Goal: Task Accomplishment & Management: Manage account settings

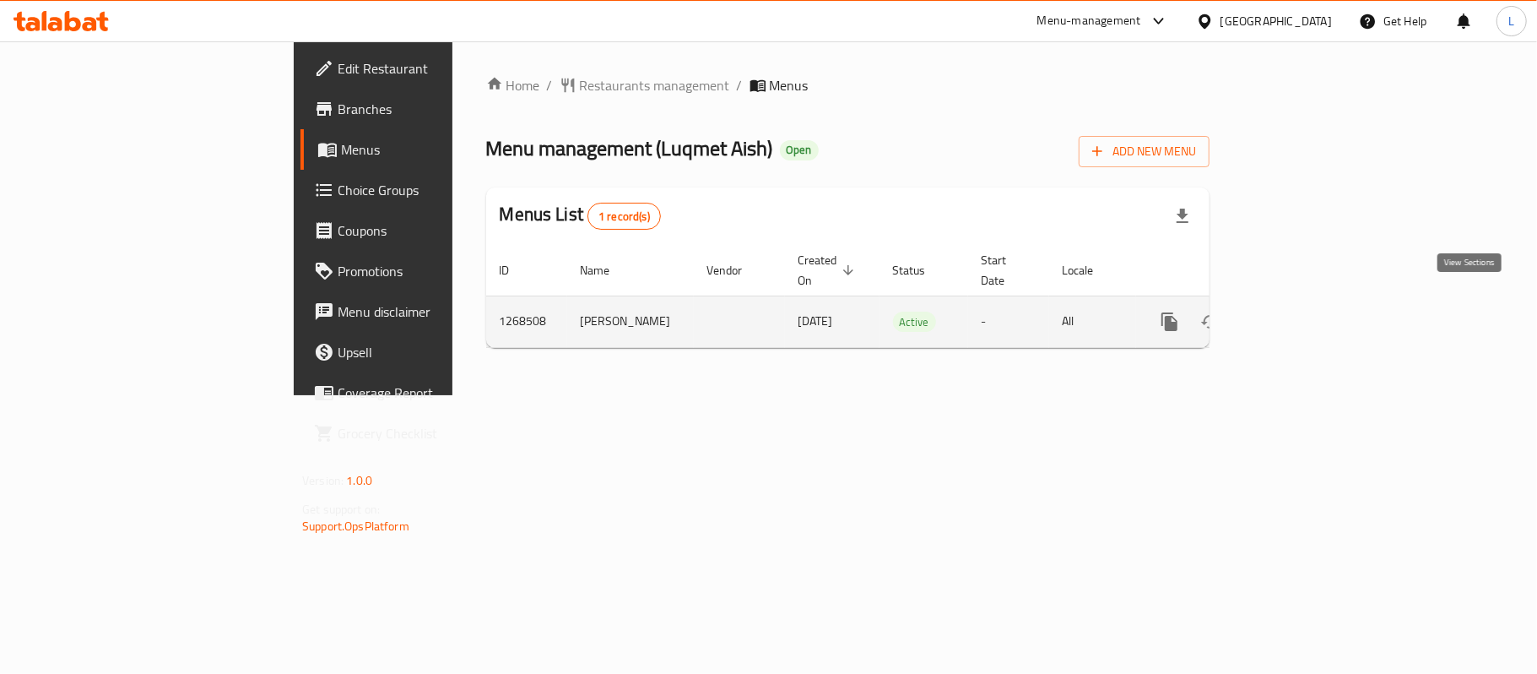
click at [1312, 301] on link "enhanced table" at bounding box center [1292, 321] width 41 height 41
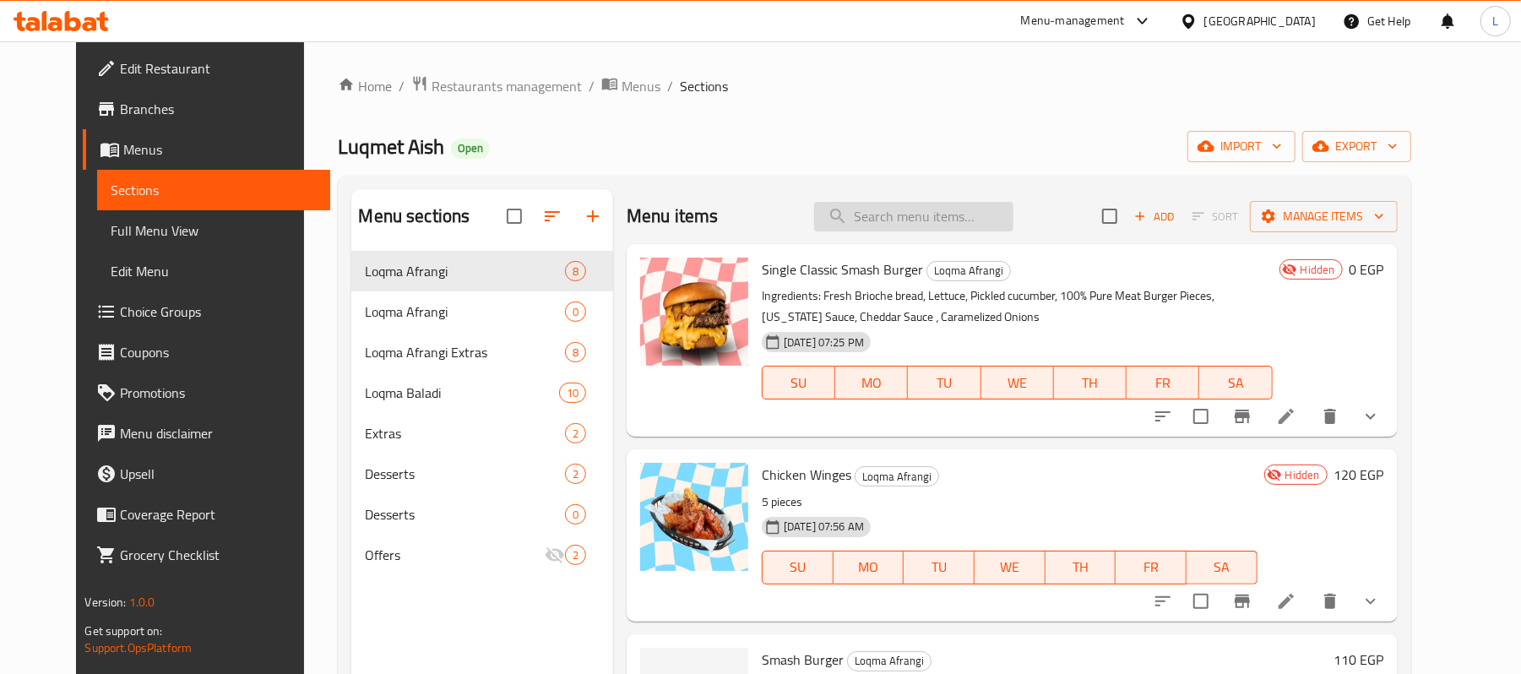
click at [930, 228] on input "search" at bounding box center [913, 217] width 199 height 30
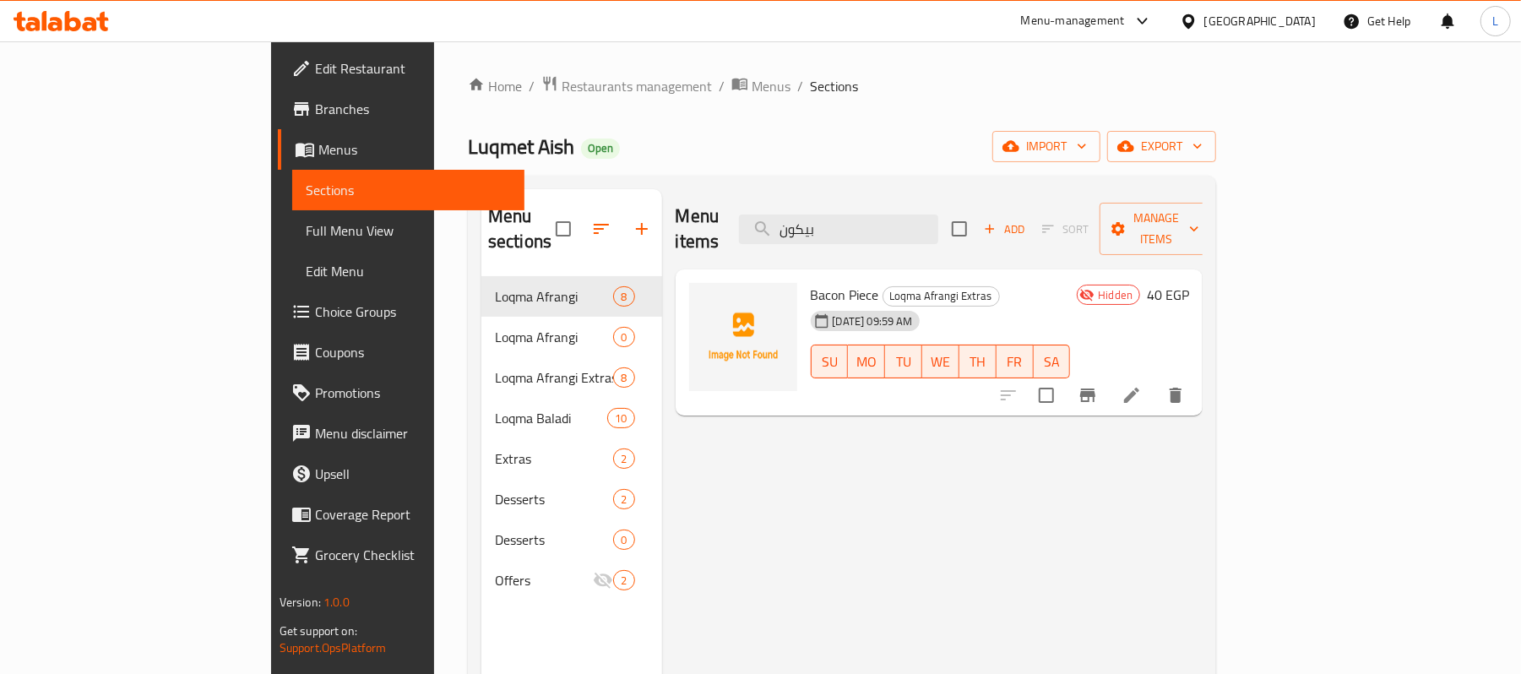
type input "بيكون"
click at [468, 160] on span "Luqmet Aish" at bounding box center [521, 146] width 106 height 38
copy span "Luqmet Aish"
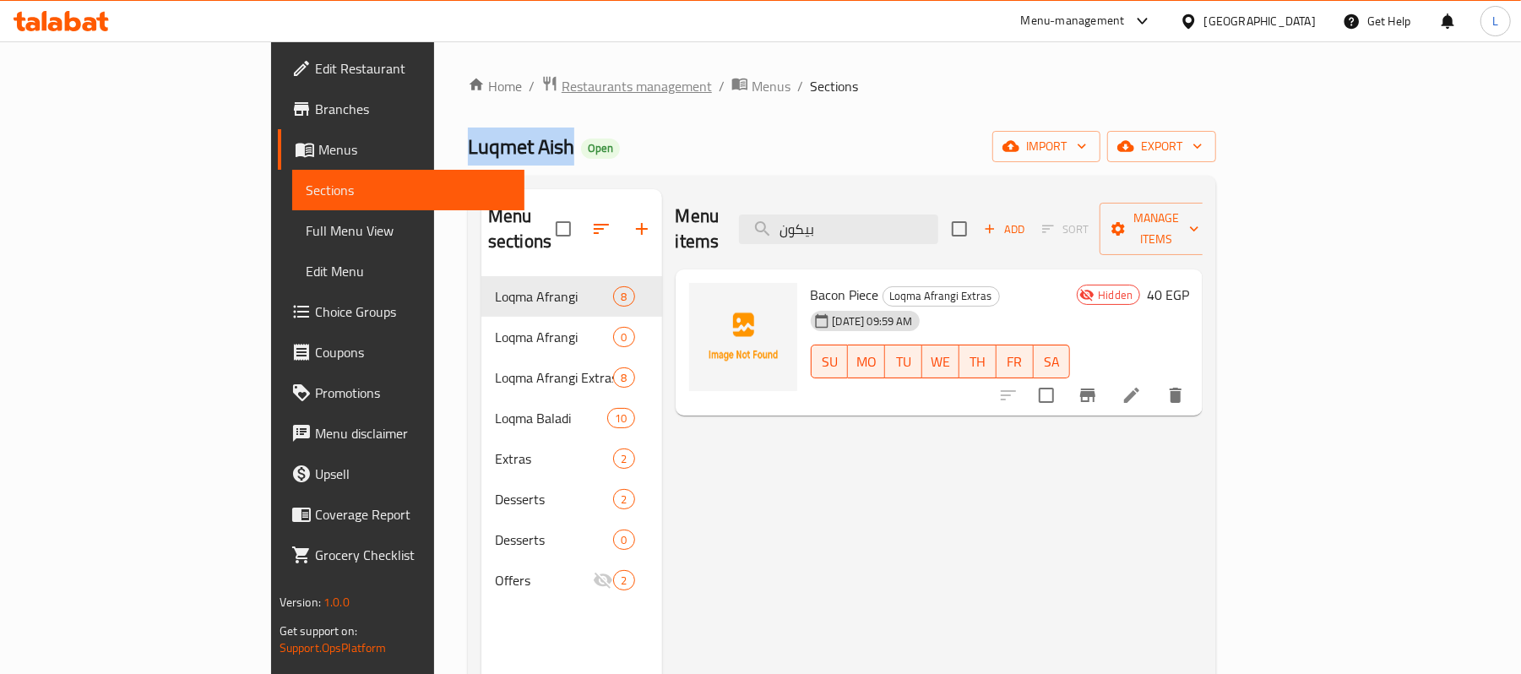
click at [561, 86] on span "Restaurants management" at bounding box center [636, 86] width 150 height 20
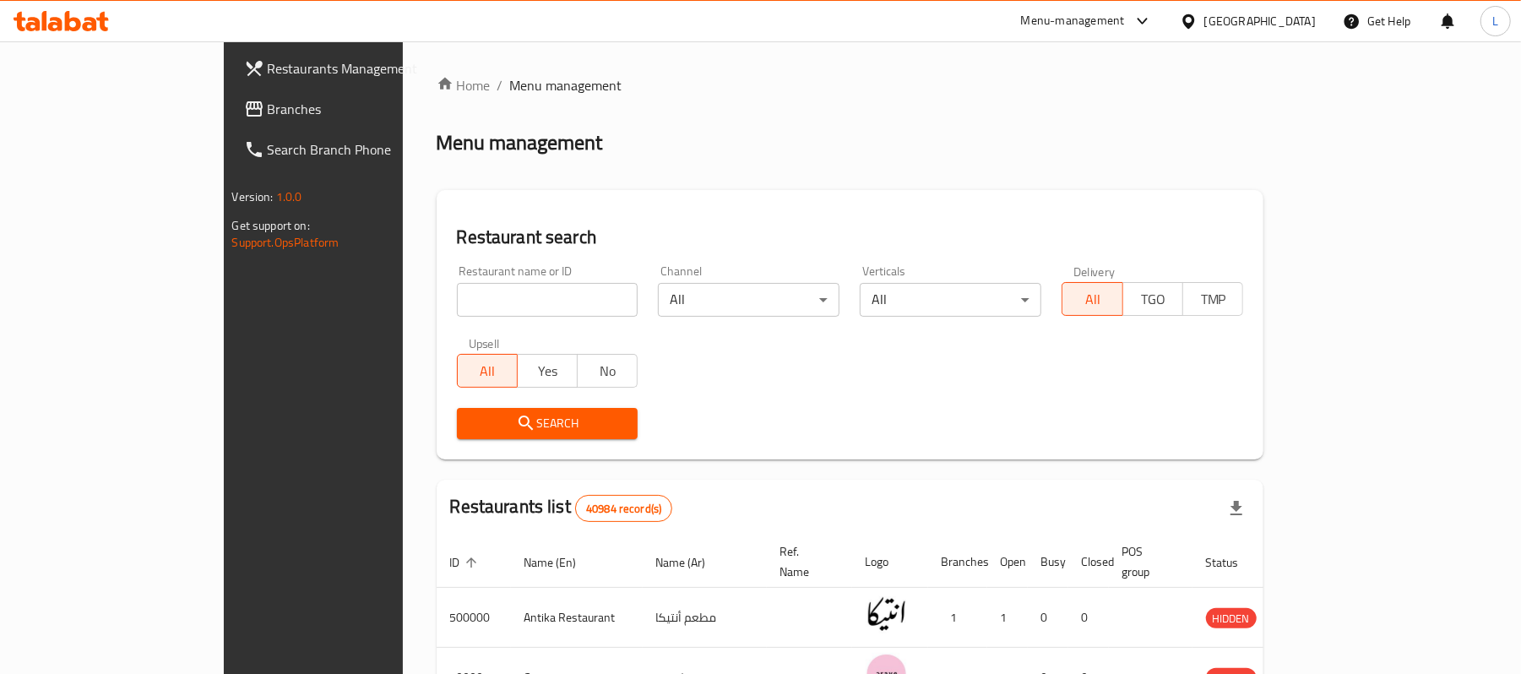
click at [457, 294] on input "search" at bounding box center [548, 300] width 182 height 34
paste input "Luqmet Aish"
type input "Luqmet Aish"
click button "Search" at bounding box center [548, 423] width 182 height 31
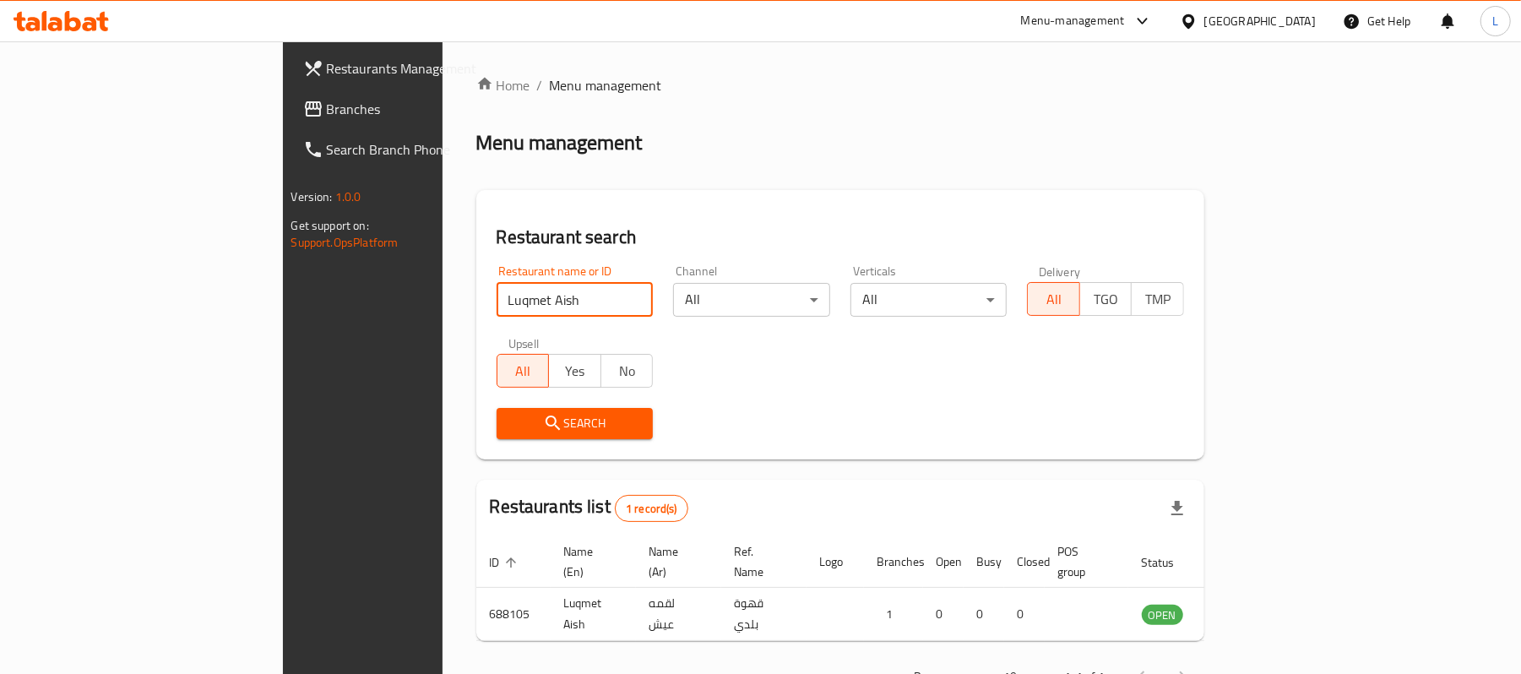
scroll to position [47, 0]
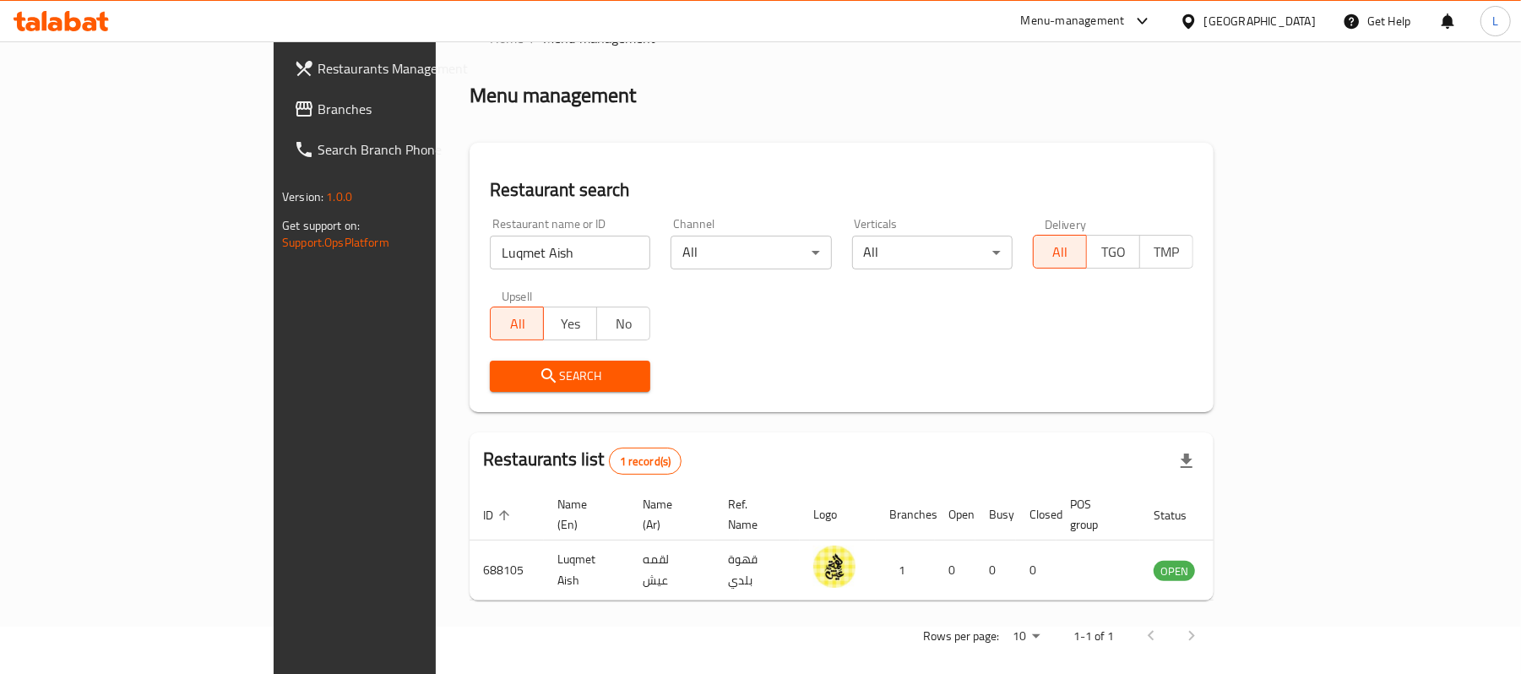
click at [1298, 14] on div "Egypt" at bounding box center [1259, 21] width 111 height 19
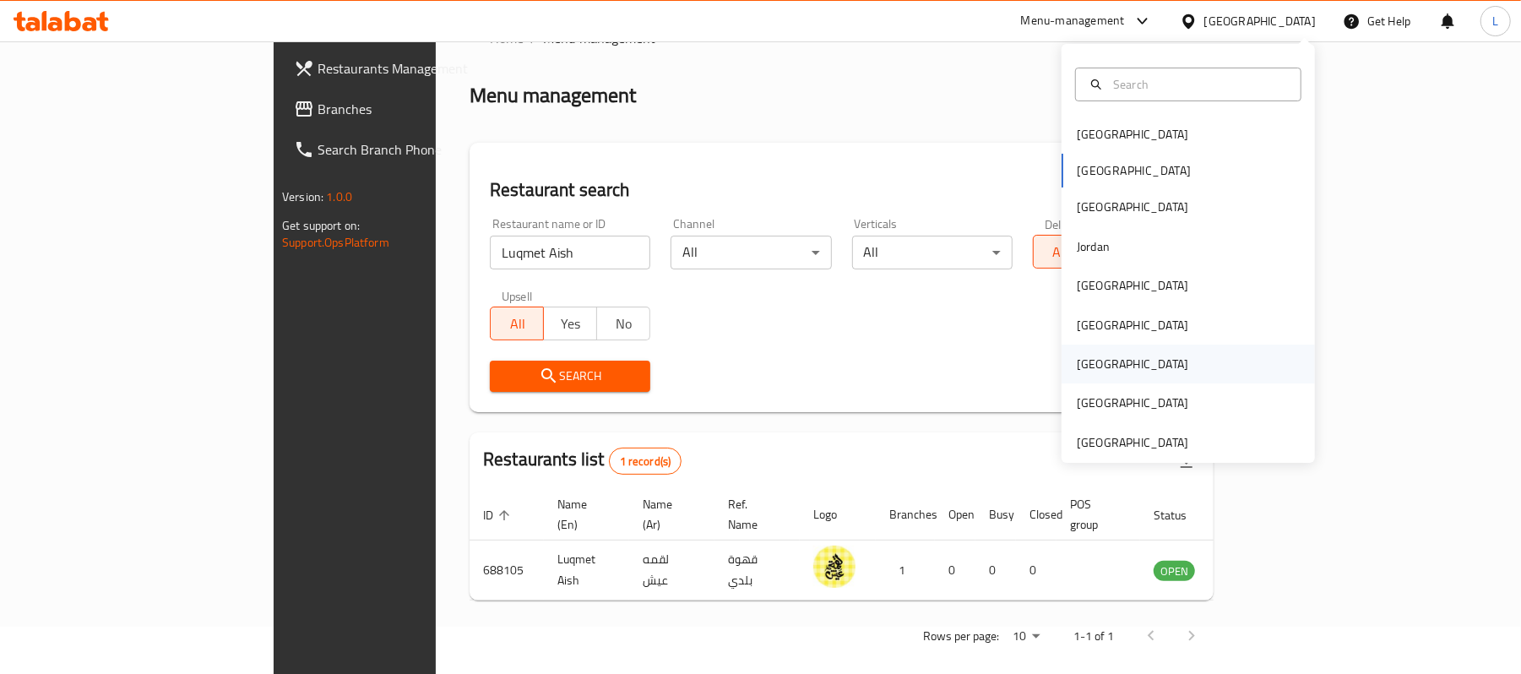
click at [1077, 366] on div "[GEOGRAPHIC_DATA]" at bounding box center [1131, 364] width 111 height 19
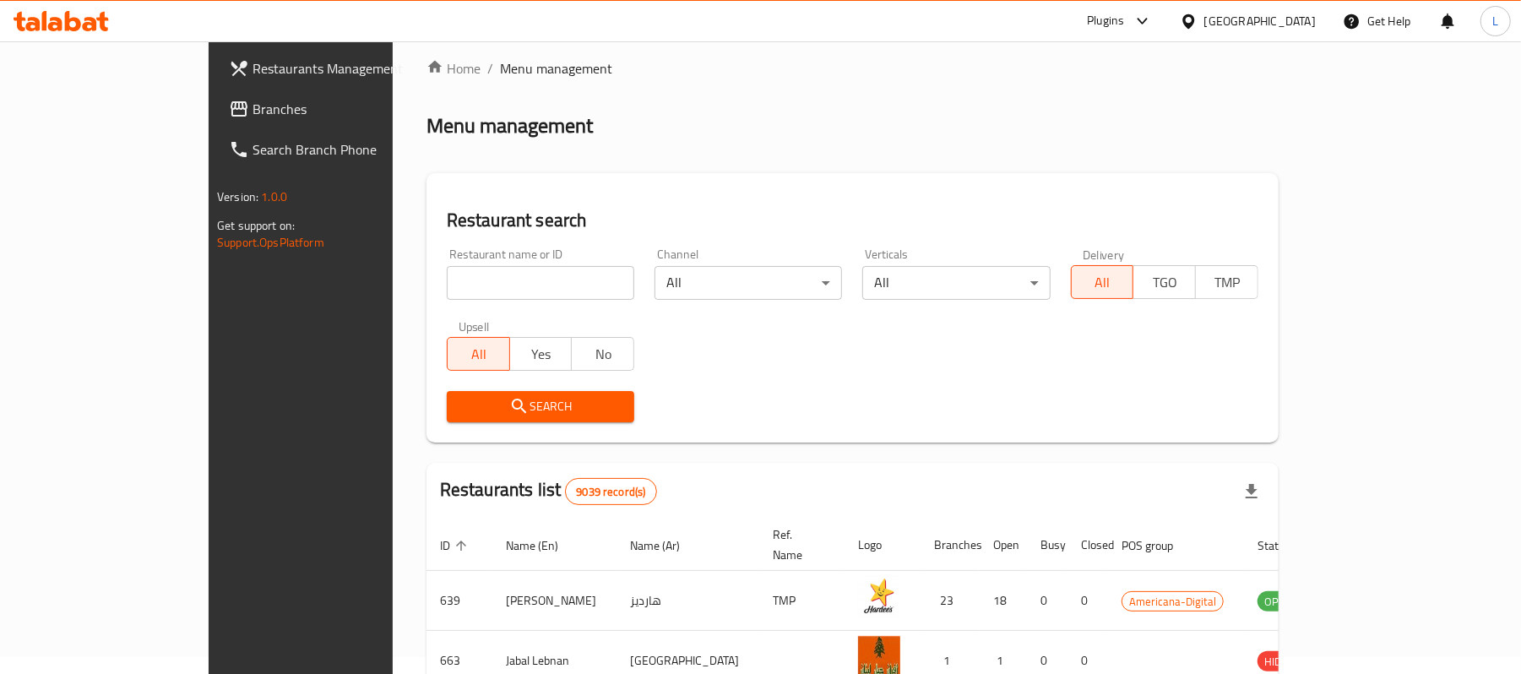
scroll to position [47, 0]
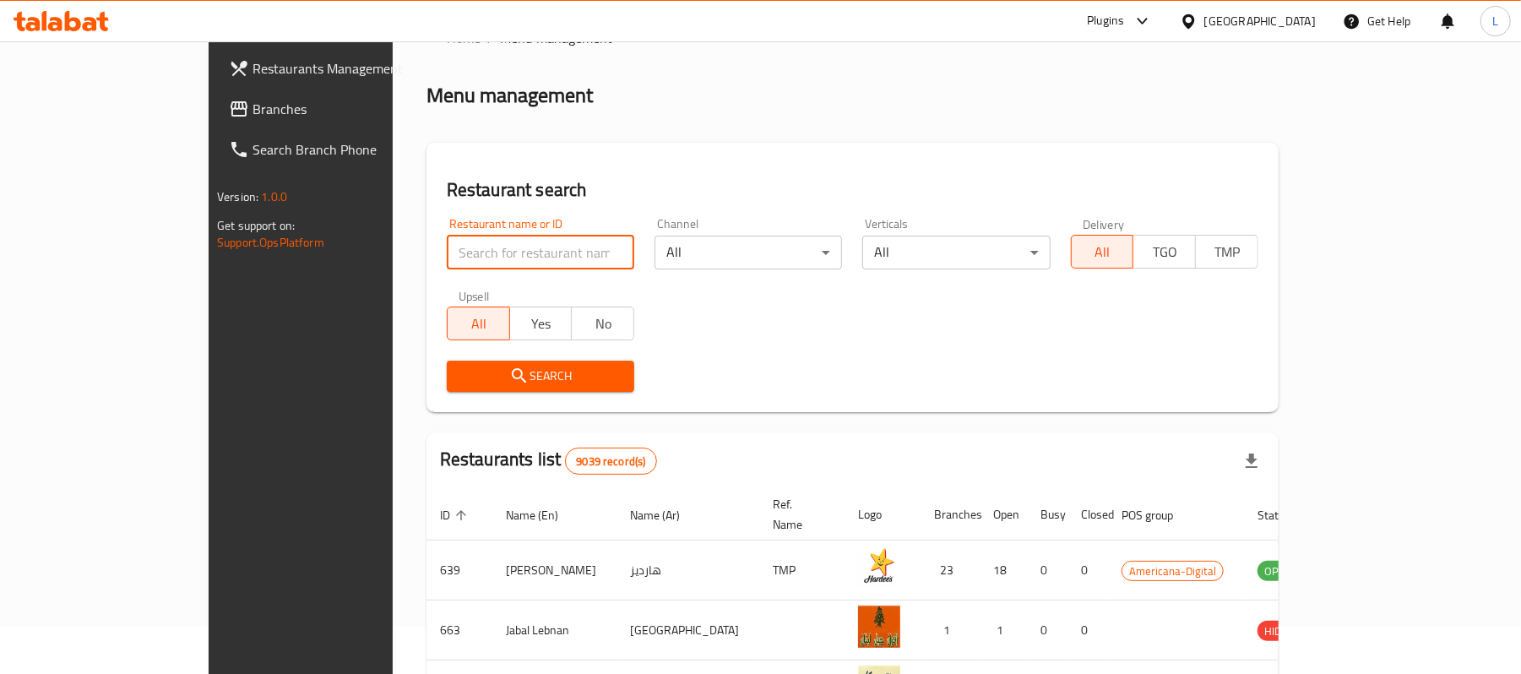
click at [486, 262] on input "search" at bounding box center [540, 253] width 187 height 34
paste input "White Sugar"
type input "White Sugar"
click at [460, 385] on span "Search" at bounding box center [540, 376] width 160 height 21
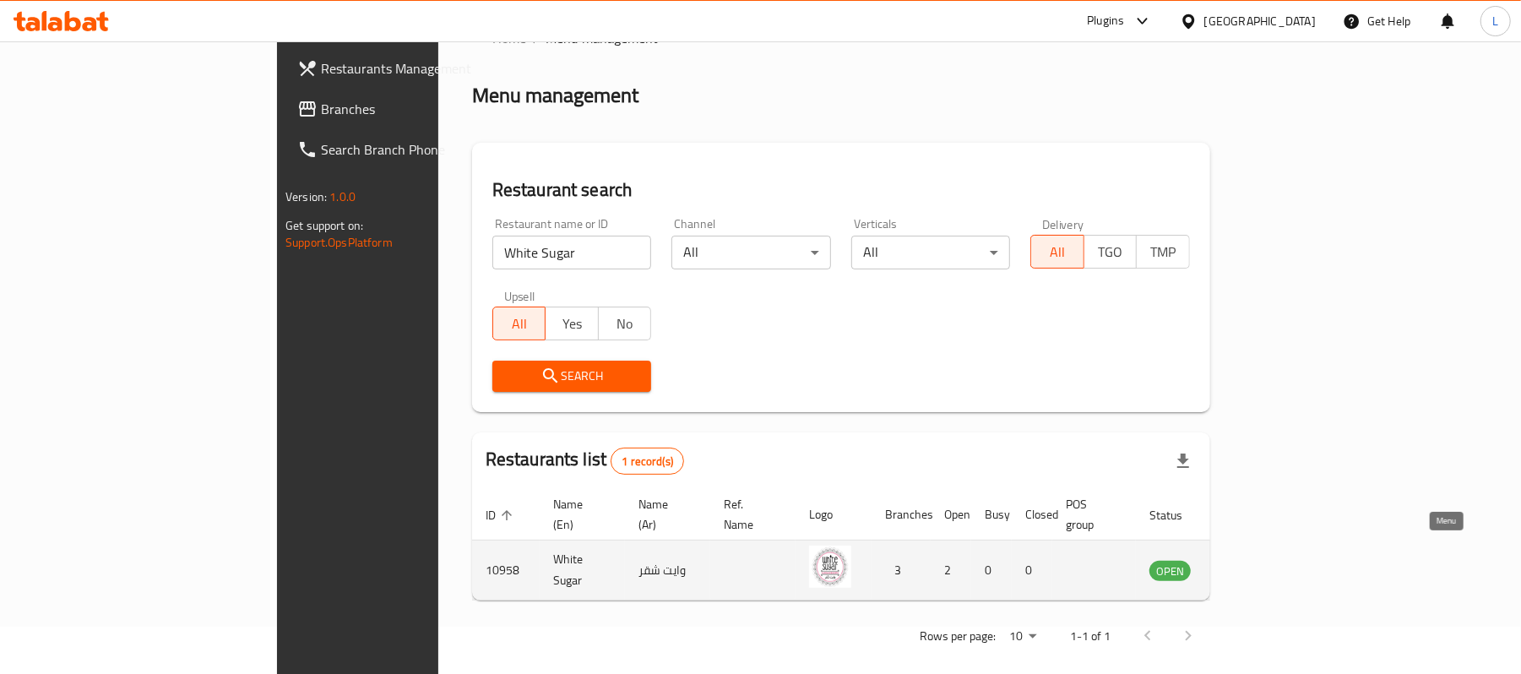
click at [1258, 560] on icon "enhanced table" at bounding box center [1248, 570] width 20 height 20
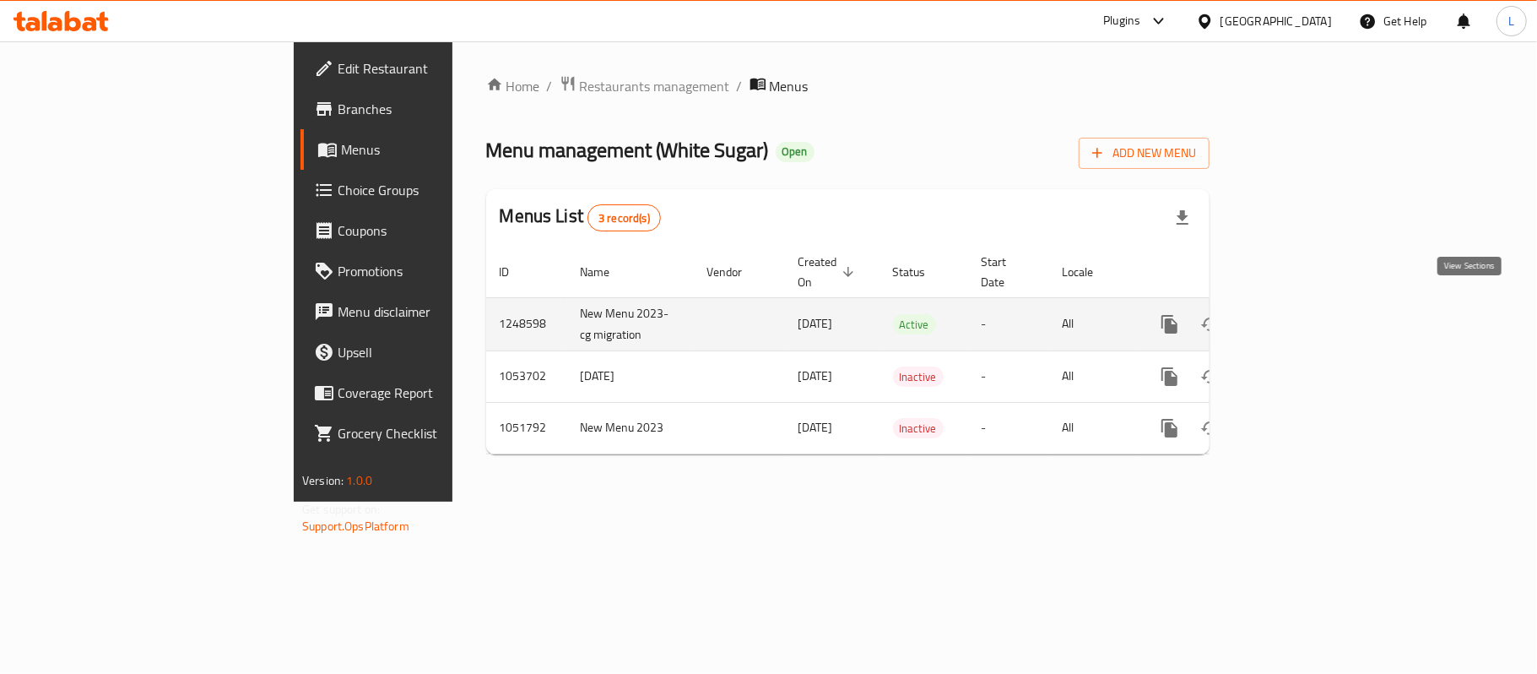
click at [1302, 316] on icon "enhanced table" at bounding box center [1292, 324] width 20 height 20
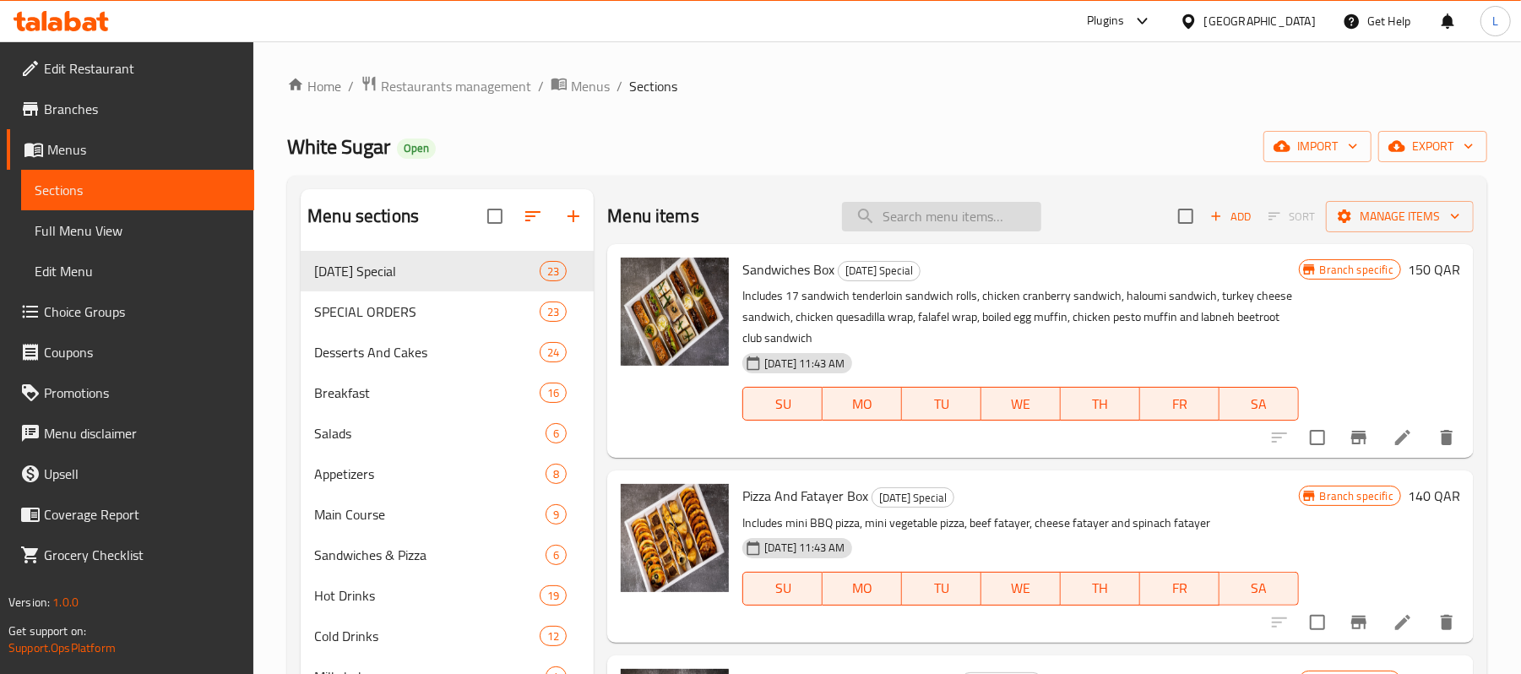
click at [895, 214] on input "search" at bounding box center [941, 217] width 199 height 30
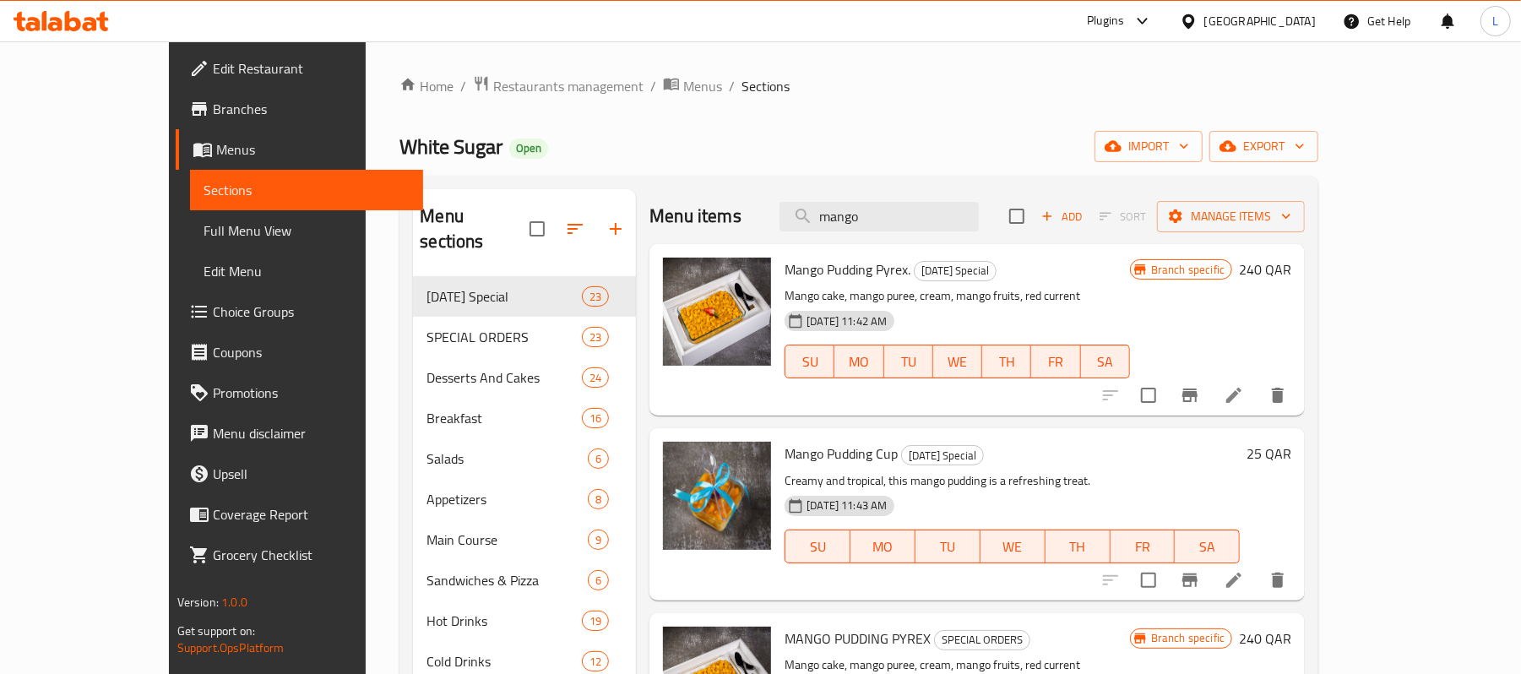
click at [843, 268] on span "Mango Pudding Pyrex." at bounding box center [847, 269] width 126 height 25
copy h6 "Mango Pudding Pyrex."
drag, startPoint x: 926, startPoint y: 220, endPoint x: 765, endPoint y: 217, distance: 161.3
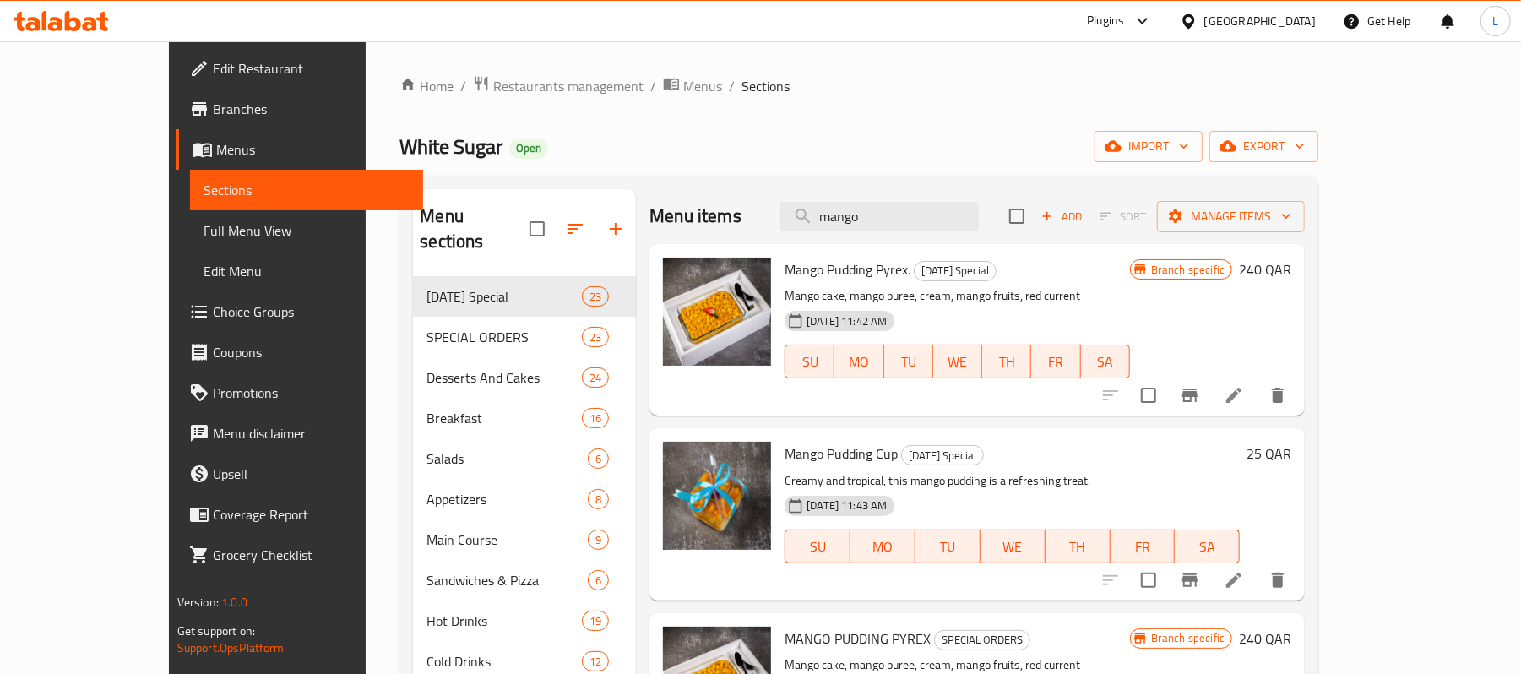
click at [799, 231] on div "Menu items mango Add Sort Manage items" at bounding box center [976, 216] width 655 height 55
paste input "Mango Pudding Pyrex."
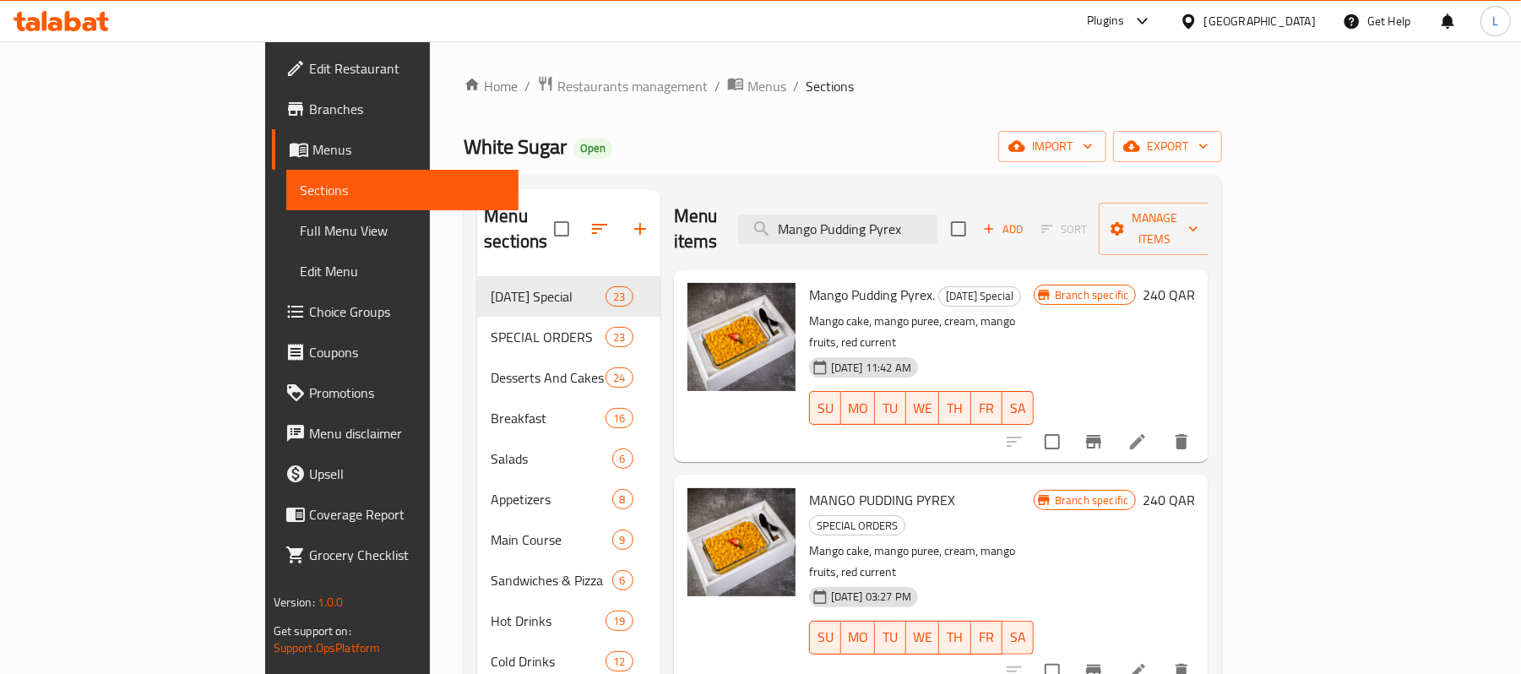
type input "Mango Pudding Pyrex"
click at [1147, 431] on icon at bounding box center [1137, 441] width 20 height 20
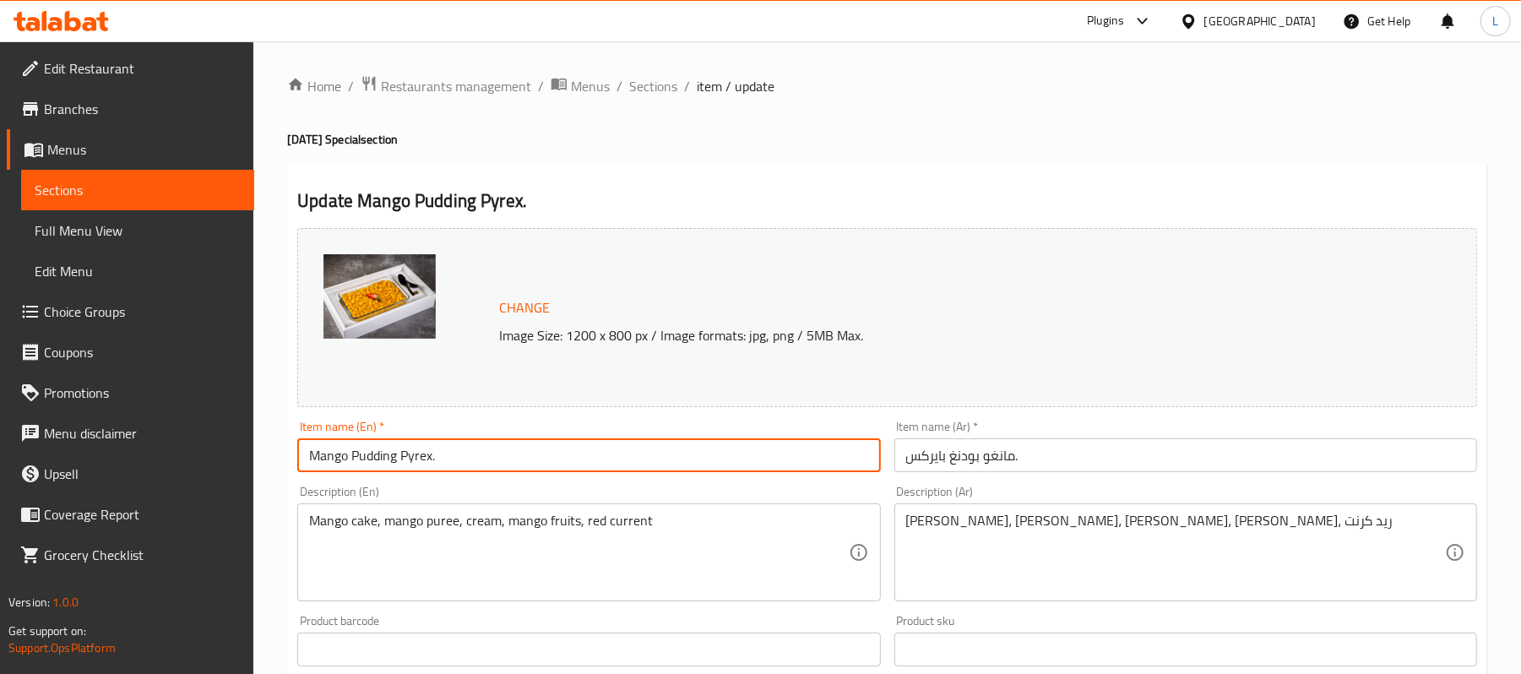
drag, startPoint x: 430, startPoint y: 456, endPoint x: 295, endPoint y: 461, distance: 135.2
click at [295, 461] on div "Item name (En)   * Mango Pudding Pyrex. Item name (En) *" at bounding box center [588, 446] width 596 height 65
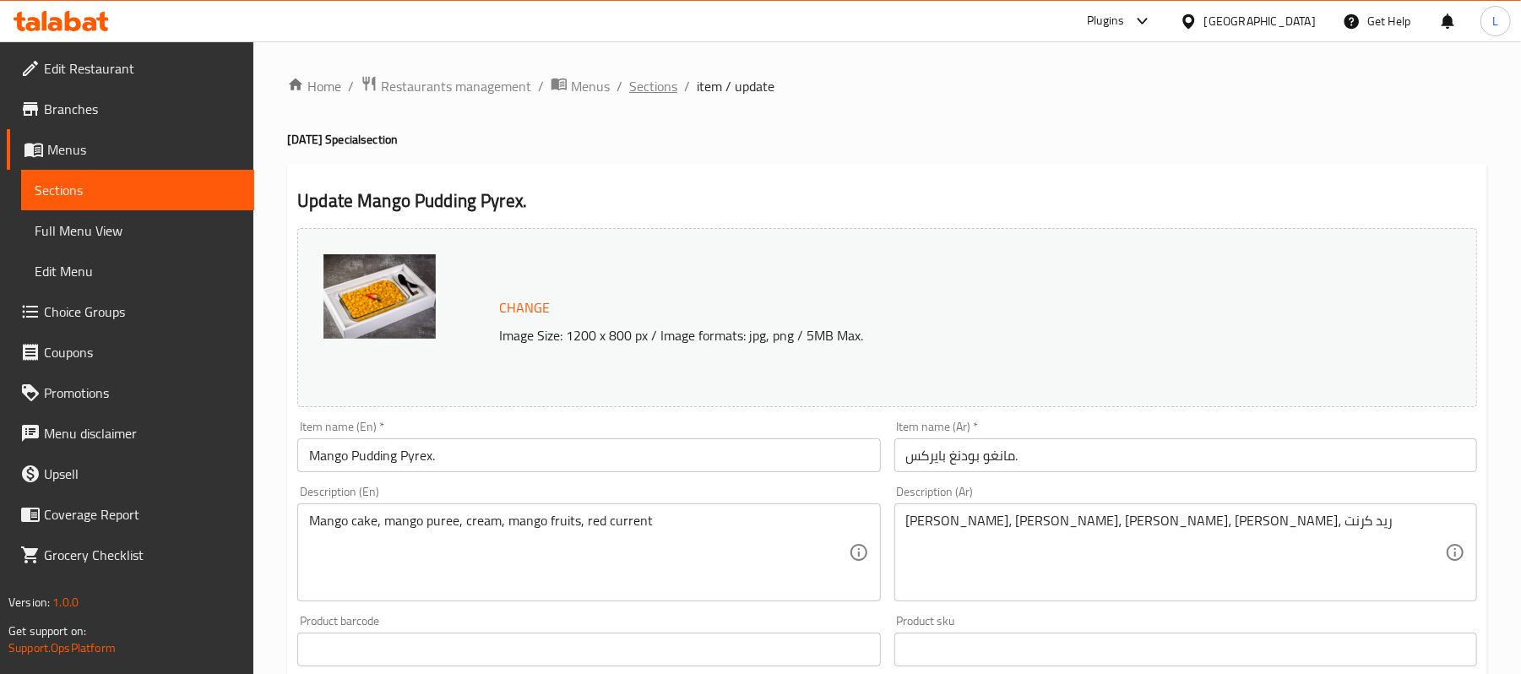
click at [656, 88] on span "Sections" at bounding box center [653, 86] width 48 height 20
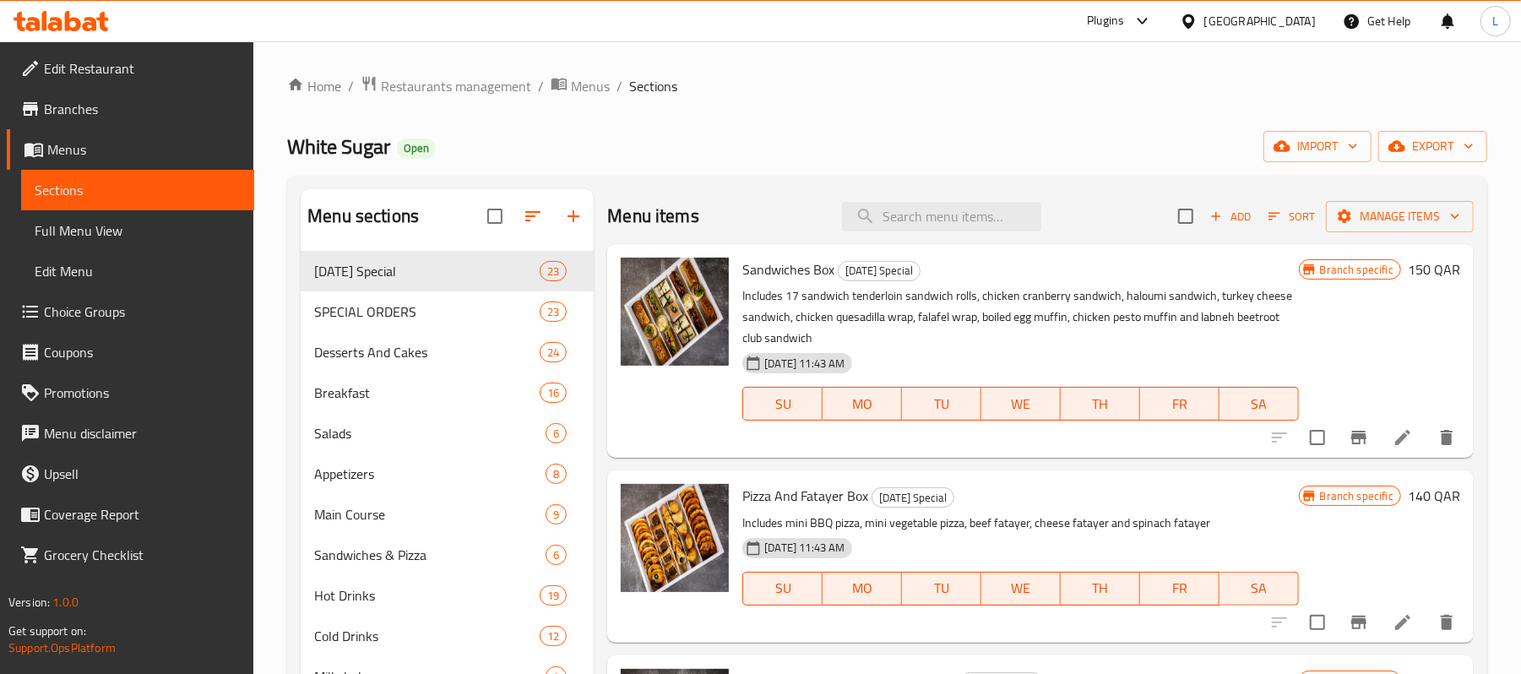
click at [903, 240] on div "Menu items Add Sort Manage items" at bounding box center [1040, 216] width 866 height 55
click at [905, 209] on input "search" at bounding box center [941, 217] width 199 height 30
paste input "Mango Pudding Pyrex"
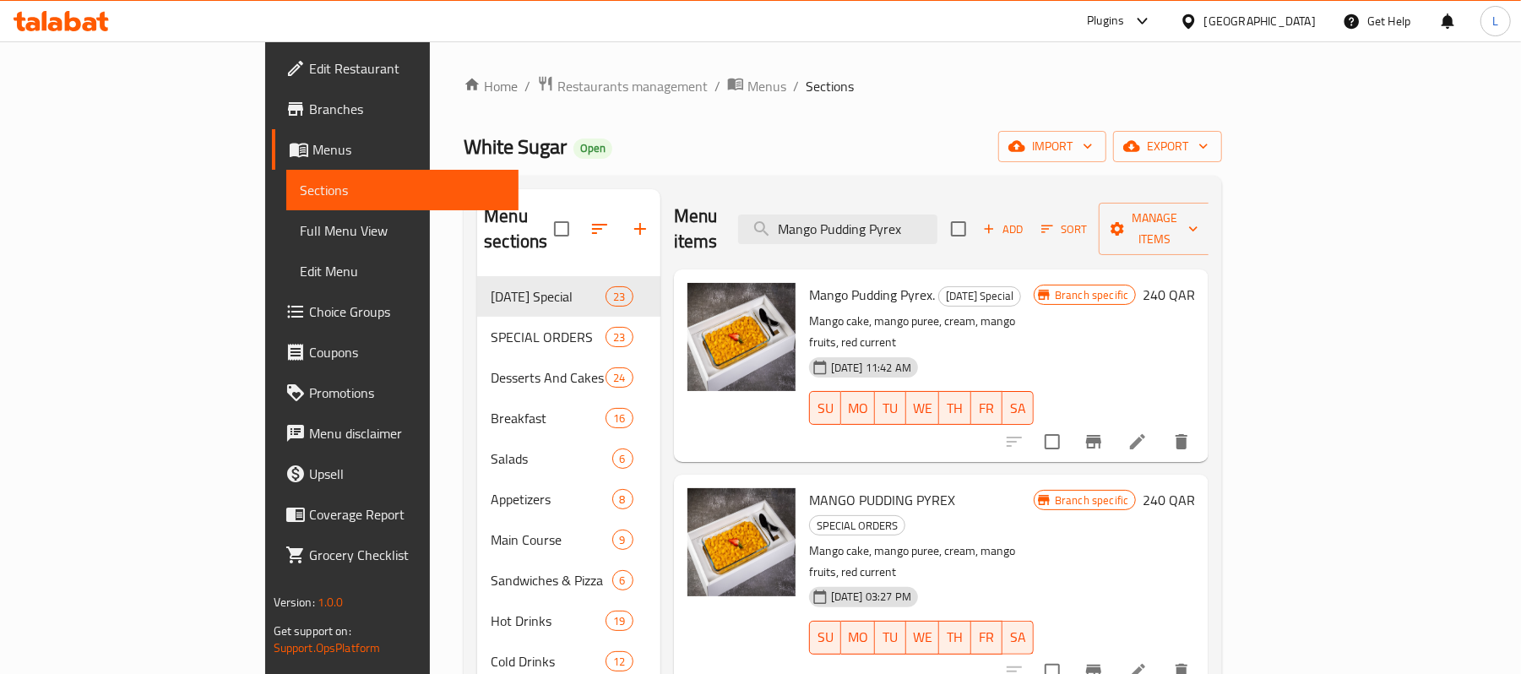
type input "Mango Pudding Pyrex"
click at [1101, 664] on icon "Branch-specific-item" at bounding box center [1093, 671] width 15 height 14
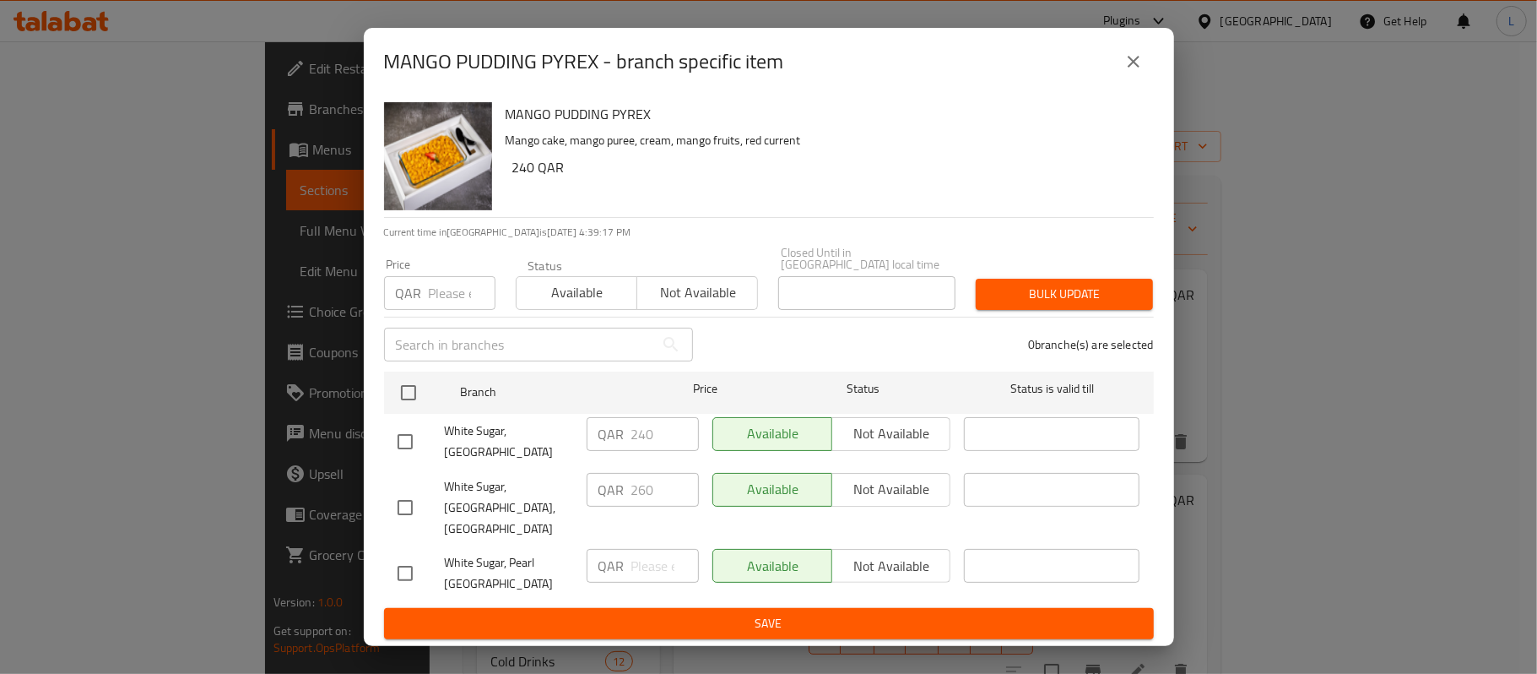
click at [1131, 68] on icon "close" at bounding box center [1134, 62] width 12 height 12
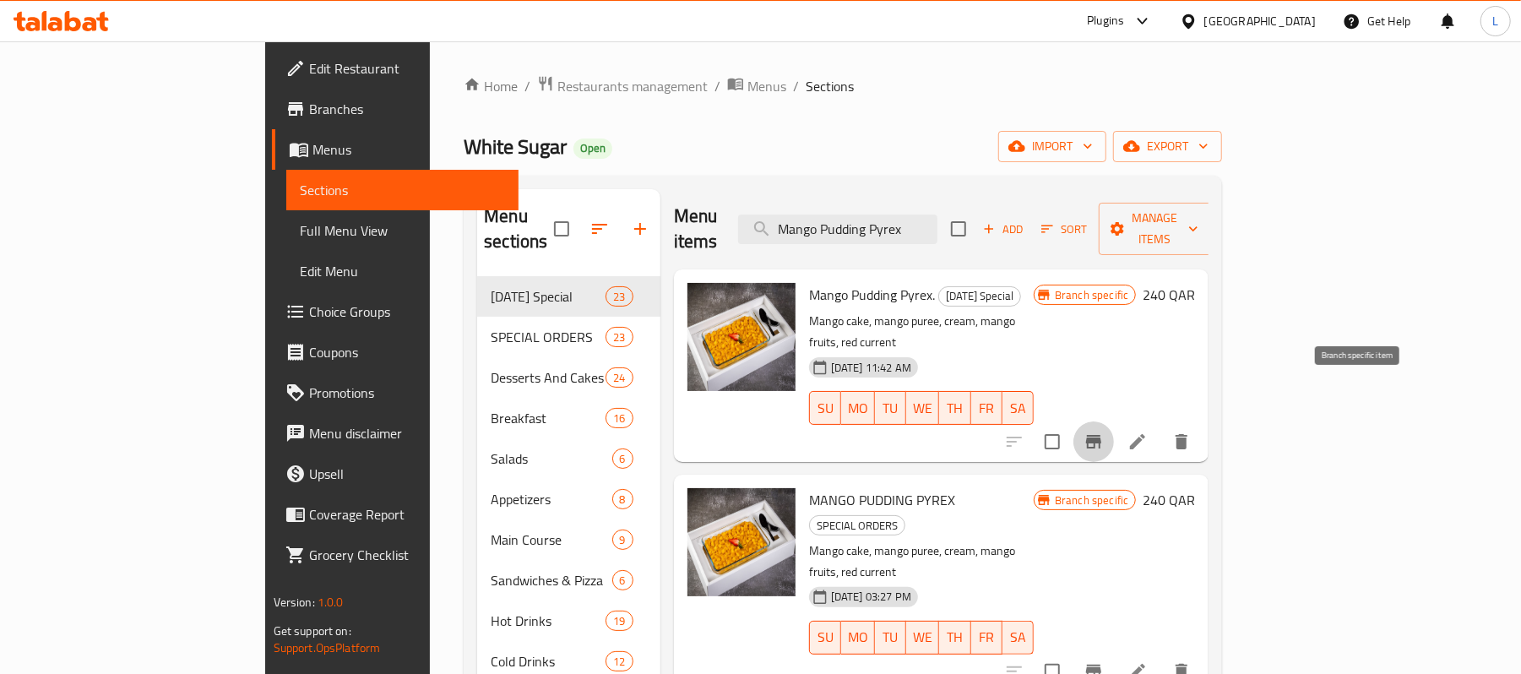
click at [1101, 435] on icon "Branch-specific-item" at bounding box center [1093, 442] width 15 height 14
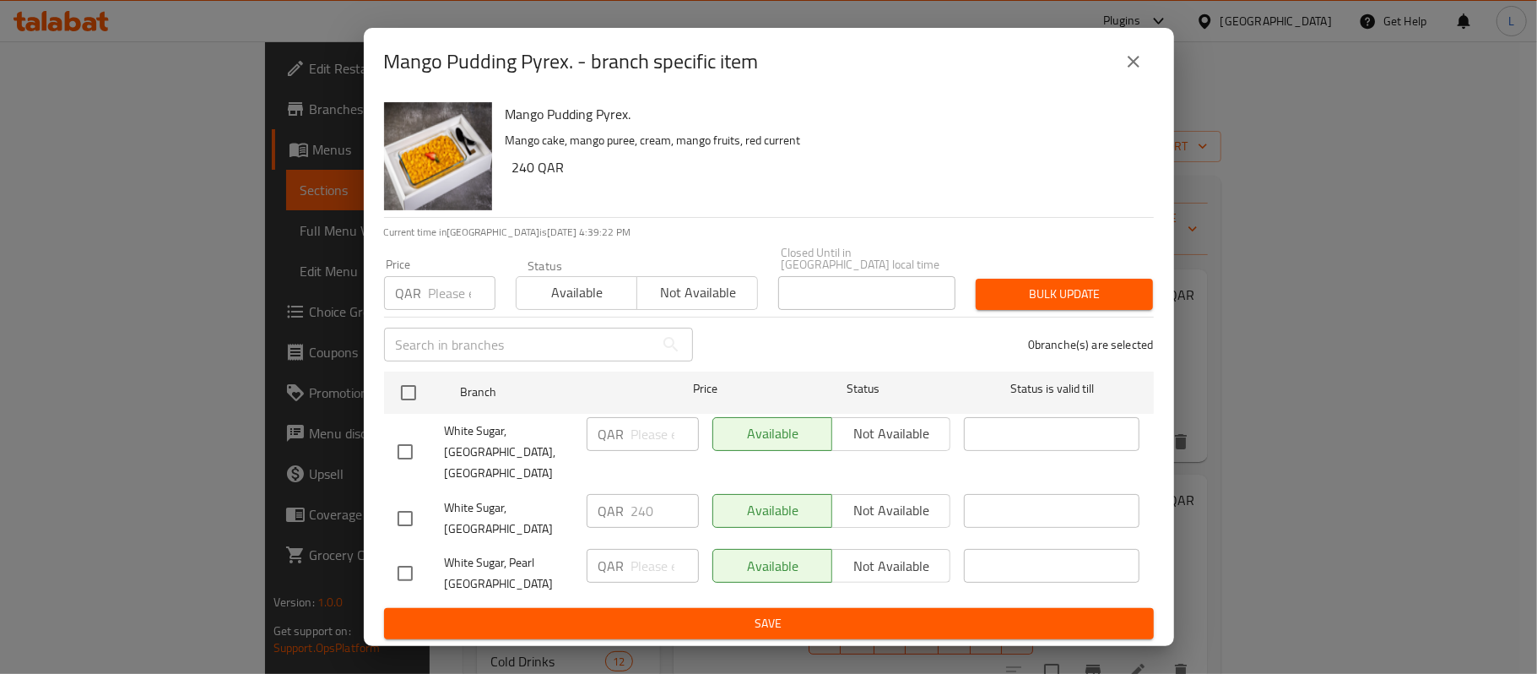
click at [1128, 72] on icon "close" at bounding box center [1134, 62] width 20 height 20
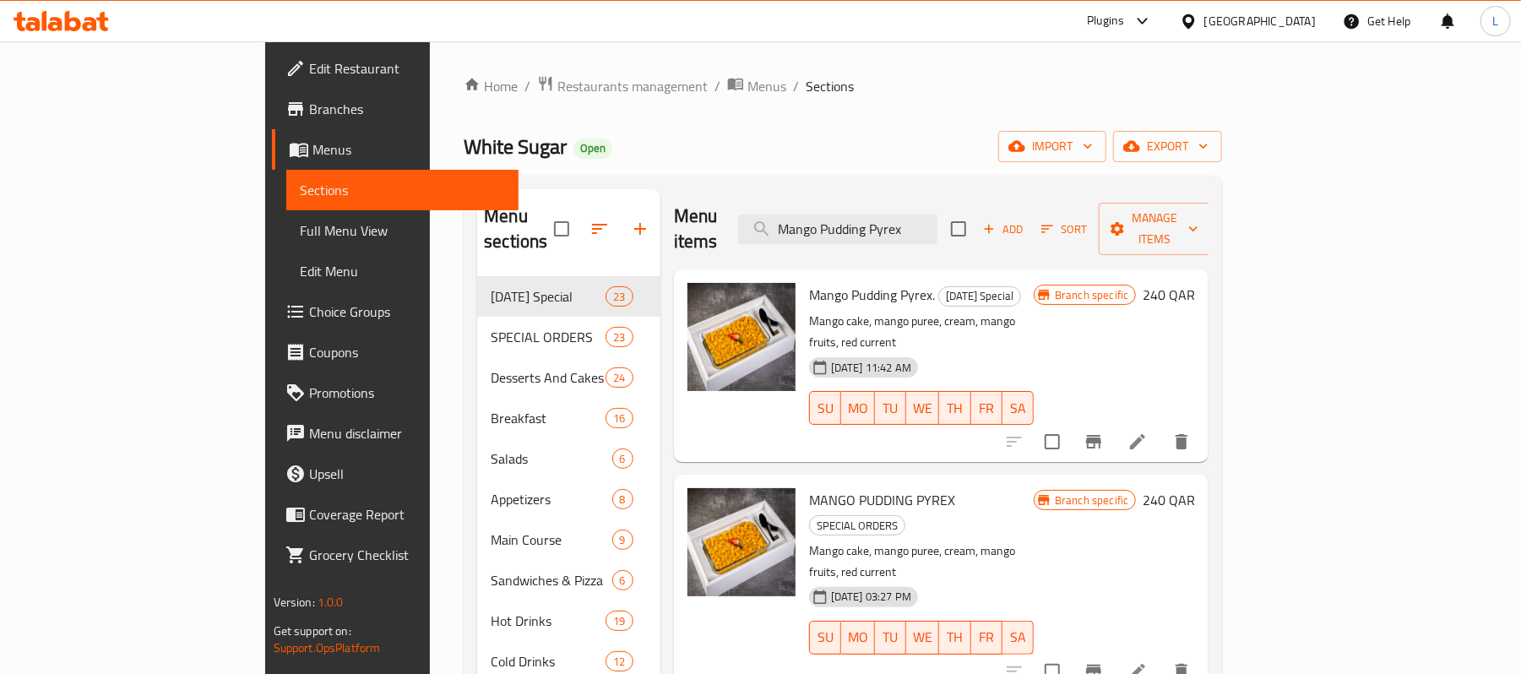
click at [1147, 661] on icon at bounding box center [1137, 671] width 20 height 20
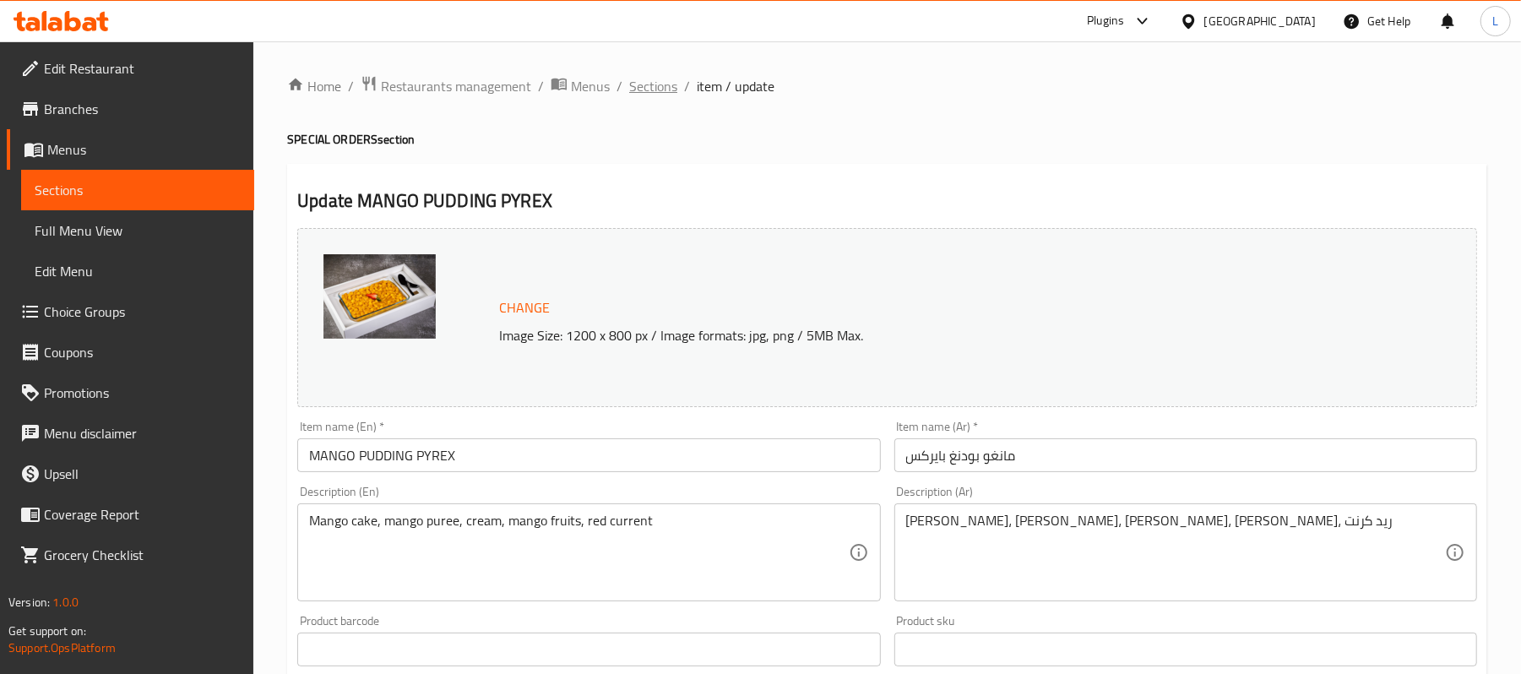
click at [652, 84] on span "Sections" at bounding box center [653, 86] width 48 height 20
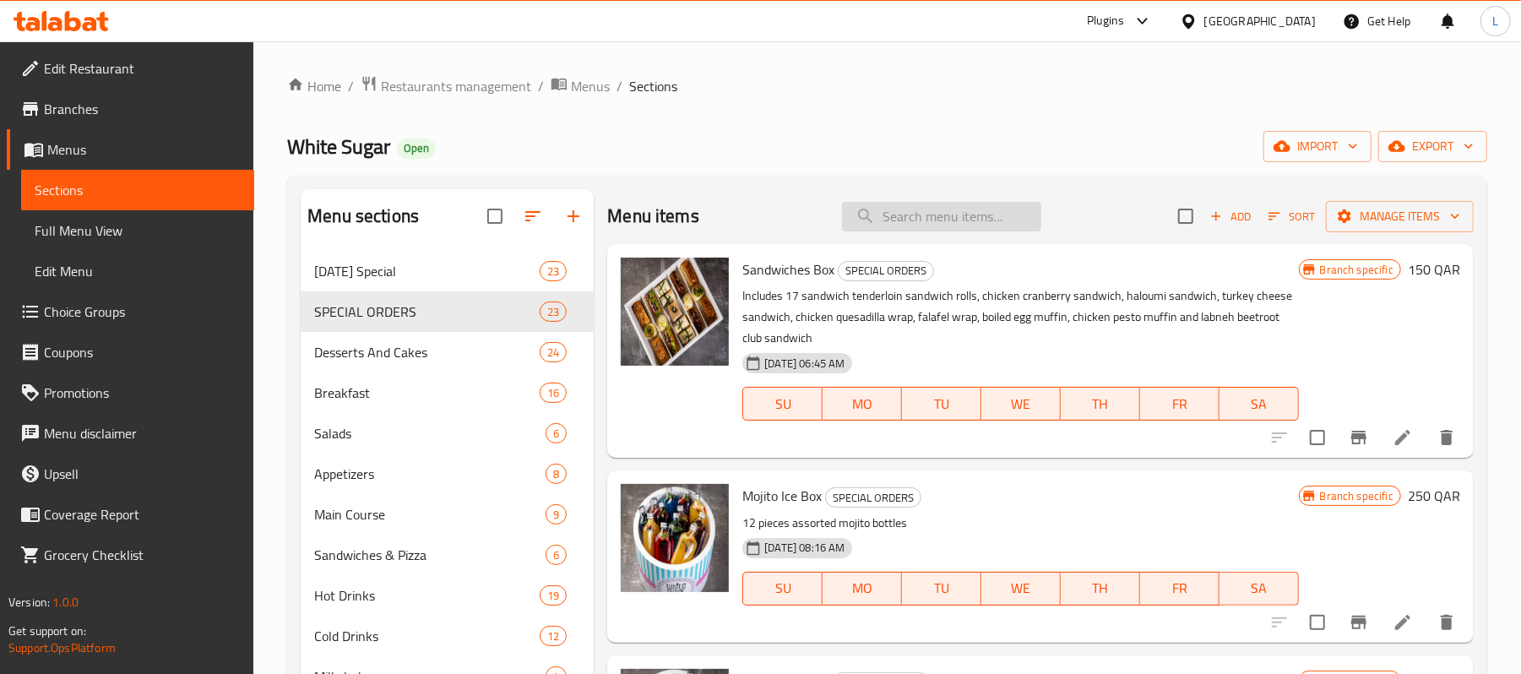
click at [892, 214] on input "search" at bounding box center [941, 217] width 199 height 30
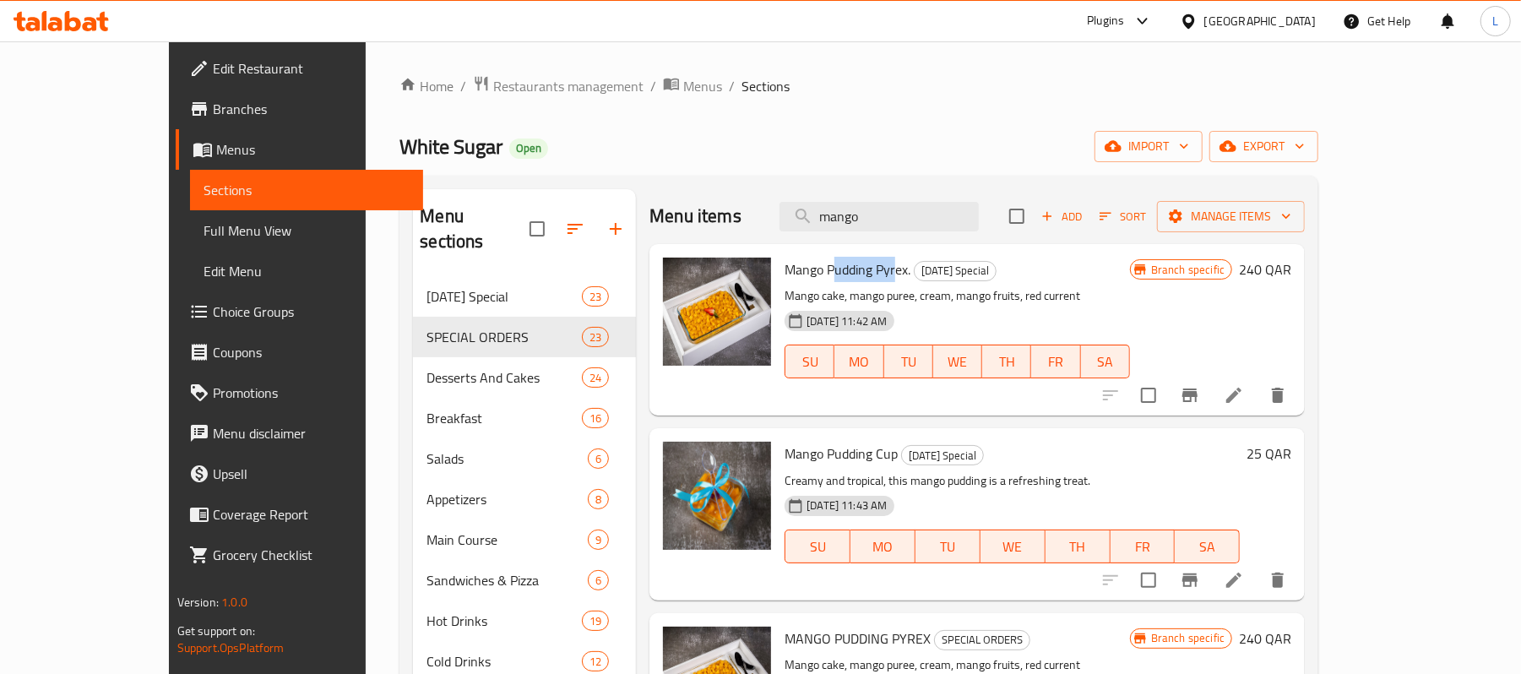
drag, startPoint x: 789, startPoint y: 267, endPoint x: 855, endPoint y: 270, distance: 66.8
click at [855, 270] on span "Mango Pudding Pyrex." at bounding box center [847, 269] width 126 height 25
copy span "udding Pyr"
paste input "udding Pyr"
drag, startPoint x: 808, startPoint y: 203, endPoint x: 781, endPoint y: 198, distance: 27.5
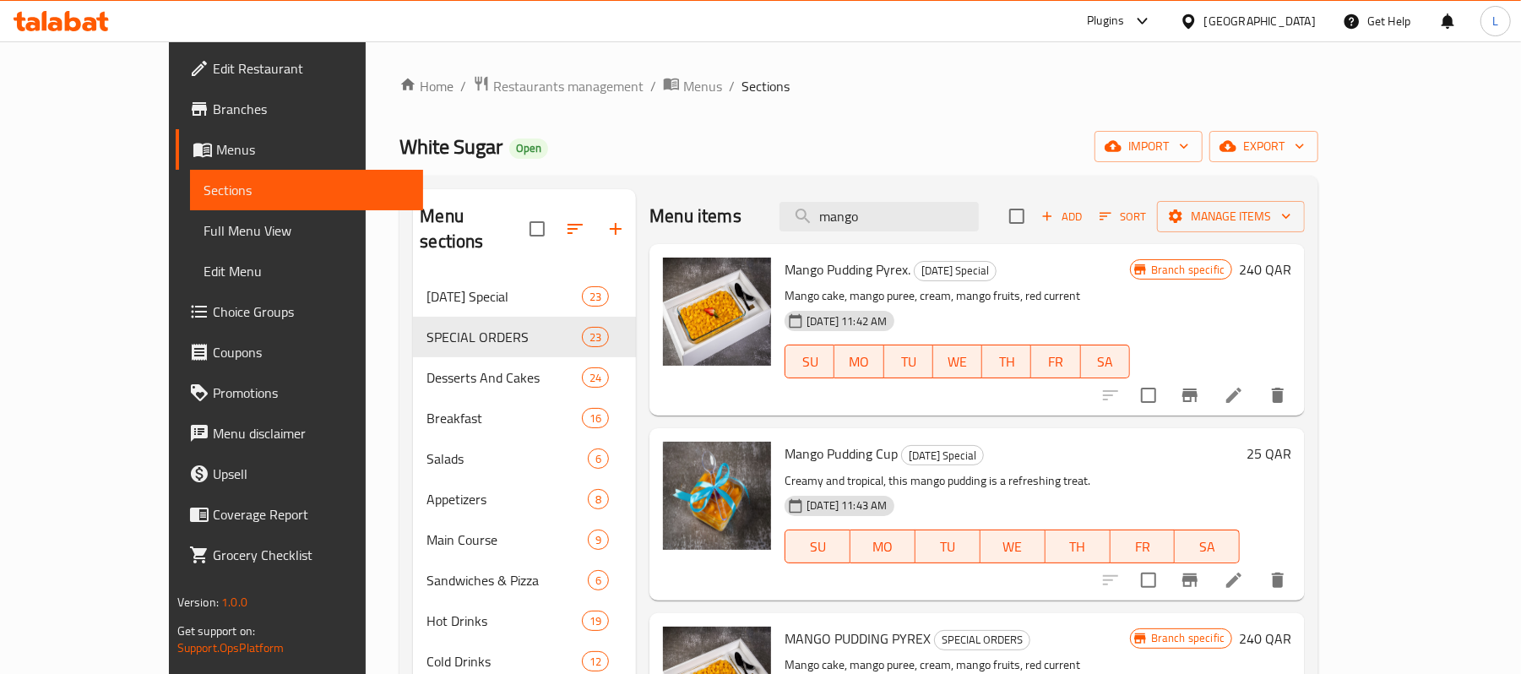
click at [781, 198] on div "Menu items mango Add Sort Manage items" at bounding box center [976, 216] width 655 height 55
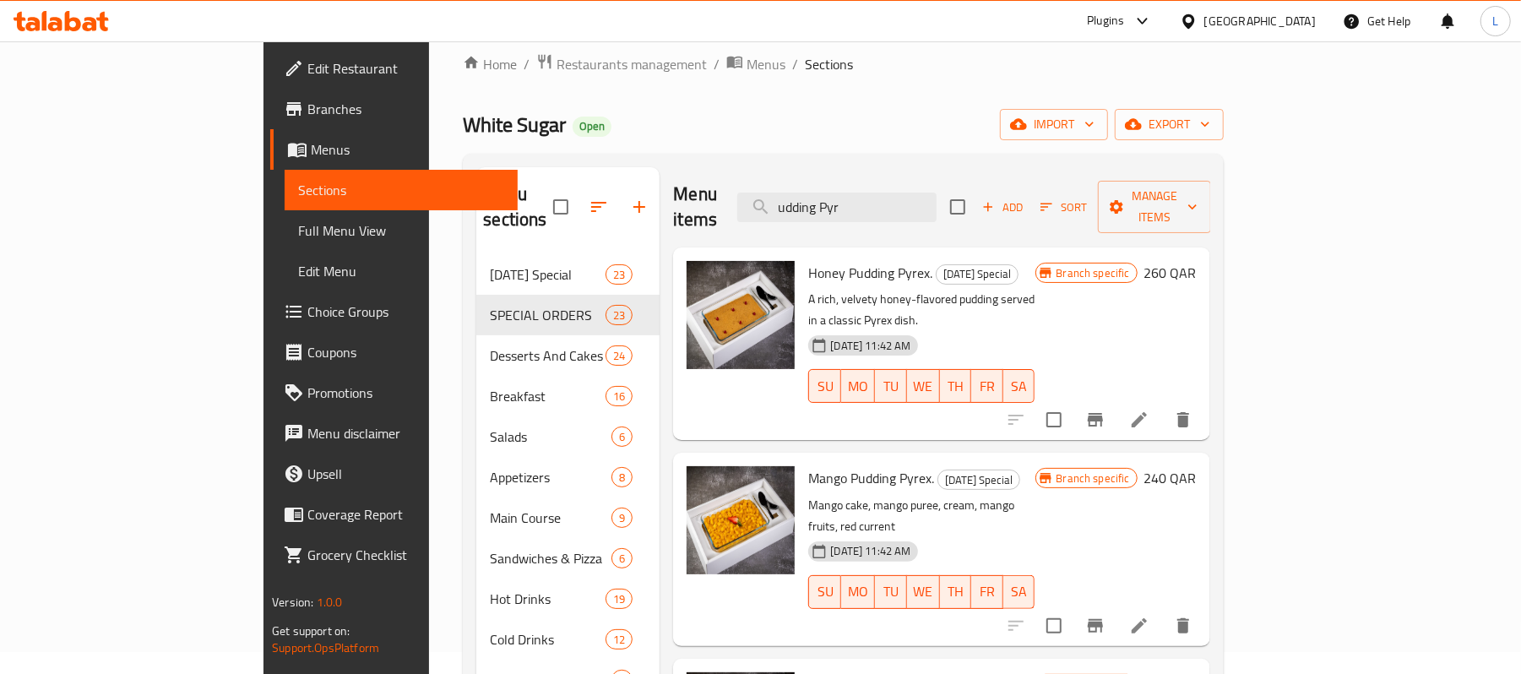
scroll to position [14, 0]
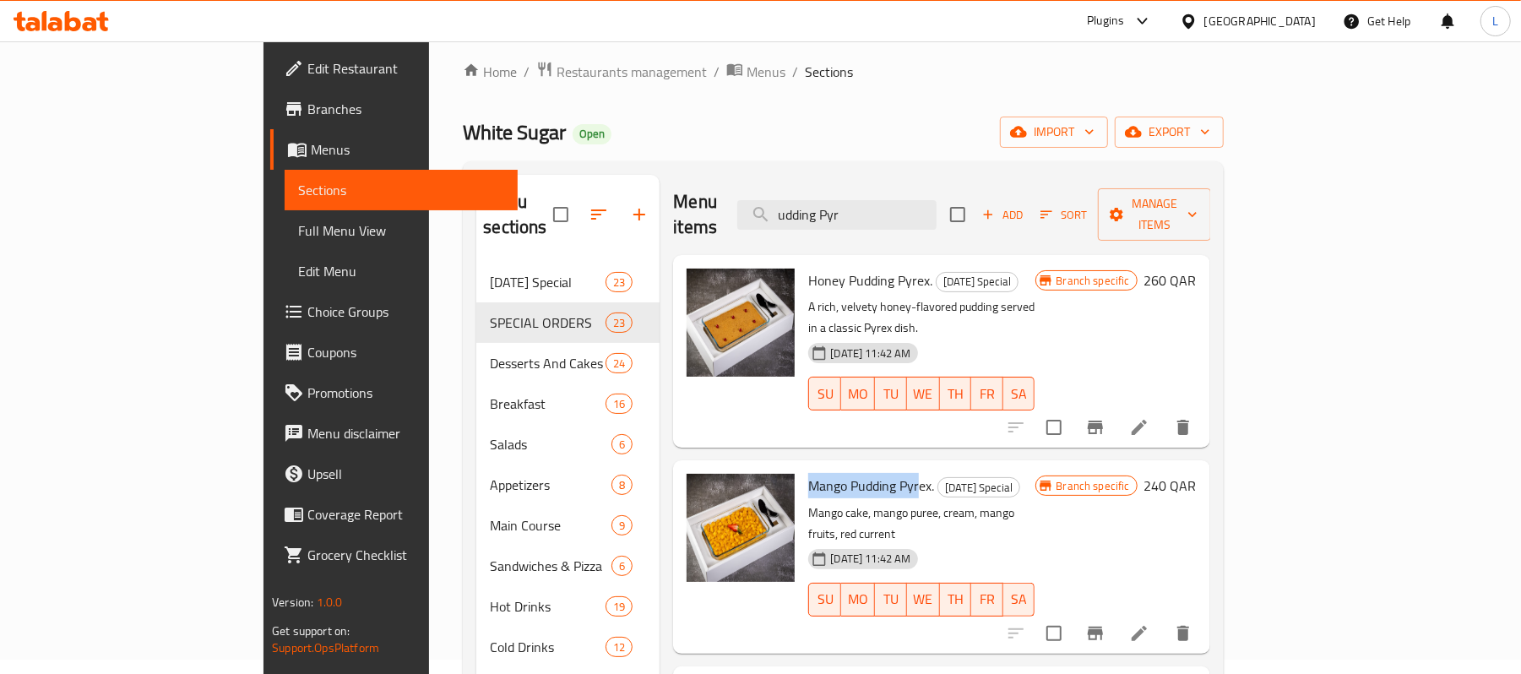
drag, startPoint x: 856, startPoint y: 443, endPoint x: 743, endPoint y: 446, distance: 113.2
click at [808, 473] on span "Mango Pudding Pyrex." at bounding box center [871, 485] width 126 height 25
copy span "Mango Pudding Pyr"
drag, startPoint x: 974, startPoint y: 210, endPoint x: 559, endPoint y: 174, distance: 417.0
click at [673, 176] on div "Menu items udding Pyr Add Sort Manage items" at bounding box center [941, 215] width 536 height 80
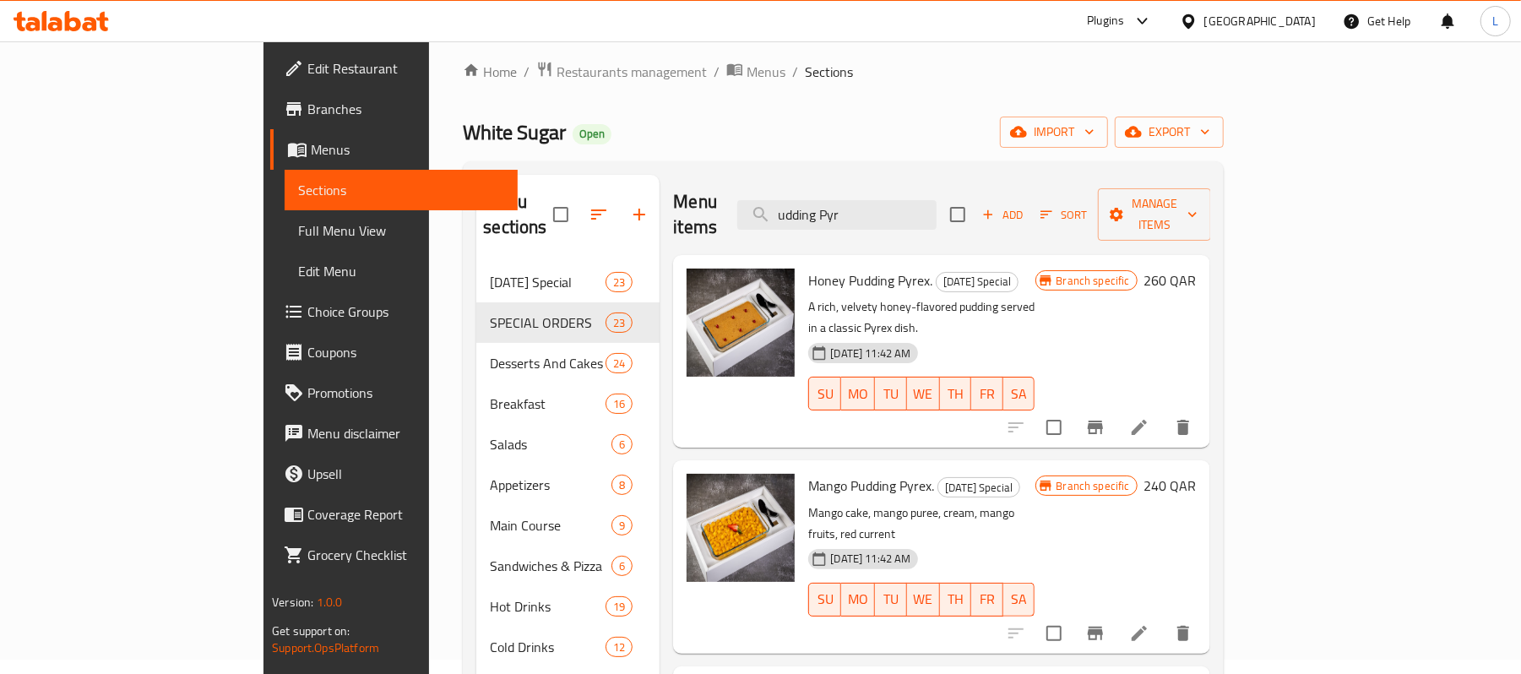
paste input "Mango P"
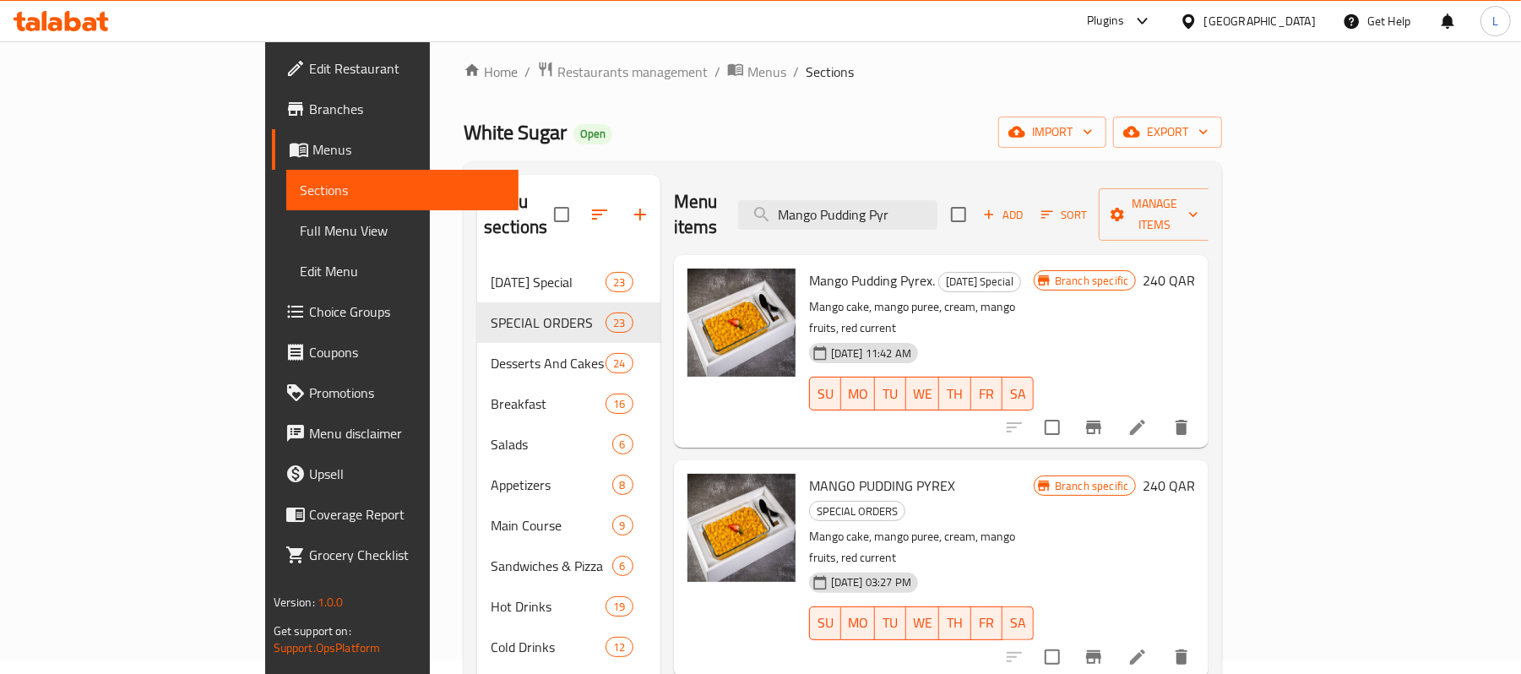
type input "Mango Pudding Pyr"
click at [1101, 650] on icon "Branch-specific-item" at bounding box center [1093, 657] width 15 height 14
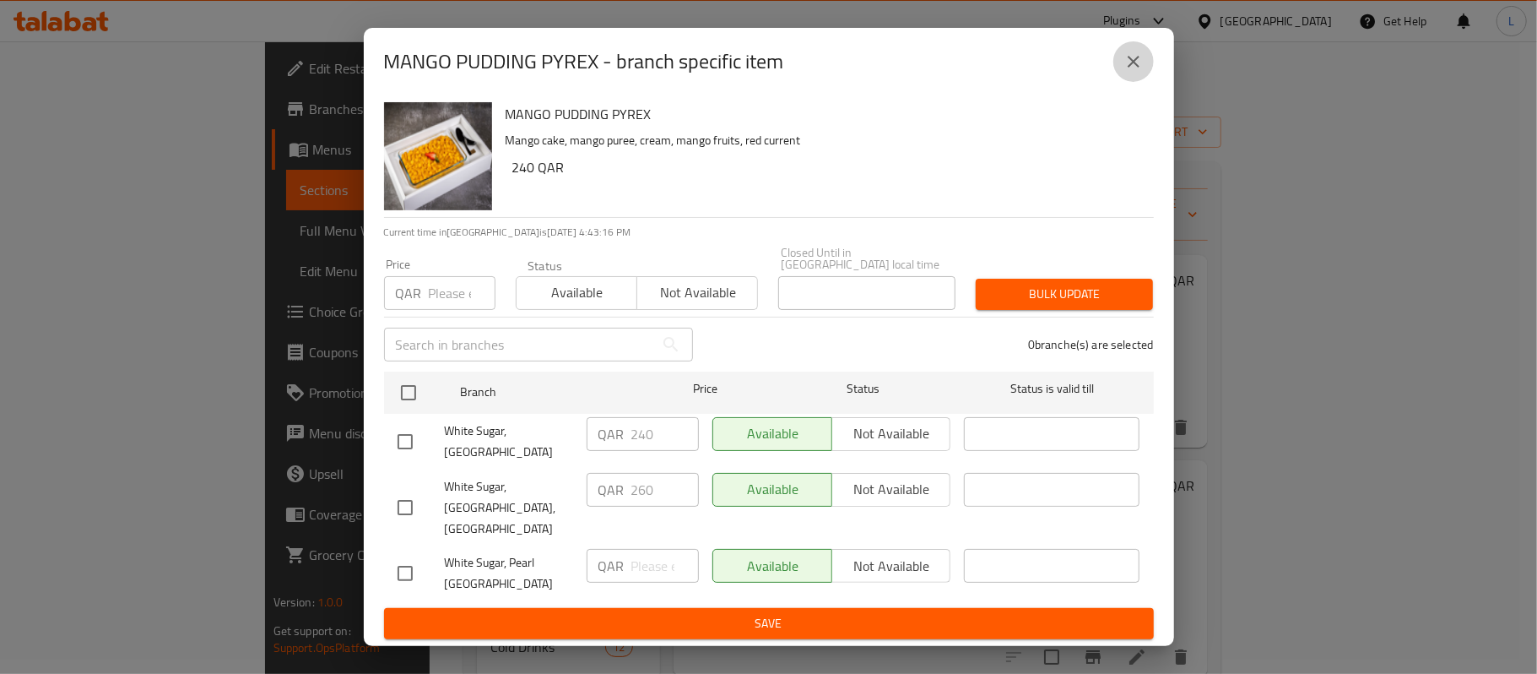
click at [1140, 72] on icon "close" at bounding box center [1134, 62] width 20 height 20
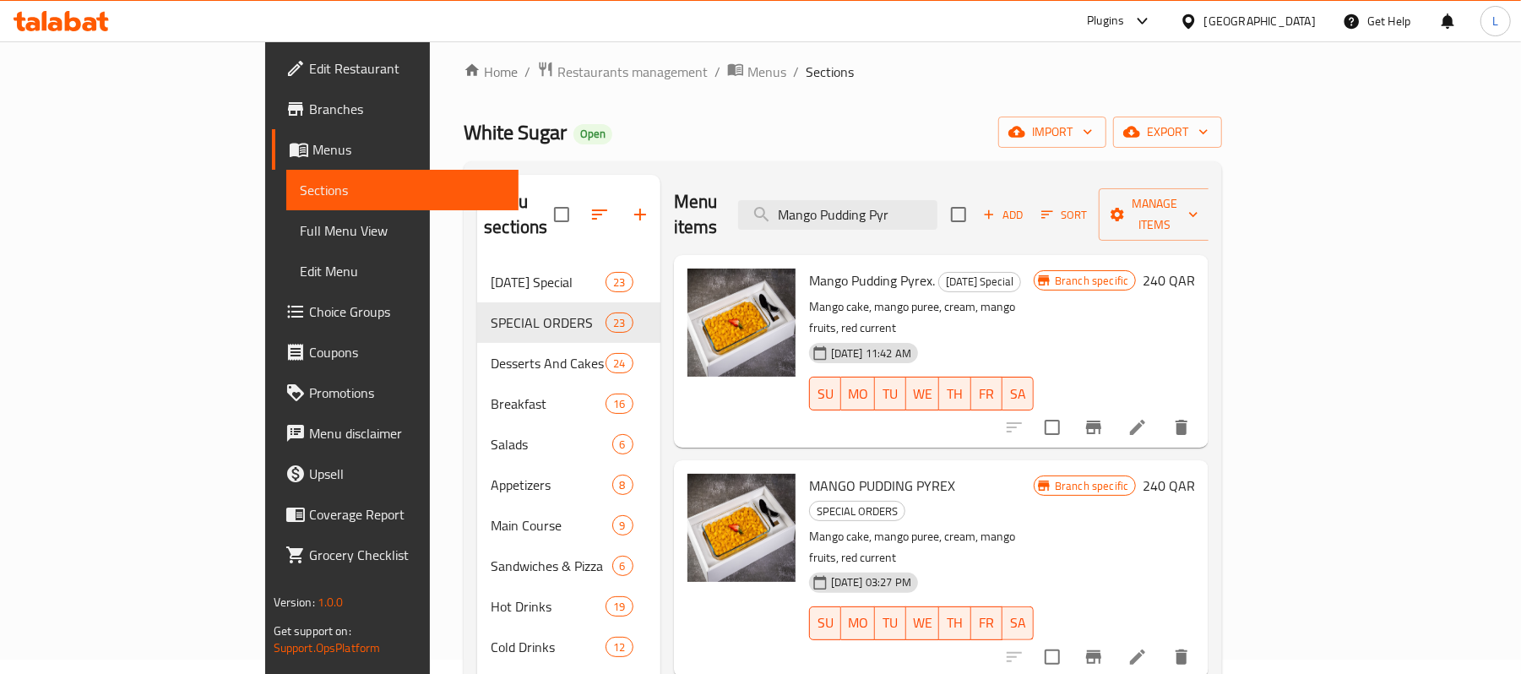
click at [1147, 417] on icon at bounding box center [1137, 427] width 20 height 20
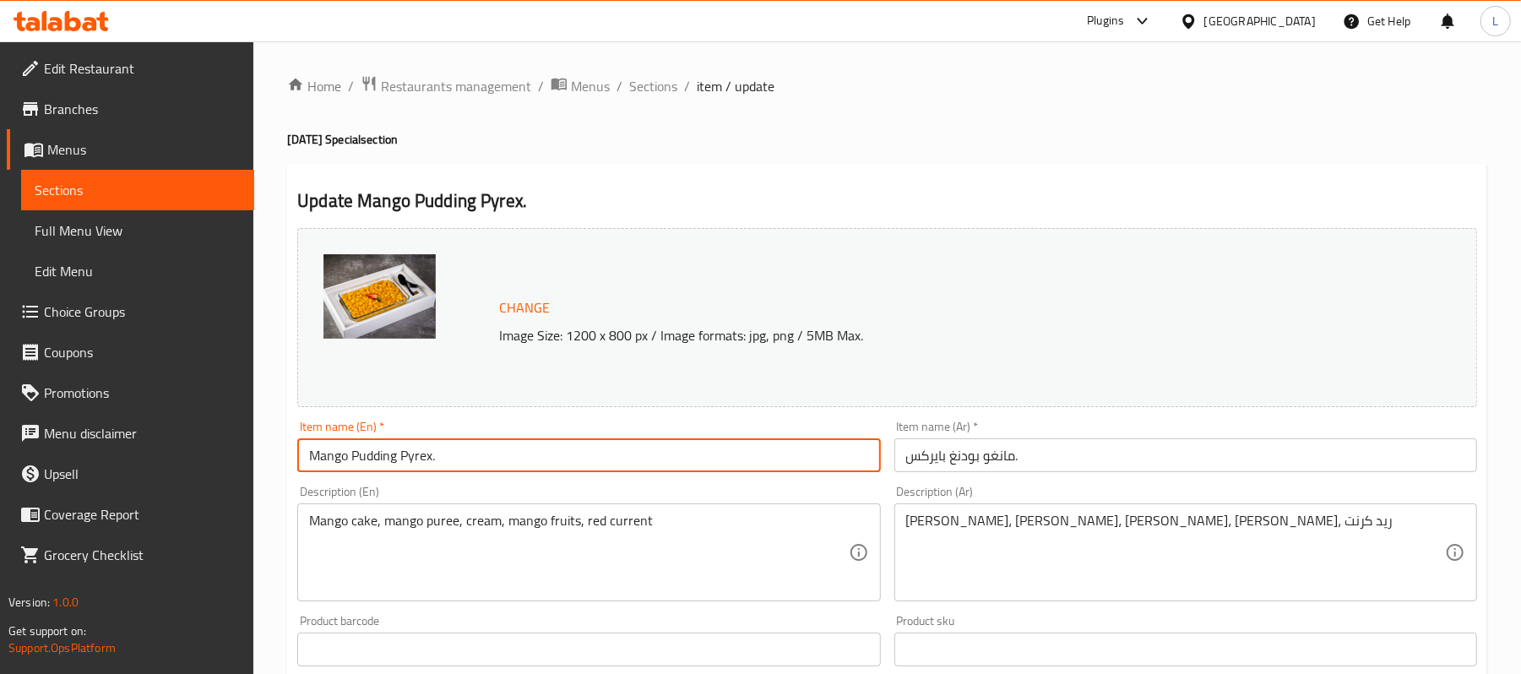
drag, startPoint x: 429, startPoint y: 456, endPoint x: 282, endPoint y: 453, distance: 146.9
click at [282, 453] on div "Home / Restaurants management / Menus / Sections / item / update Ramadan Specia…" at bounding box center [886, 629] width 1267 height 1176
click at [648, 100] on div "Home / Restaurants management / Menus / Sections / item / update Ramadan Specia…" at bounding box center [887, 629] width 1200 height 1109
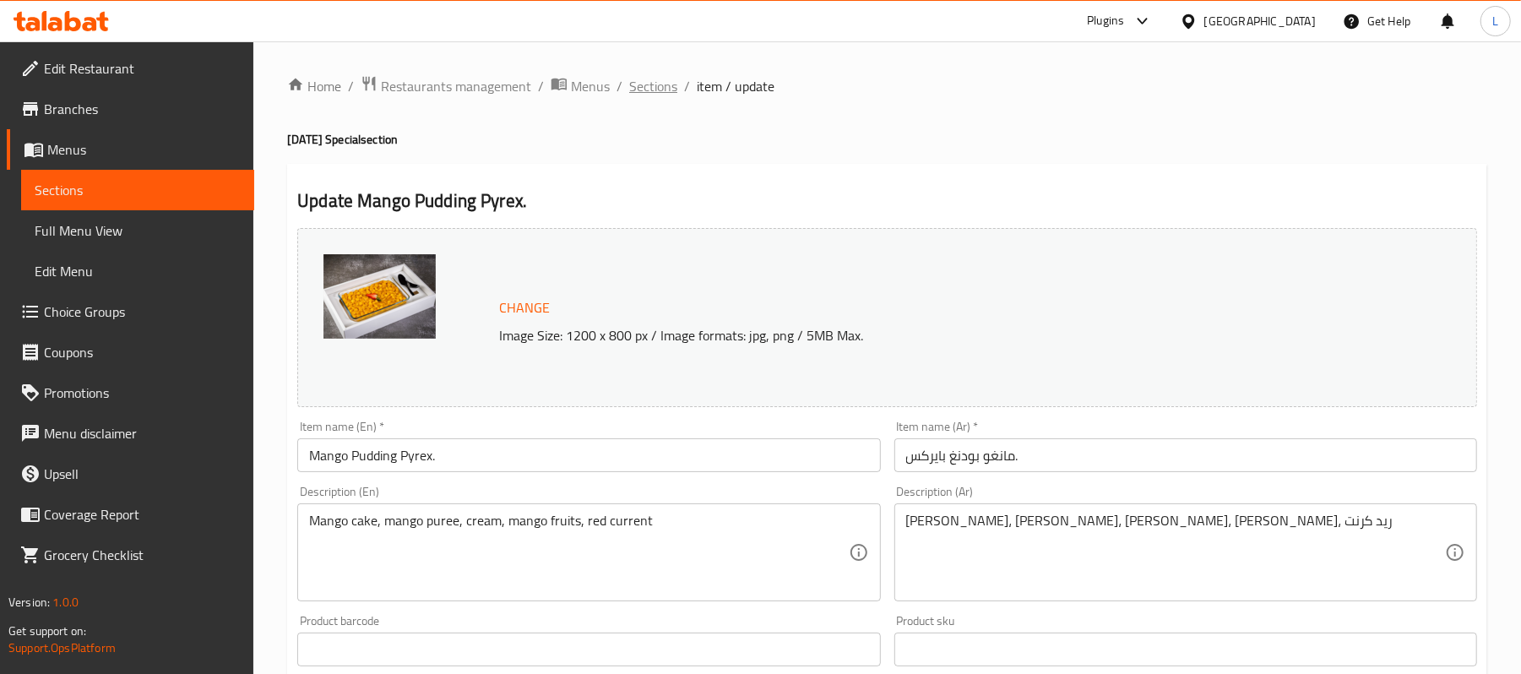
click at [646, 88] on span "Sections" at bounding box center [653, 86] width 48 height 20
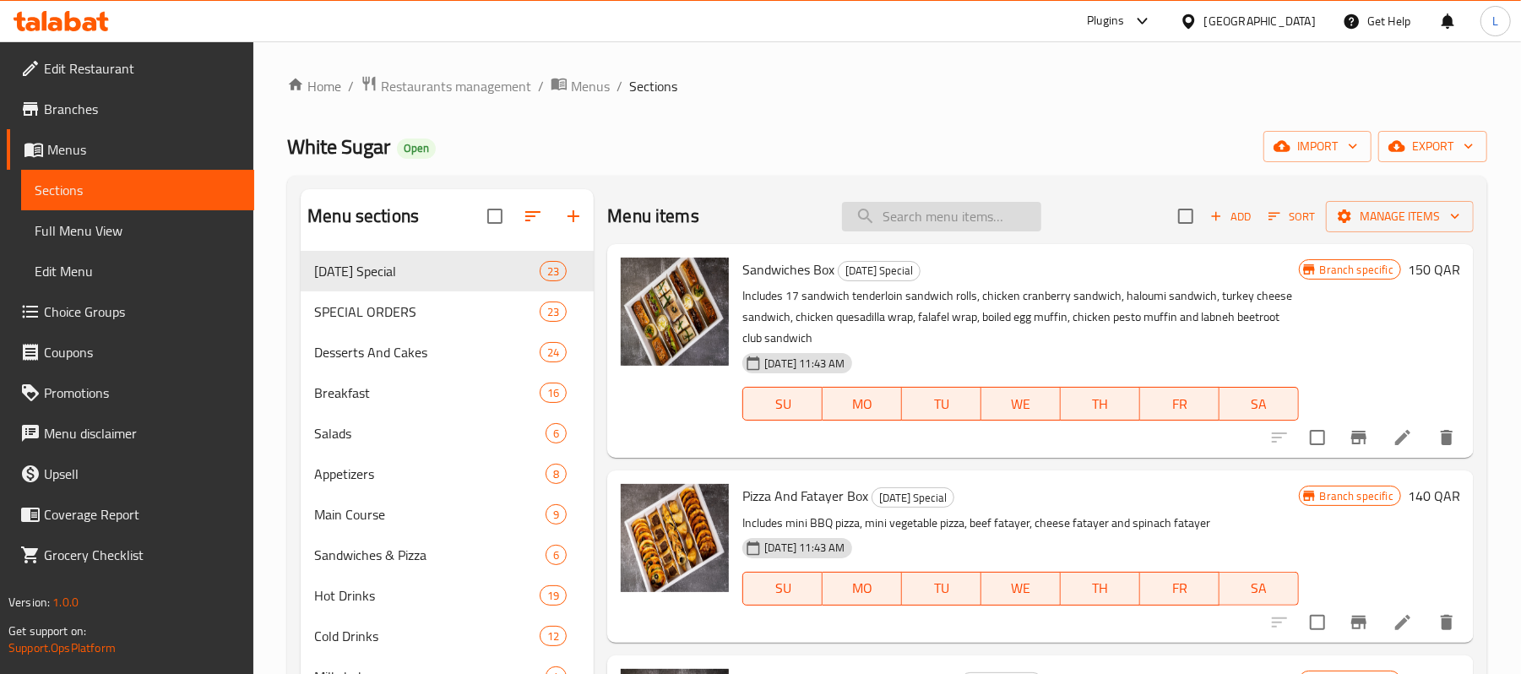
click at [887, 217] on input "search" at bounding box center [941, 217] width 199 height 30
paste input "Mango Pudding Pyre"
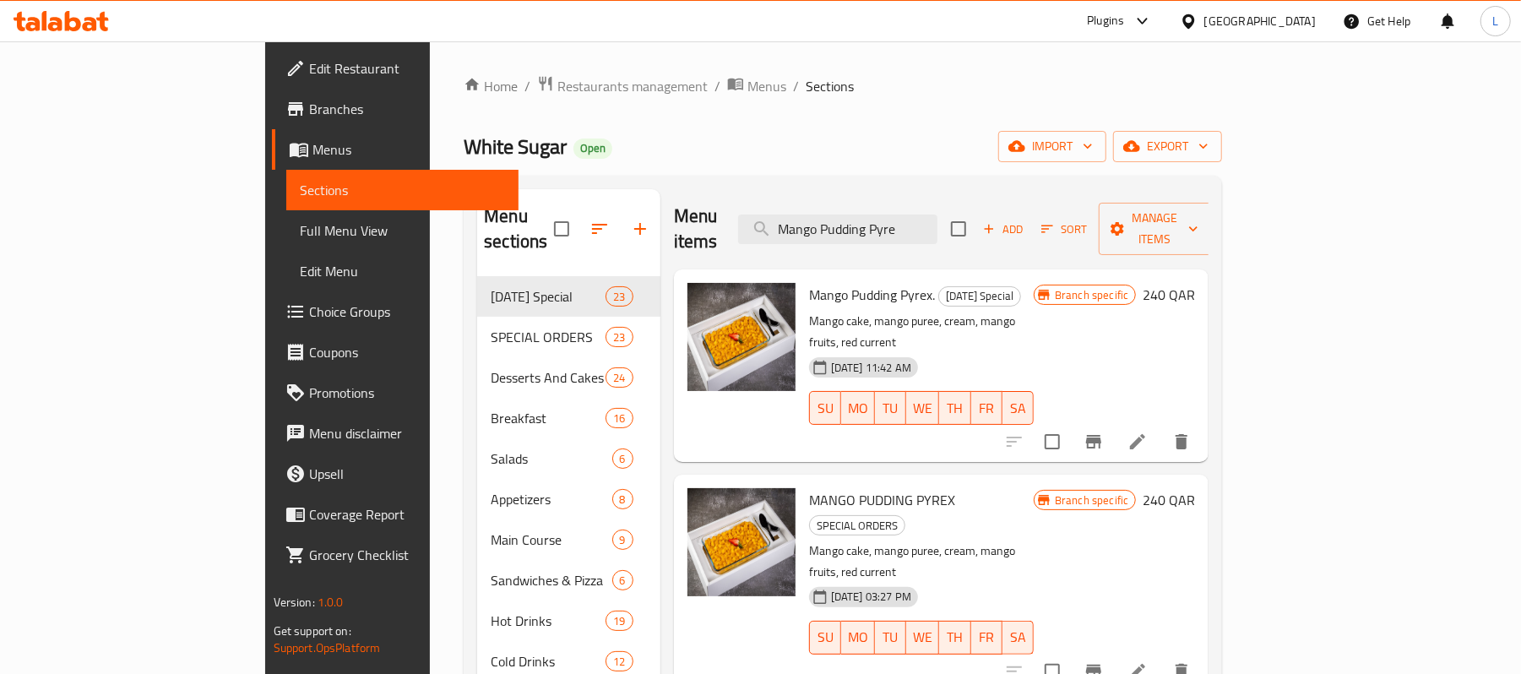
type input "Mango Pudding Pyre"
click at [1145, 434] on icon at bounding box center [1137, 441] width 15 height 15
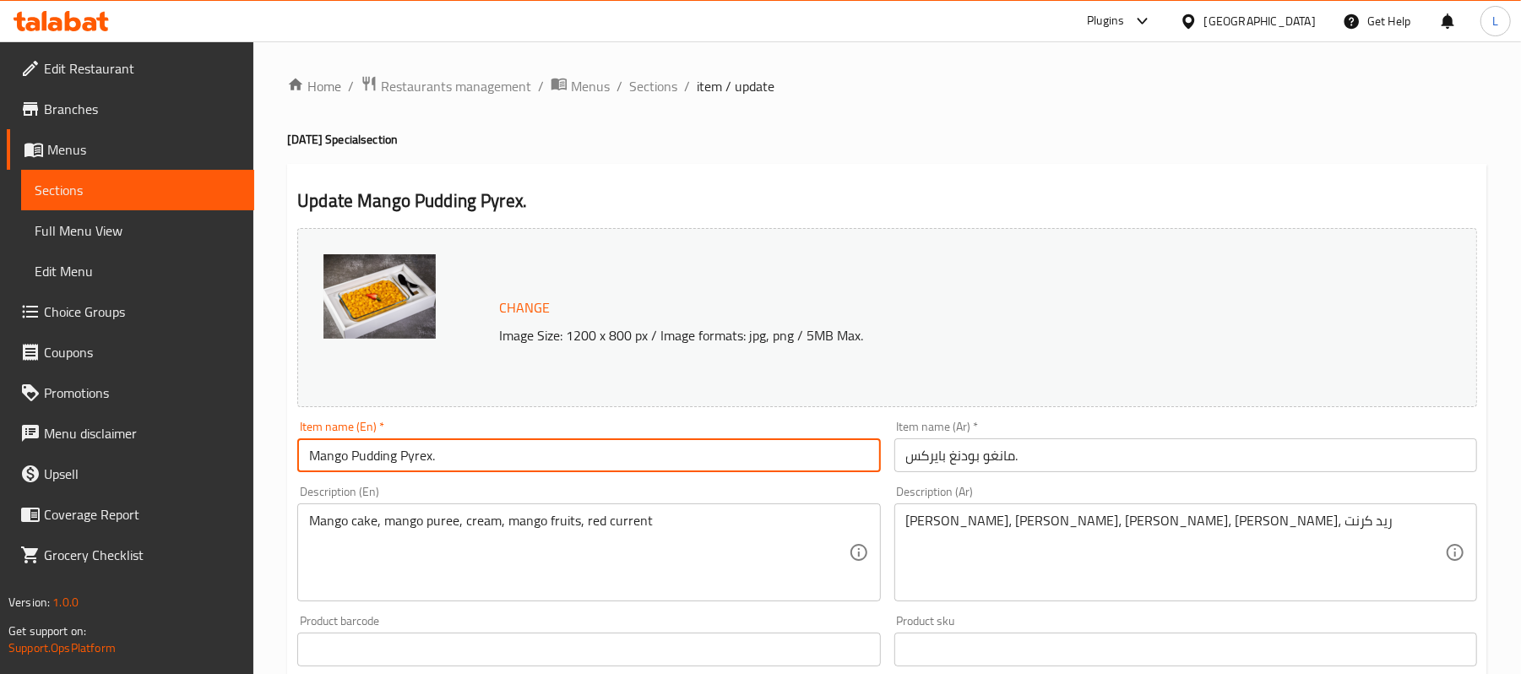
drag, startPoint x: 430, startPoint y: 453, endPoint x: 248, endPoint y: 432, distance: 182.7
click at [248, 432] on div "Edit Restaurant Branches Menus Sections Full Menu View Edit Menu Choice Groups …" at bounding box center [760, 629] width 1521 height 1176
click at [665, 79] on span "Sections" at bounding box center [653, 86] width 48 height 20
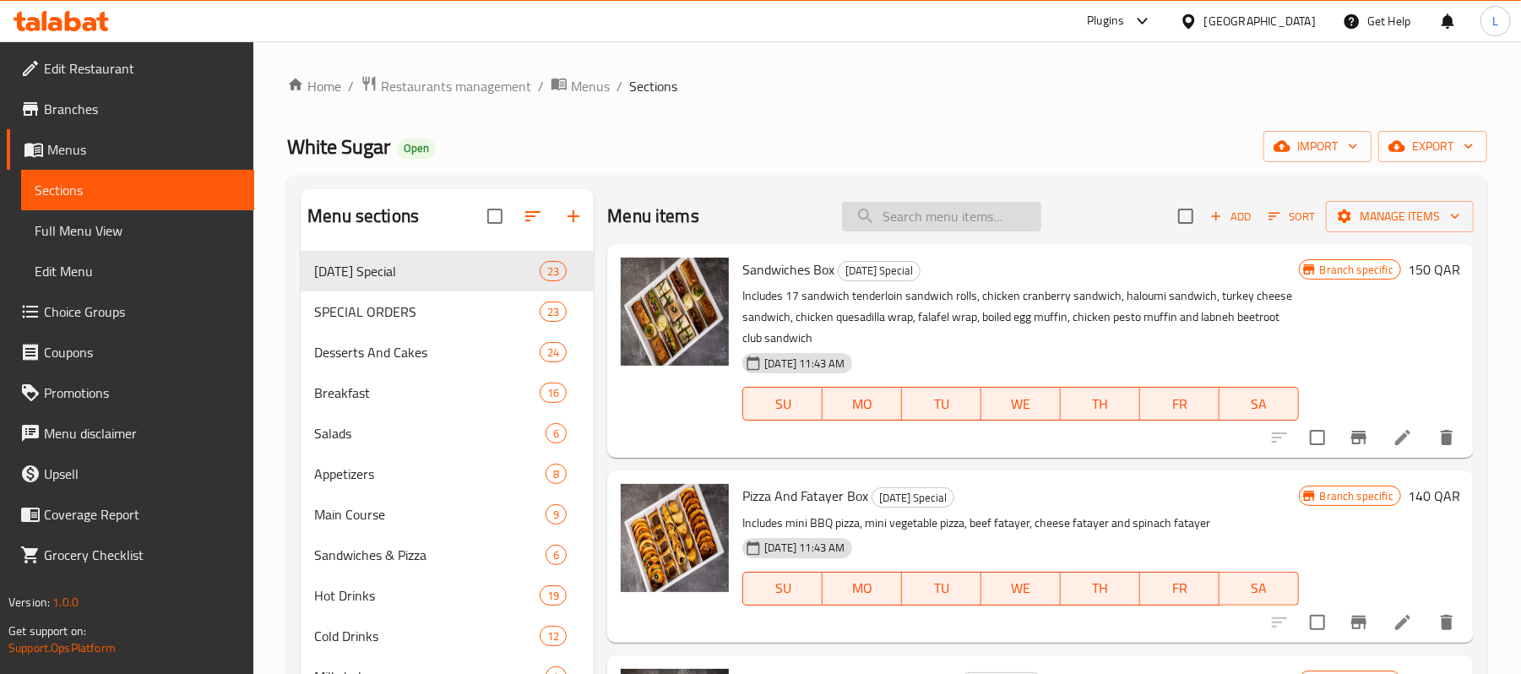
click at [973, 206] on input "search" at bounding box center [941, 217] width 199 height 30
paste input "Mango Pudding Pyrex"
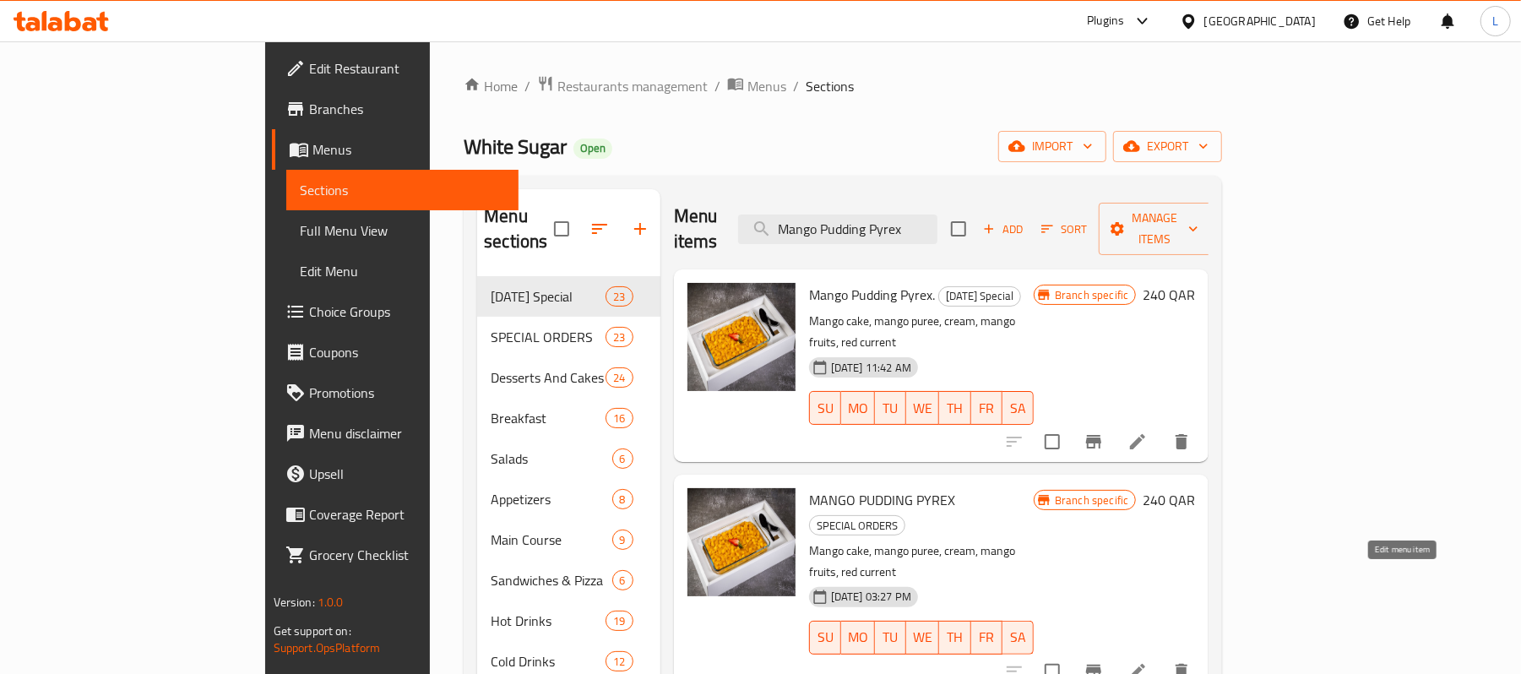
type input "Mango Pudding Pyrex"
click at [1147, 661] on icon at bounding box center [1137, 671] width 20 height 20
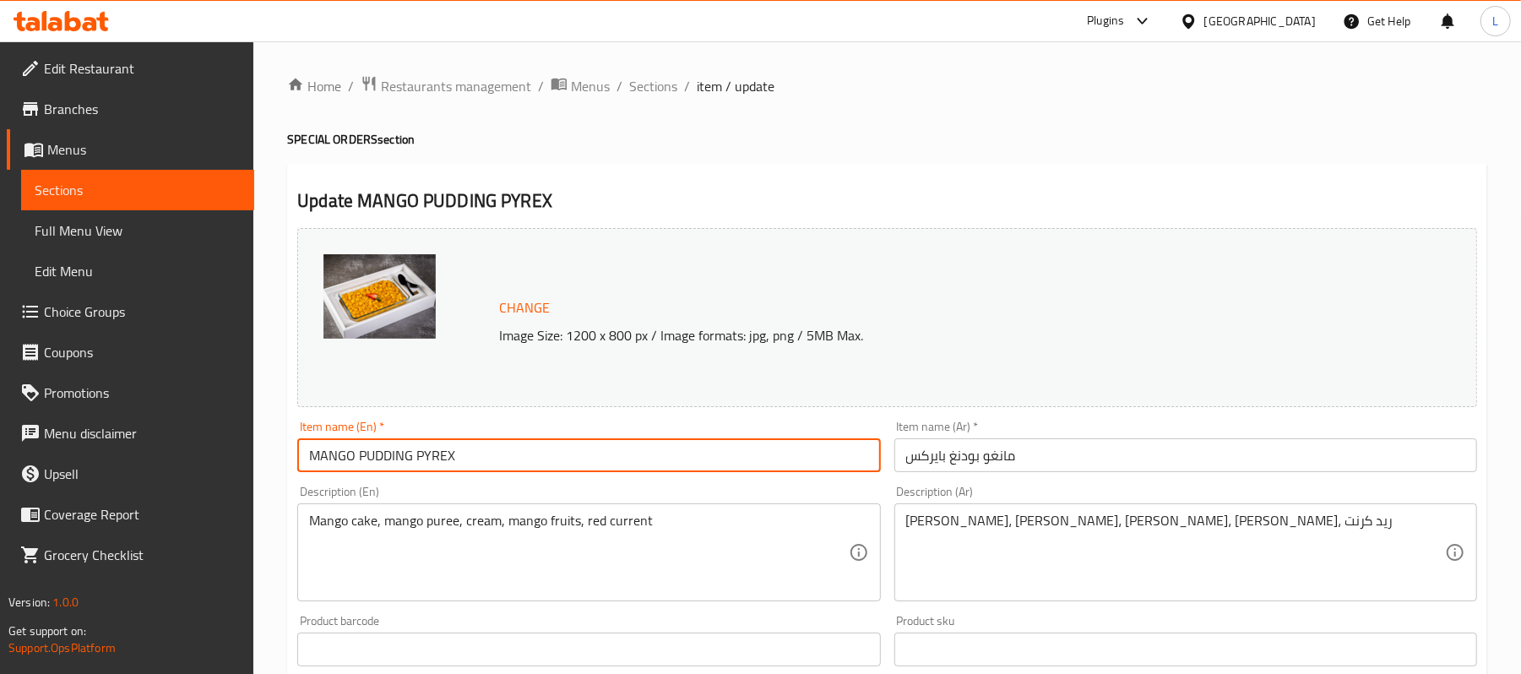
drag, startPoint x: 466, startPoint y: 454, endPoint x: 171, endPoint y: 410, distance: 298.8
click at [171, 410] on div "Edit Restaurant Branches Menus Sections Full Menu View Edit Menu Choice Groups …" at bounding box center [760, 629] width 1521 height 1176
click at [655, 89] on span "Sections" at bounding box center [653, 86] width 48 height 20
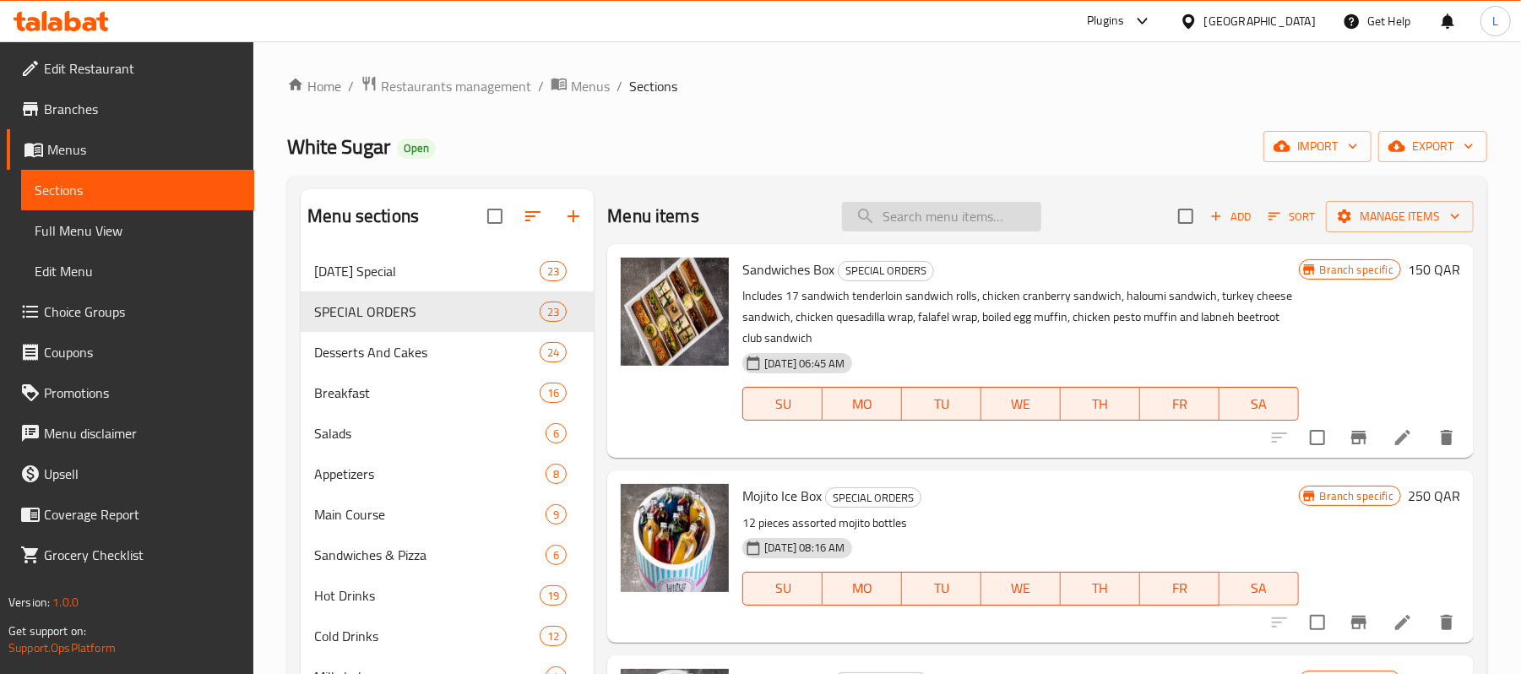
click at [899, 225] on input "search" at bounding box center [941, 217] width 199 height 30
paste input "MANGO PUDDING PYREX"
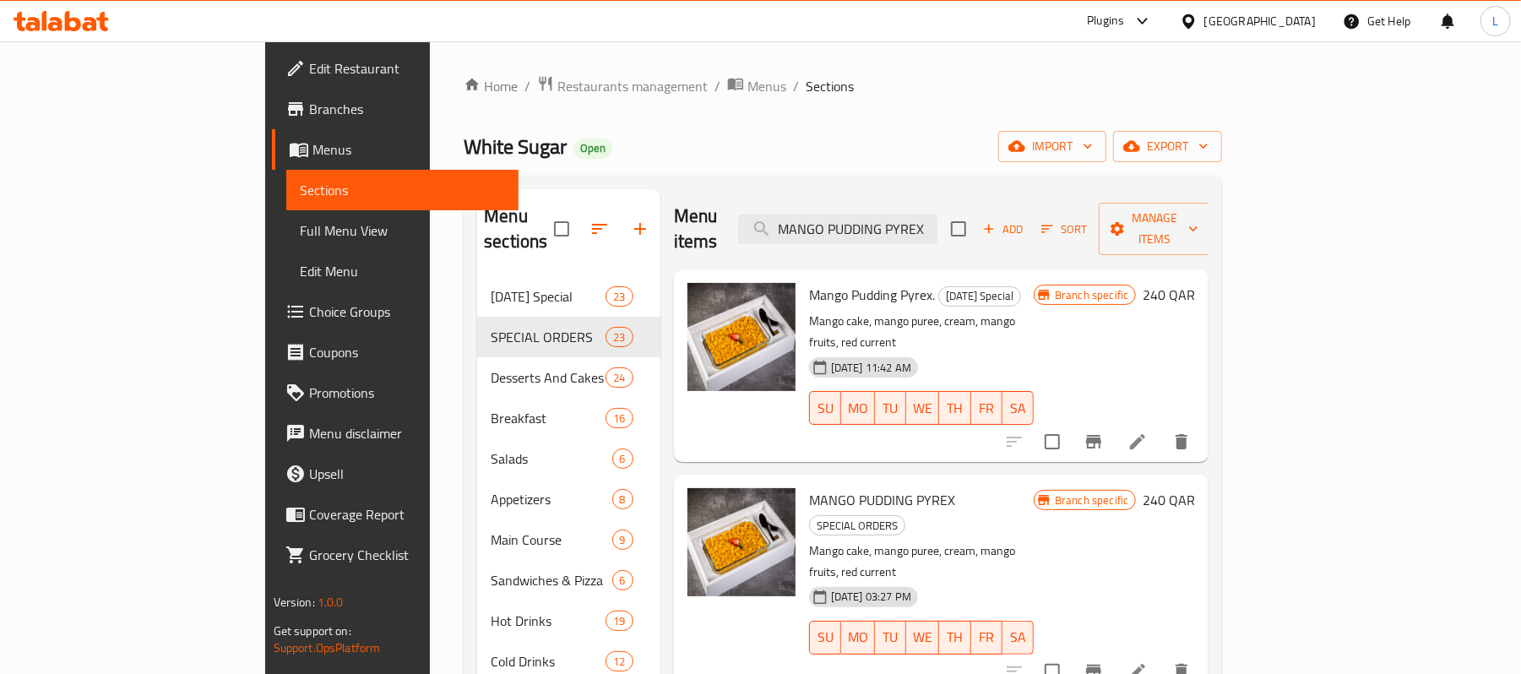
type input "MANGO PUDDING PYREX"
drag, startPoint x: 763, startPoint y: 498, endPoint x: 829, endPoint y: 497, distance: 65.9
click at [829, 587] on div "30-08-2024 03:27 PM" at bounding box center [863, 597] width 109 height 20
click at [1104, 661] on icon "Branch-specific-item" at bounding box center [1093, 671] width 20 height 20
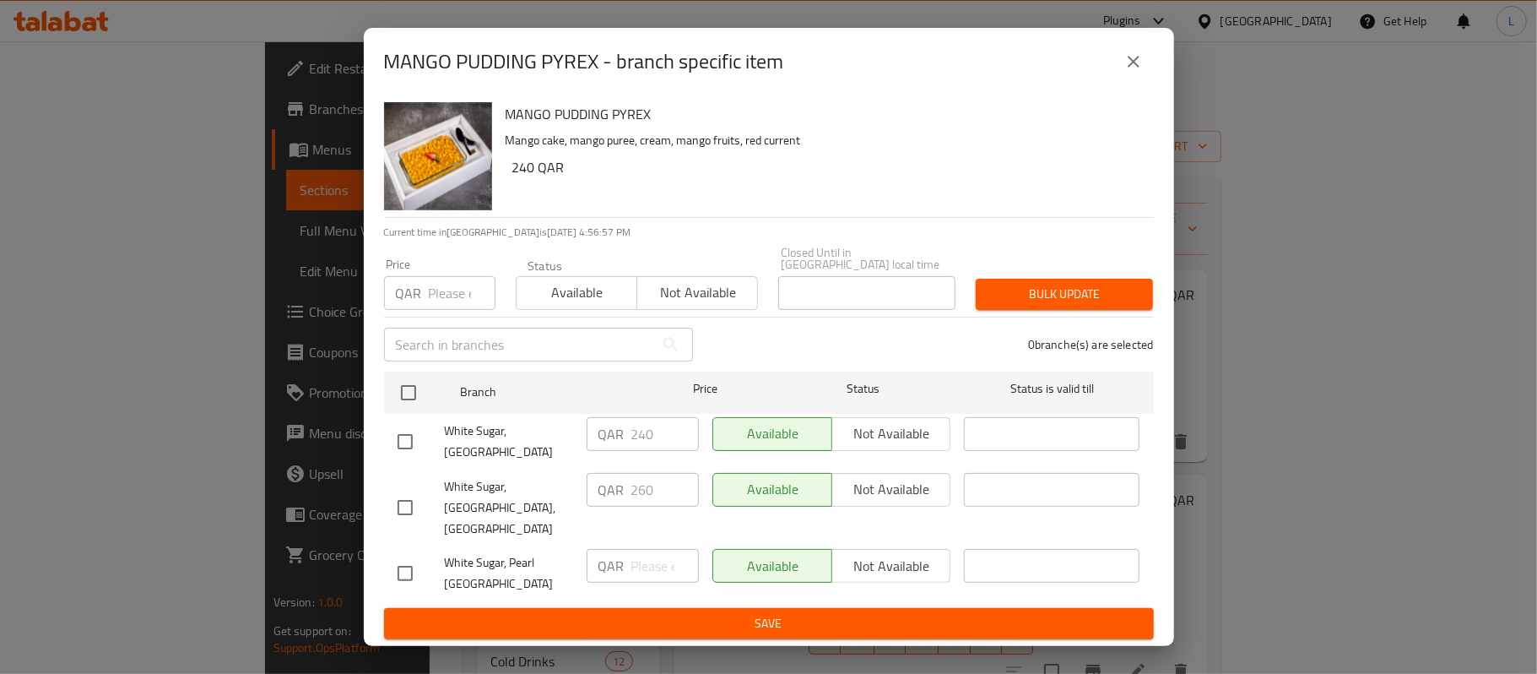
click at [1135, 72] on icon "close" at bounding box center [1134, 62] width 20 height 20
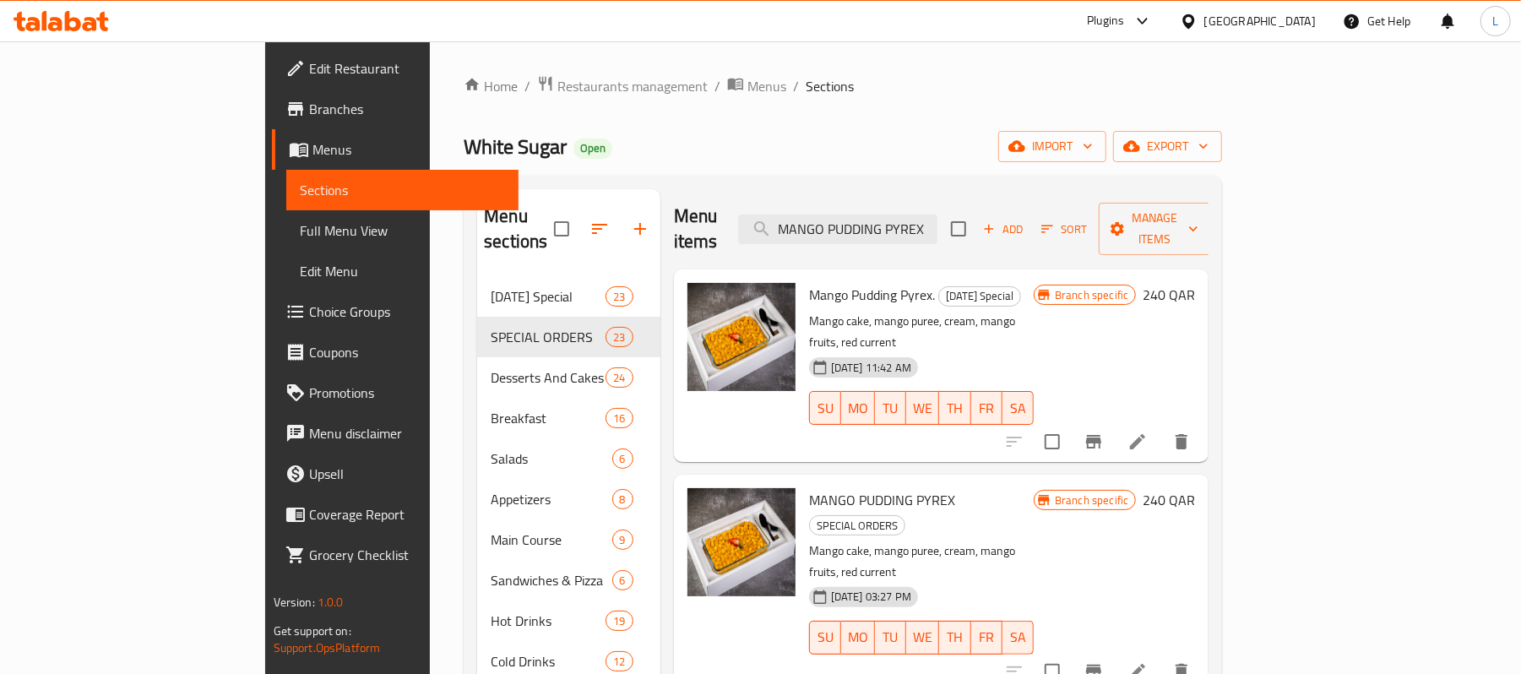
click at [464, 133] on span "White Sugar" at bounding box center [515, 146] width 103 height 38
copy span "White Sugar"
click at [309, 101] on span "Branches" at bounding box center [407, 109] width 197 height 20
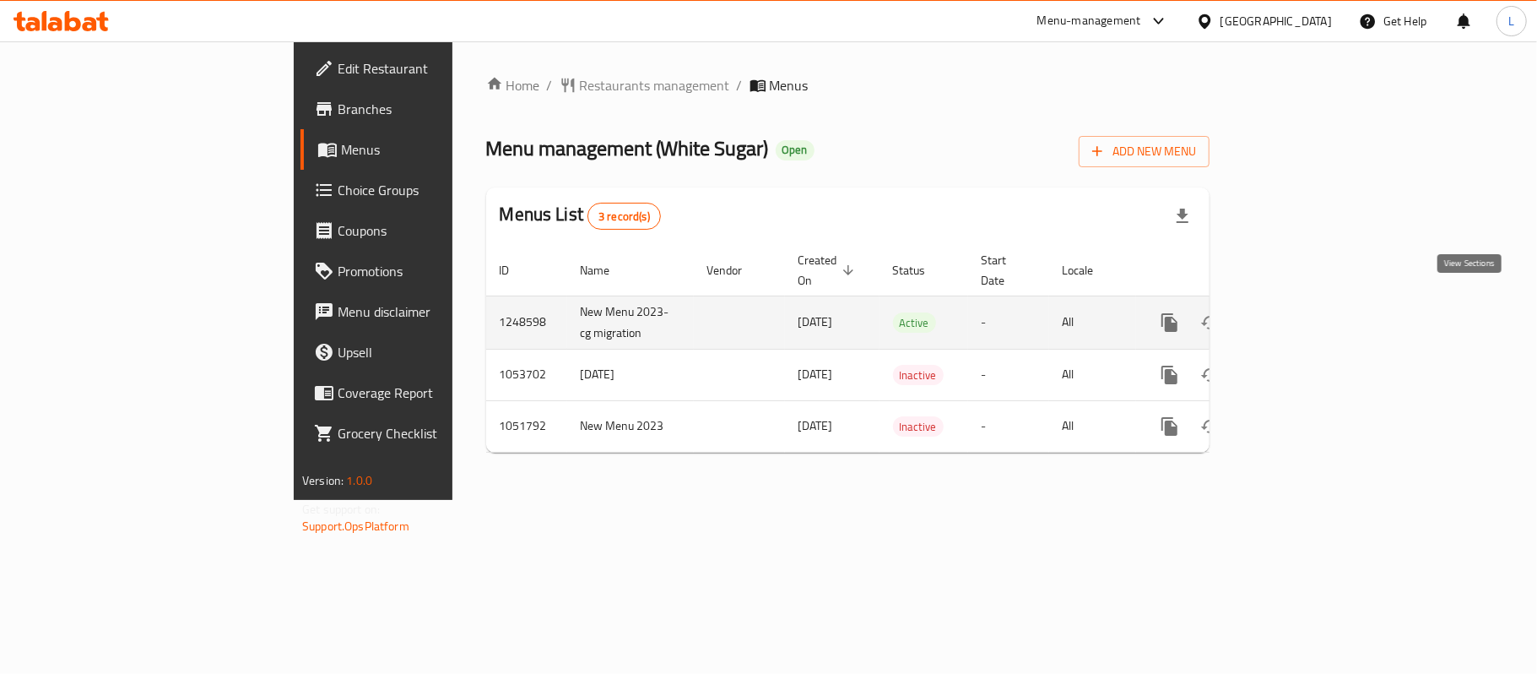
click at [1302, 312] on icon "enhanced table" at bounding box center [1292, 322] width 20 height 20
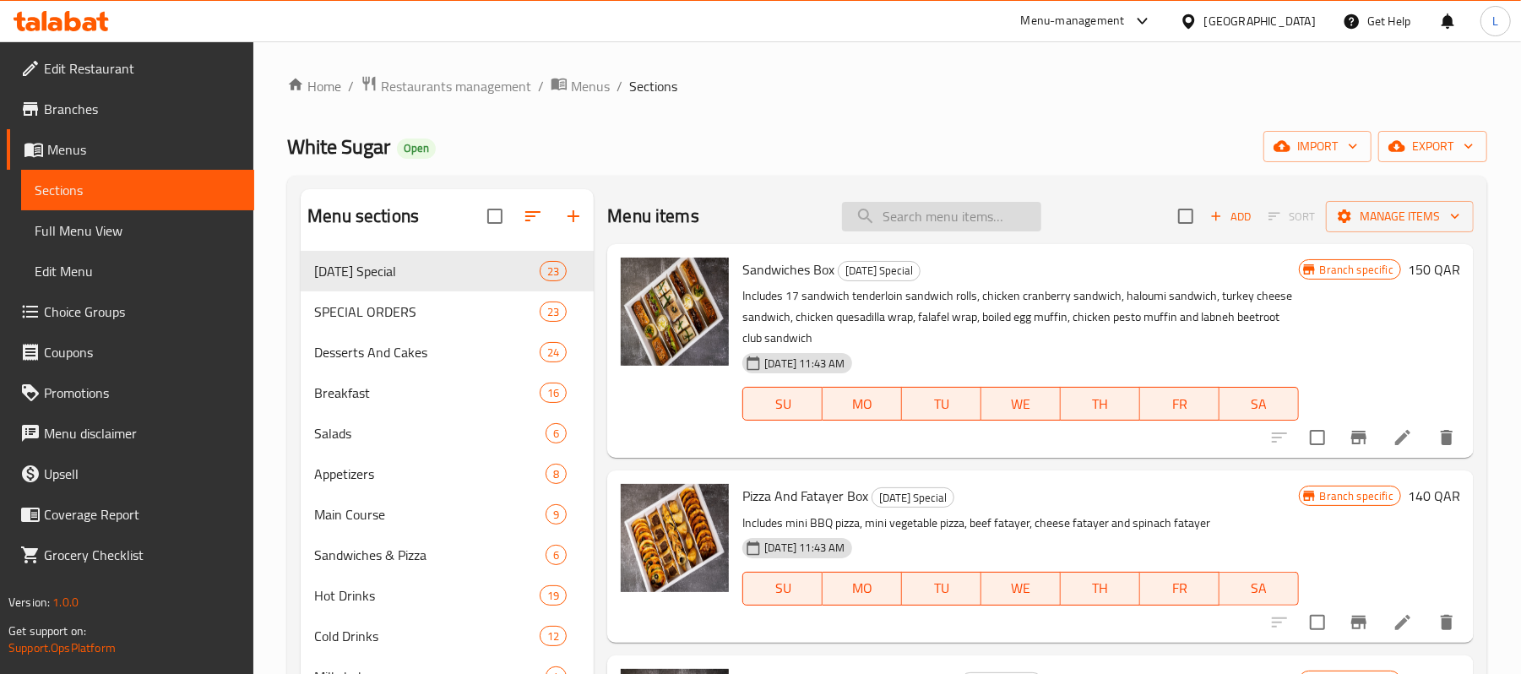
click at [872, 206] on input "search" at bounding box center [941, 217] width 199 height 30
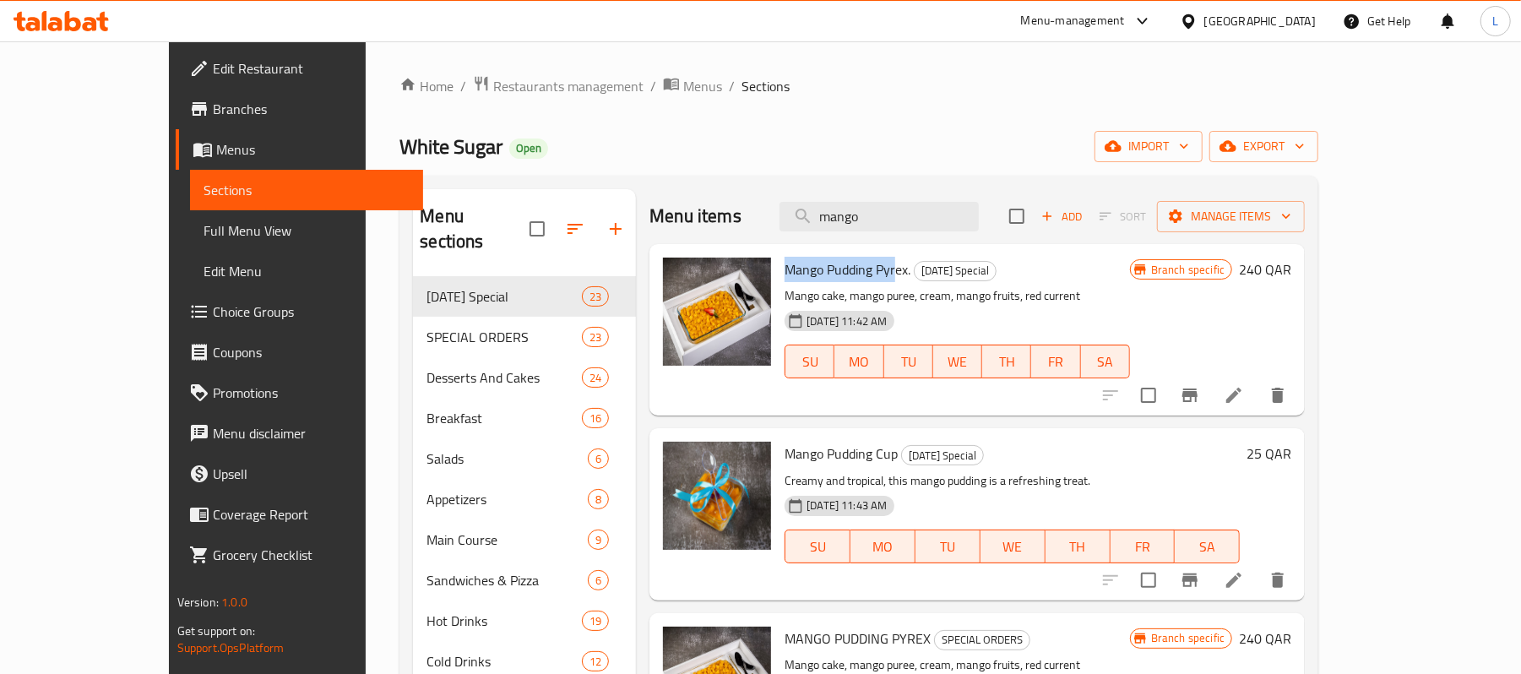
drag, startPoint x: 856, startPoint y: 272, endPoint x: 743, endPoint y: 260, distance: 113.8
click at [784, 260] on span "Mango Pudding Pyrex." at bounding box center [847, 269] width 126 height 25
copy span "Mango Pudding Pyr"
paste input "Mango Pudding Pyr"
drag, startPoint x: 960, startPoint y: 203, endPoint x: 807, endPoint y: 190, distance: 153.4
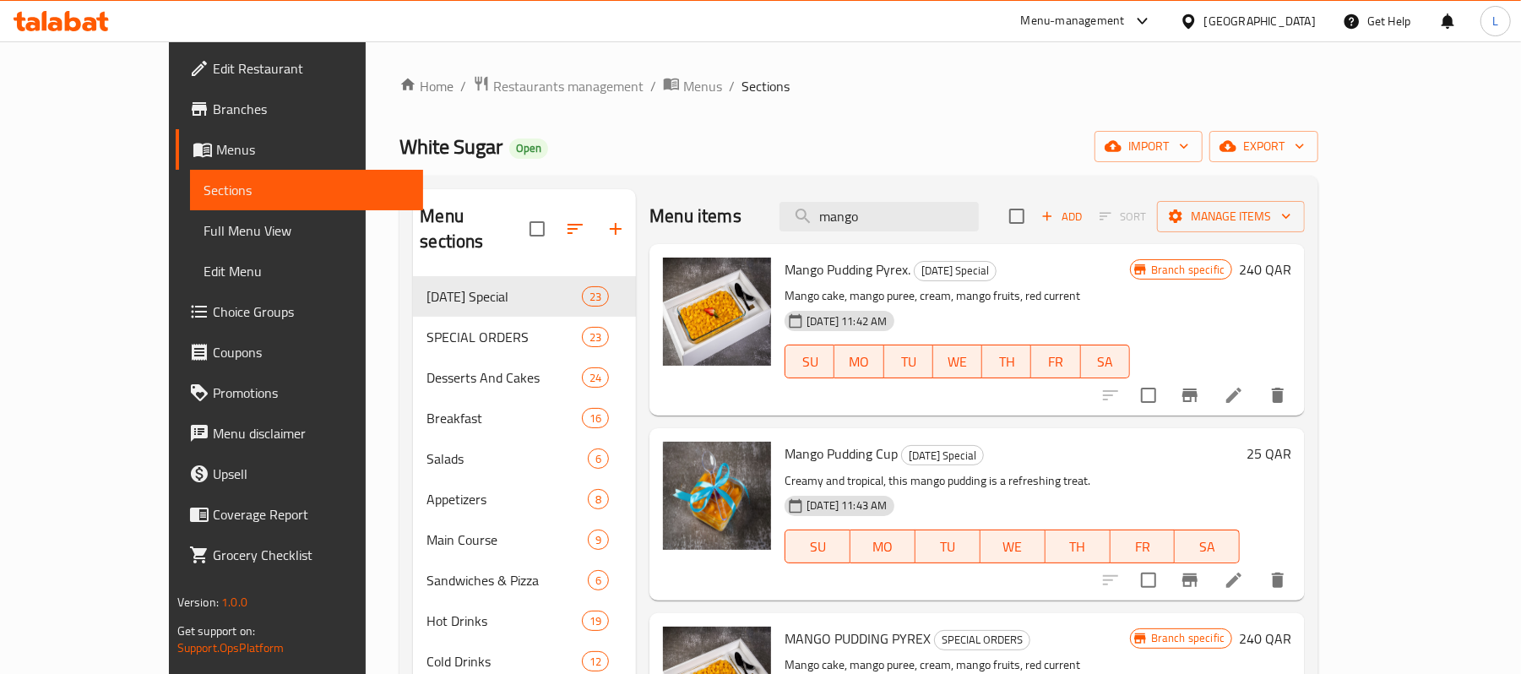
click at [807, 190] on div "Menu items mango Add Sort Manage items" at bounding box center [976, 216] width 655 height 55
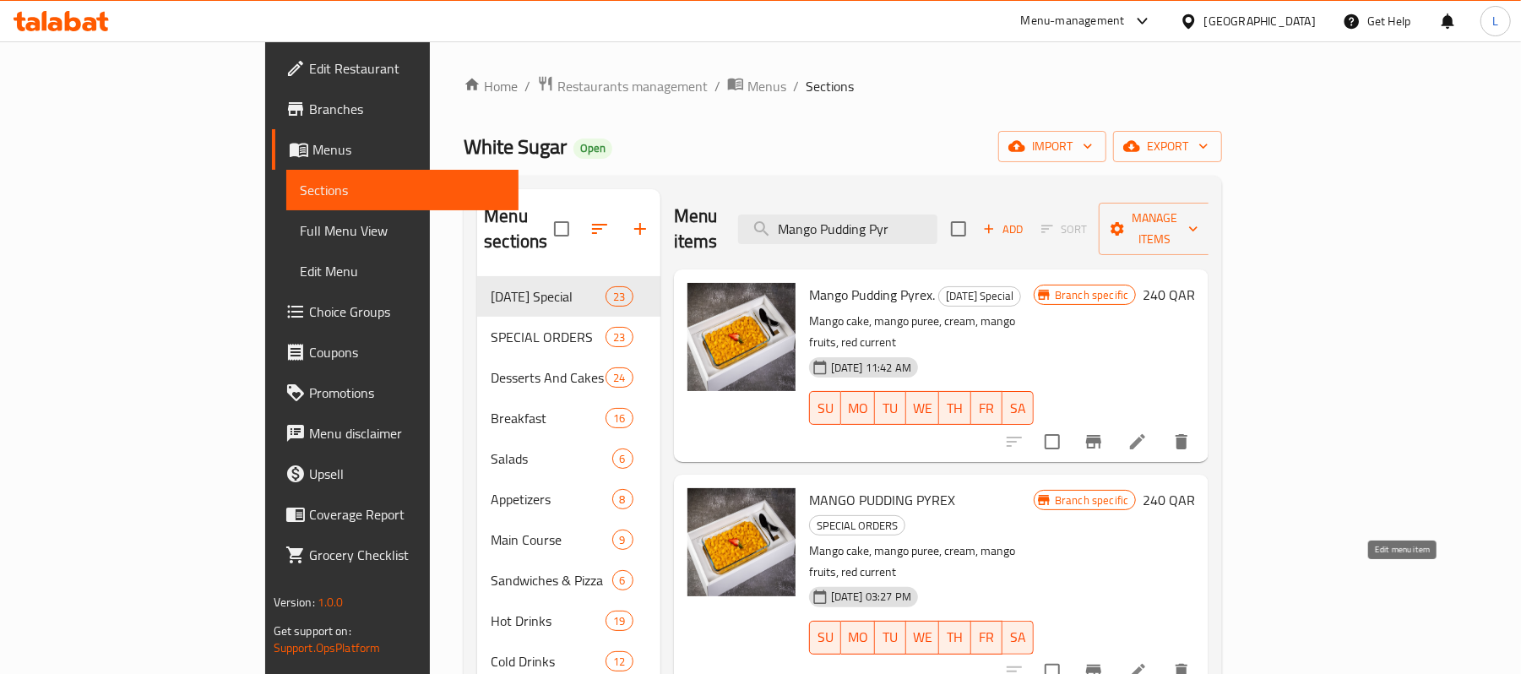
type input "Mango Pudding Pyr"
click at [1147, 661] on icon at bounding box center [1137, 671] width 20 height 20
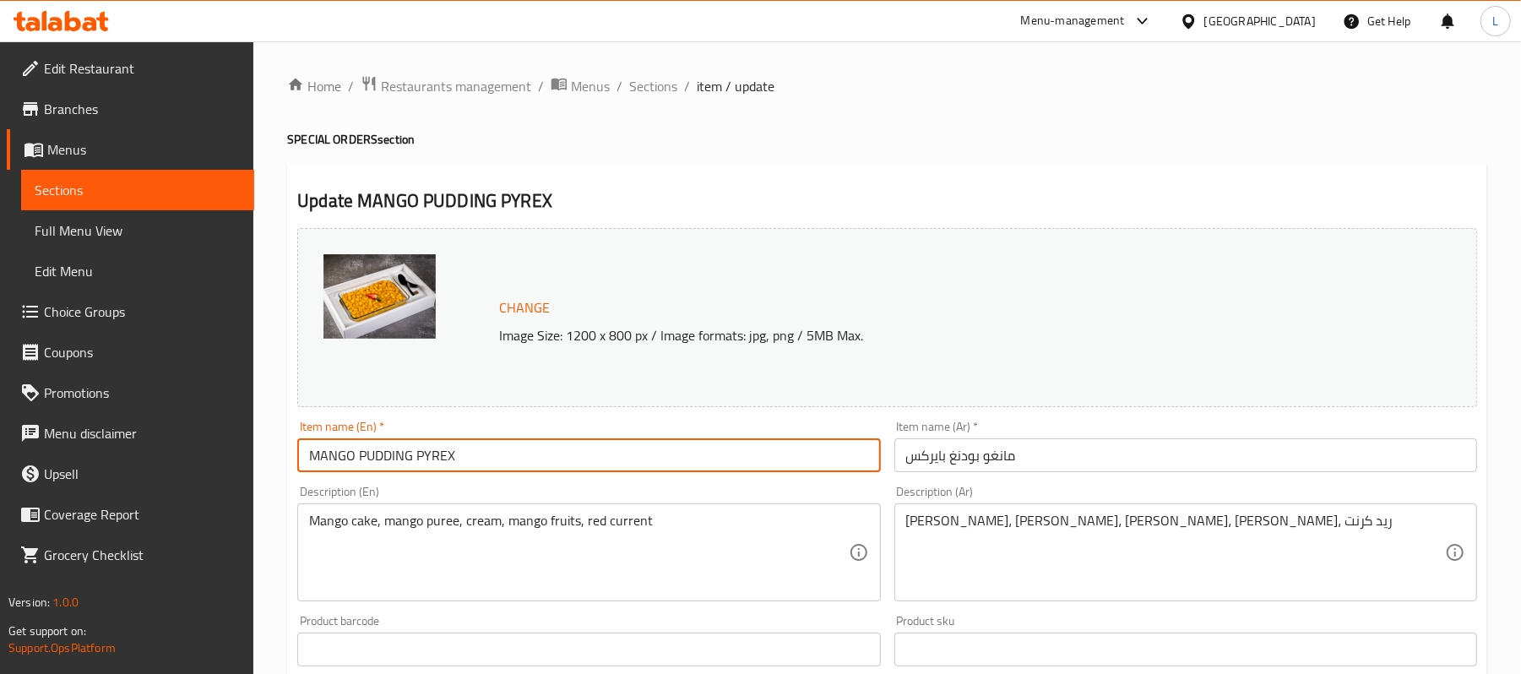
drag, startPoint x: 234, startPoint y: 437, endPoint x: 203, endPoint y: 433, distance: 31.4
click at [203, 433] on div "Edit Restaurant Branches Menus Sections Full Menu View Edit Menu Choice Groups …" at bounding box center [760, 629] width 1521 height 1176
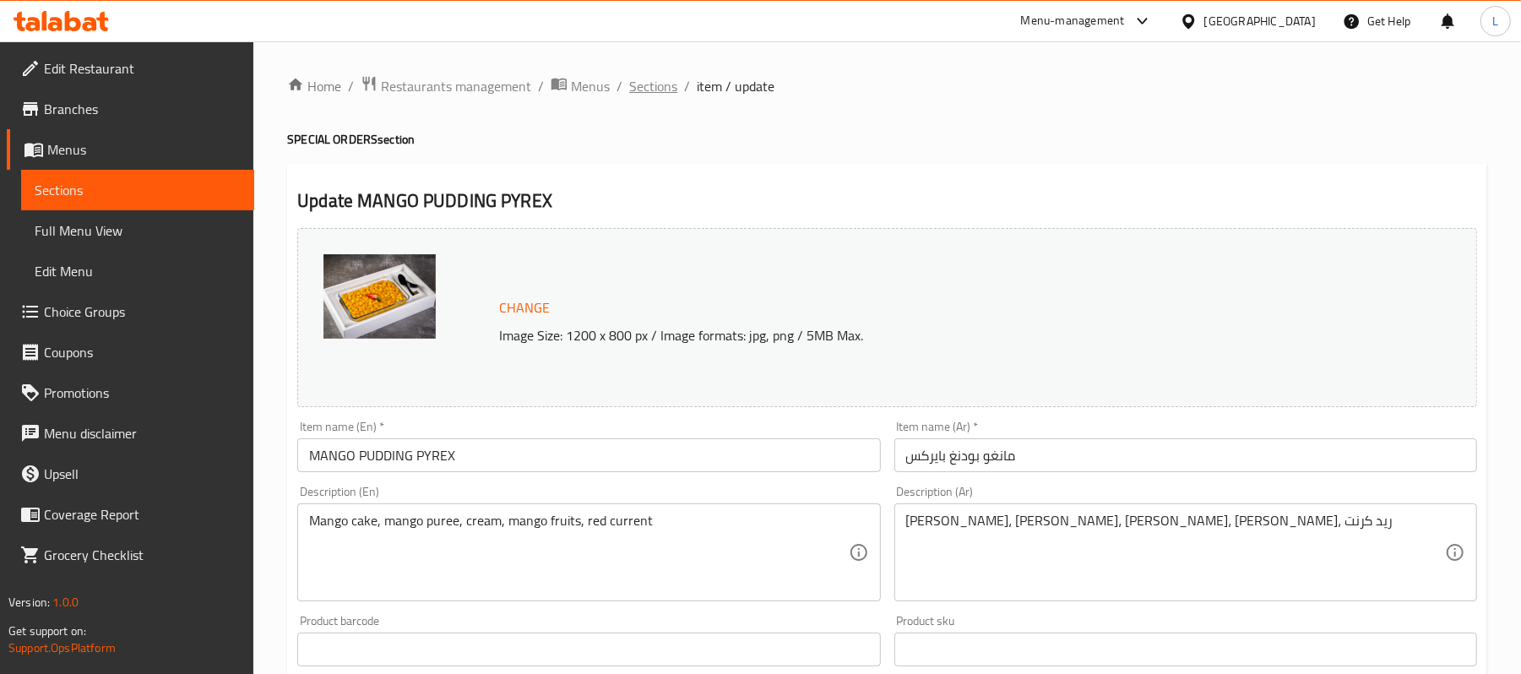
click at [637, 91] on span "Sections" at bounding box center [653, 86] width 48 height 20
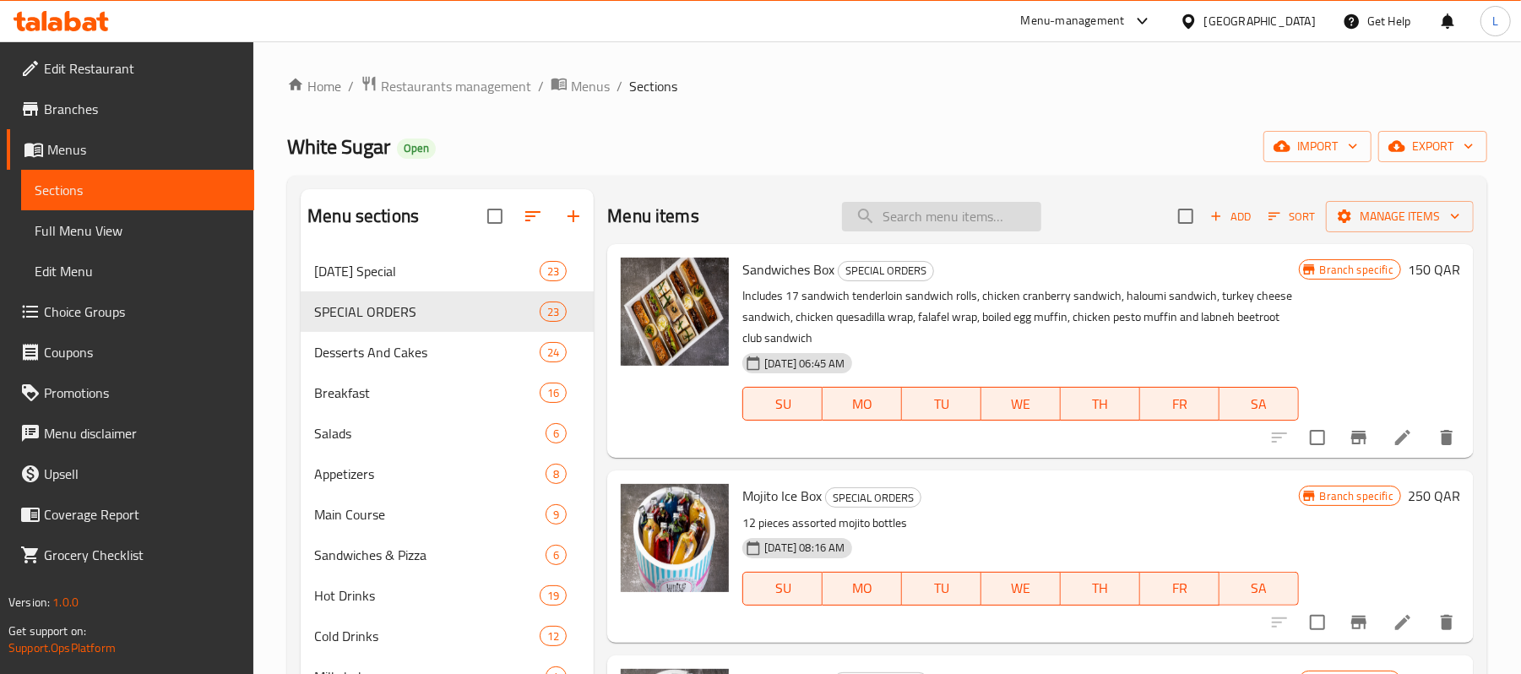
click at [892, 206] on input "search" at bounding box center [941, 217] width 199 height 30
paste input "MANGO PUDDING PYREX"
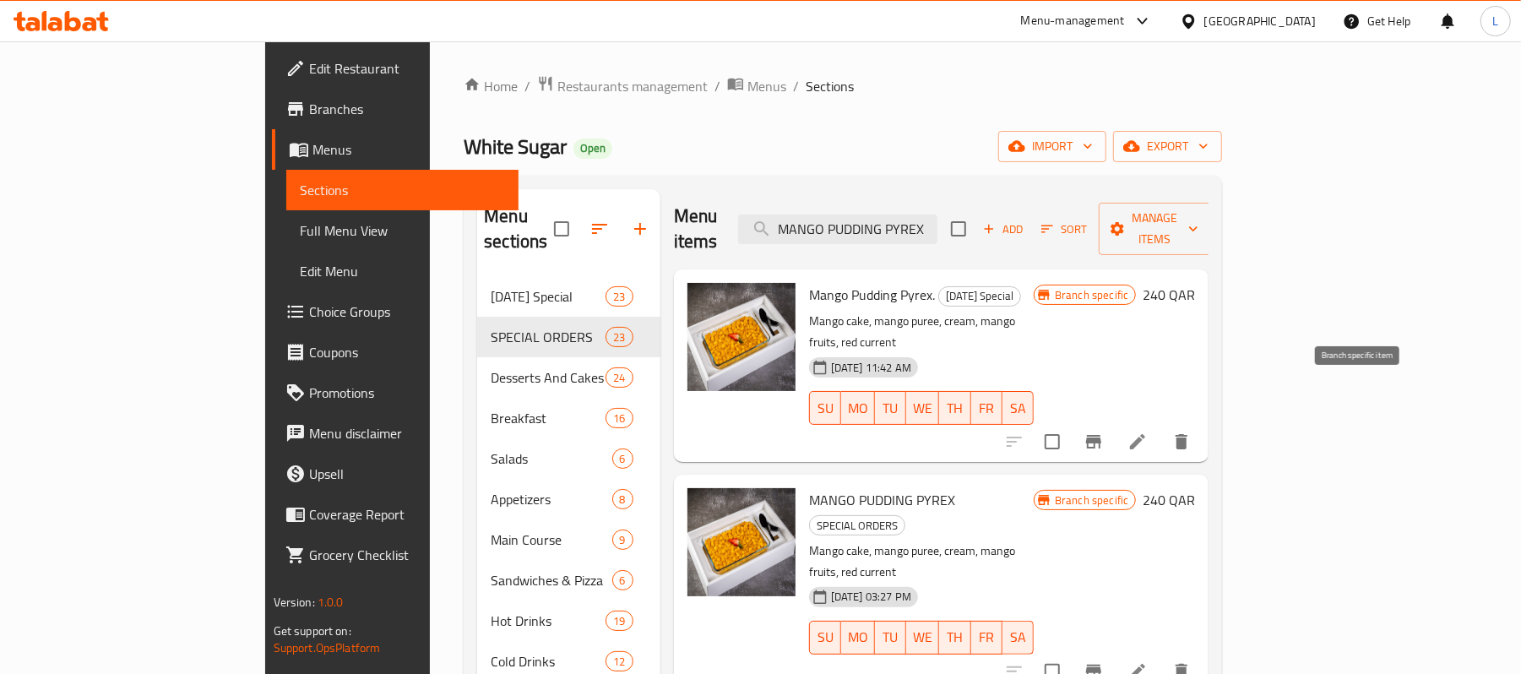
type input "MANGO PUDDING PYREX"
click at [1101, 435] on icon "Branch-specific-item" at bounding box center [1093, 442] width 15 height 14
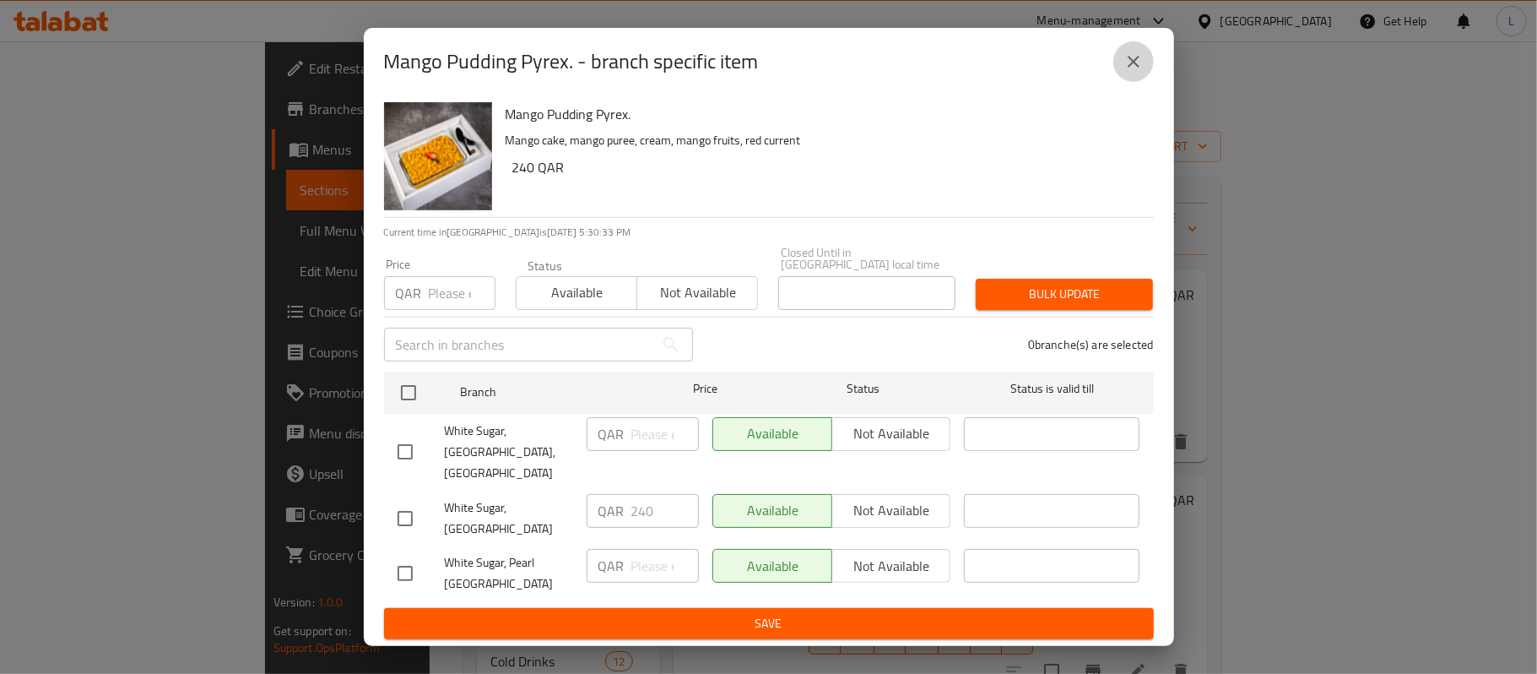
click at [1136, 72] on icon "close" at bounding box center [1134, 62] width 20 height 20
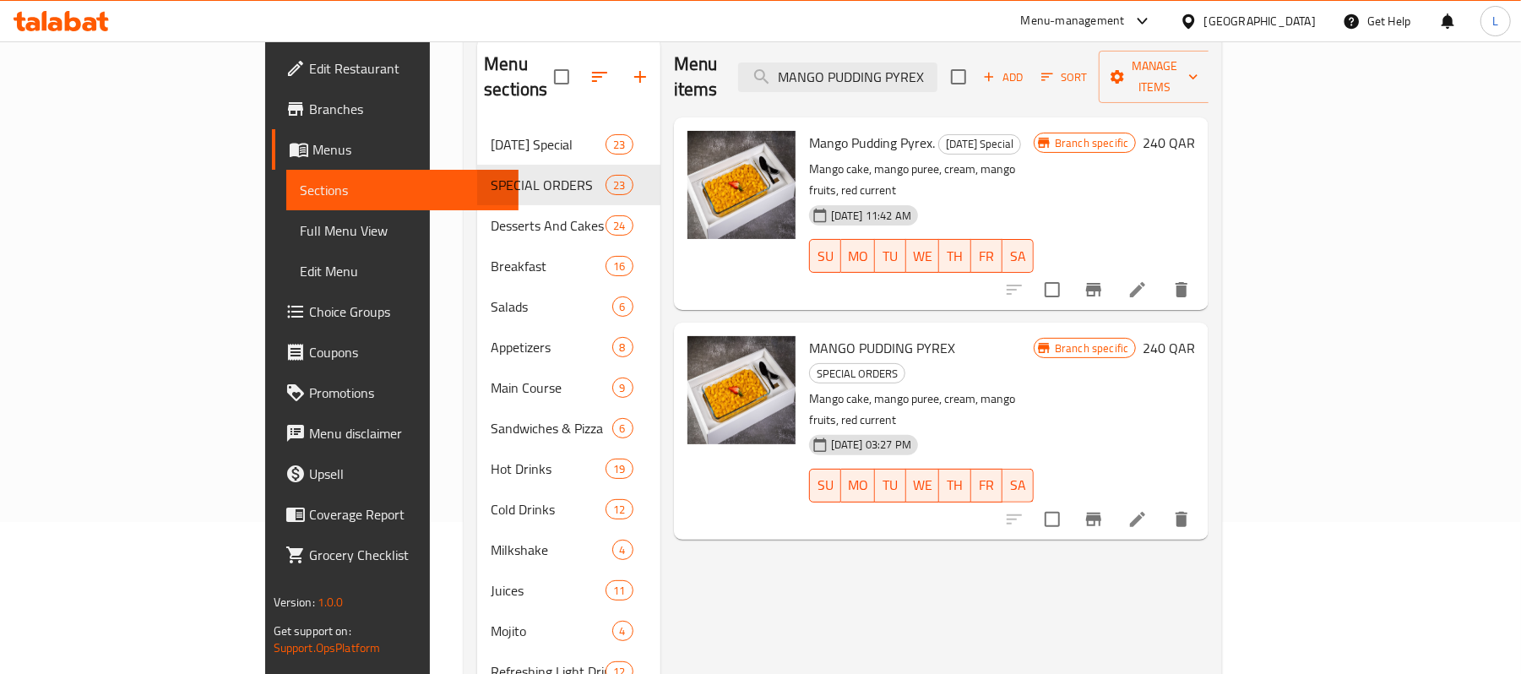
scroll to position [112, 0]
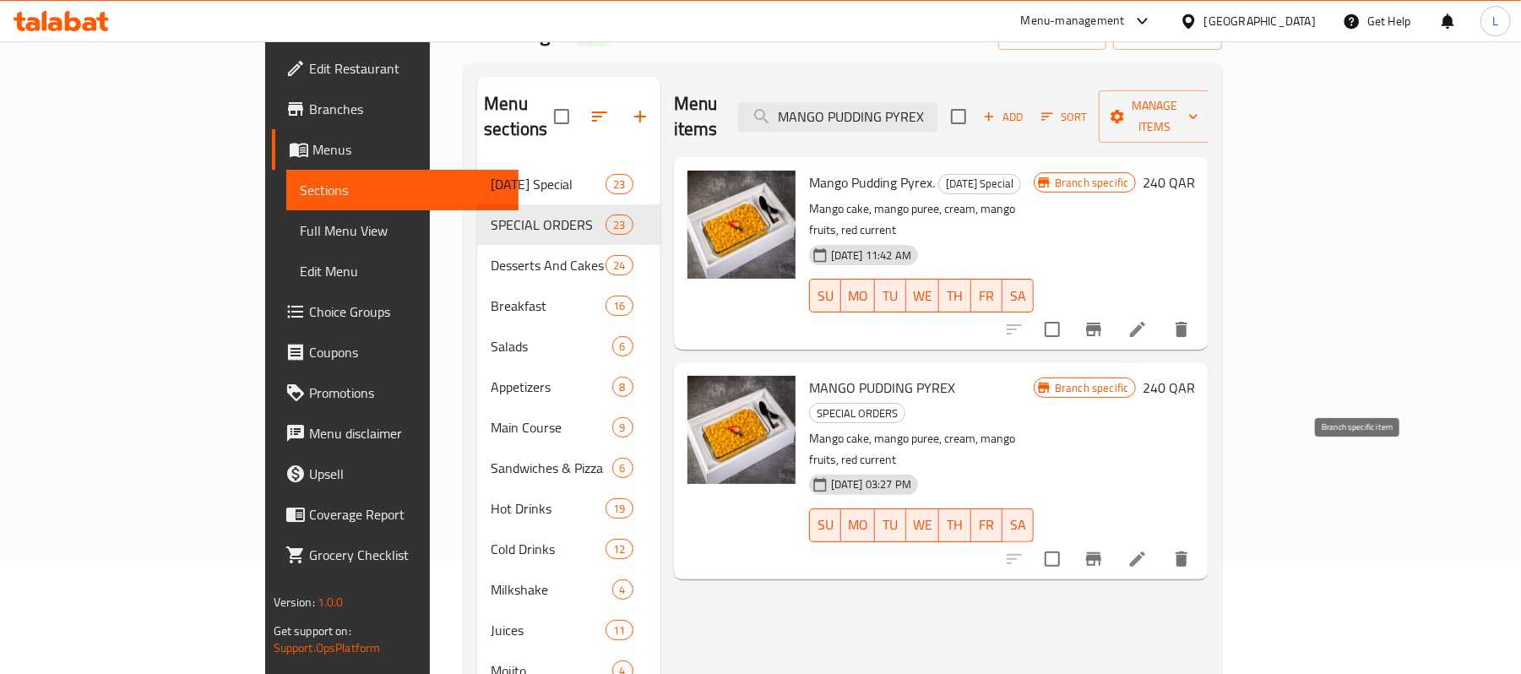
click at [1114, 539] on button "Branch-specific-item" at bounding box center [1093, 559] width 41 height 41
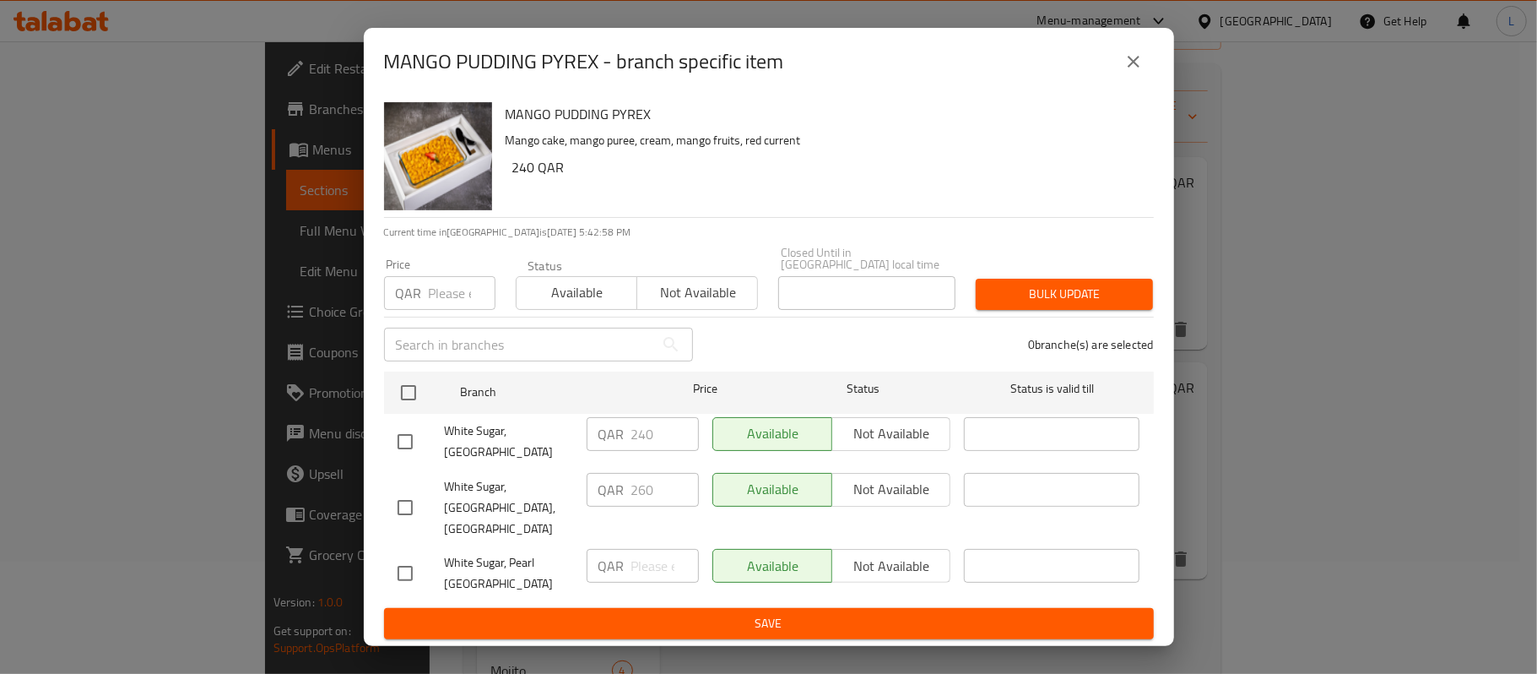
click at [494, 520] on span "White Sugar, Mall of Qatar, Bani Hajar" at bounding box center [509, 507] width 128 height 63
copy span "White Sugar, Mall of Qatar, Bani Hajar"
click at [1131, 72] on icon "close" at bounding box center [1134, 62] width 20 height 20
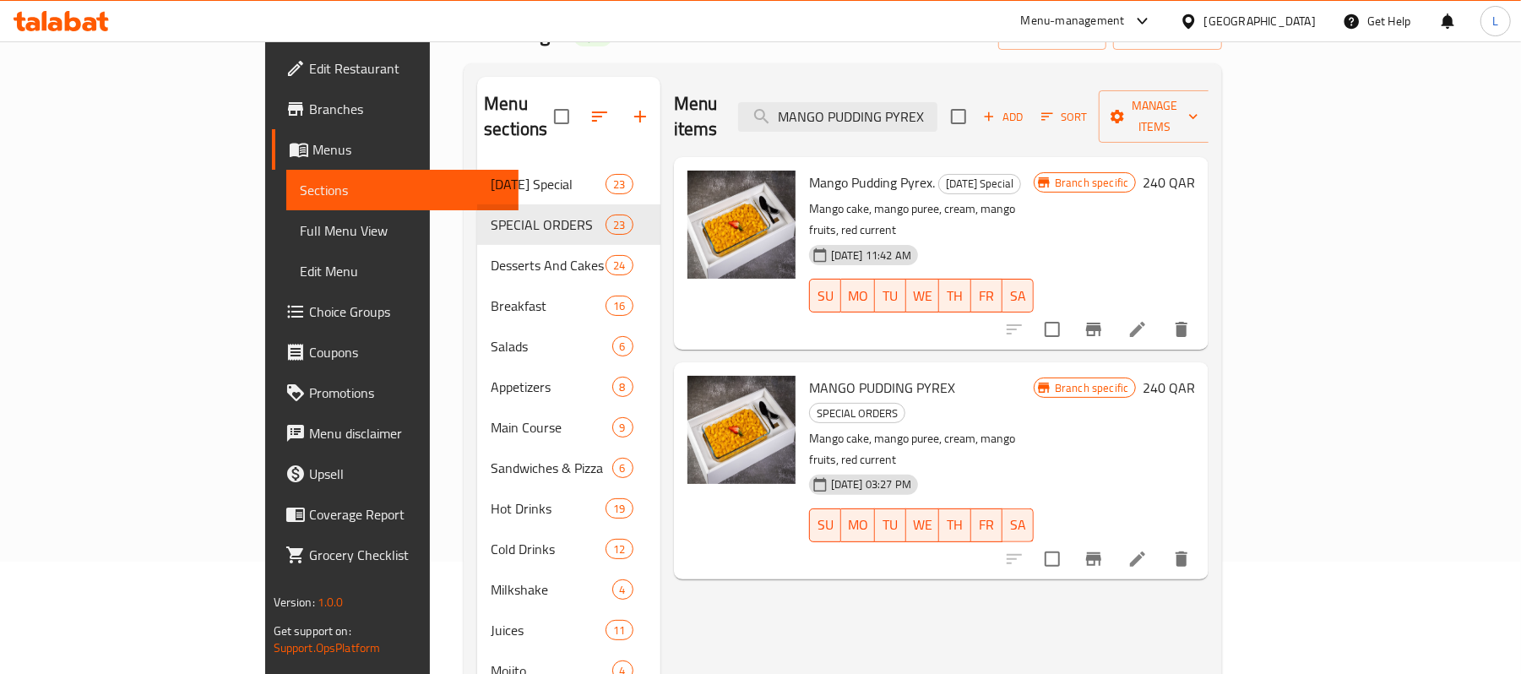
click at [309, 99] on span "Branches" at bounding box center [407, 109] width 197 height 20
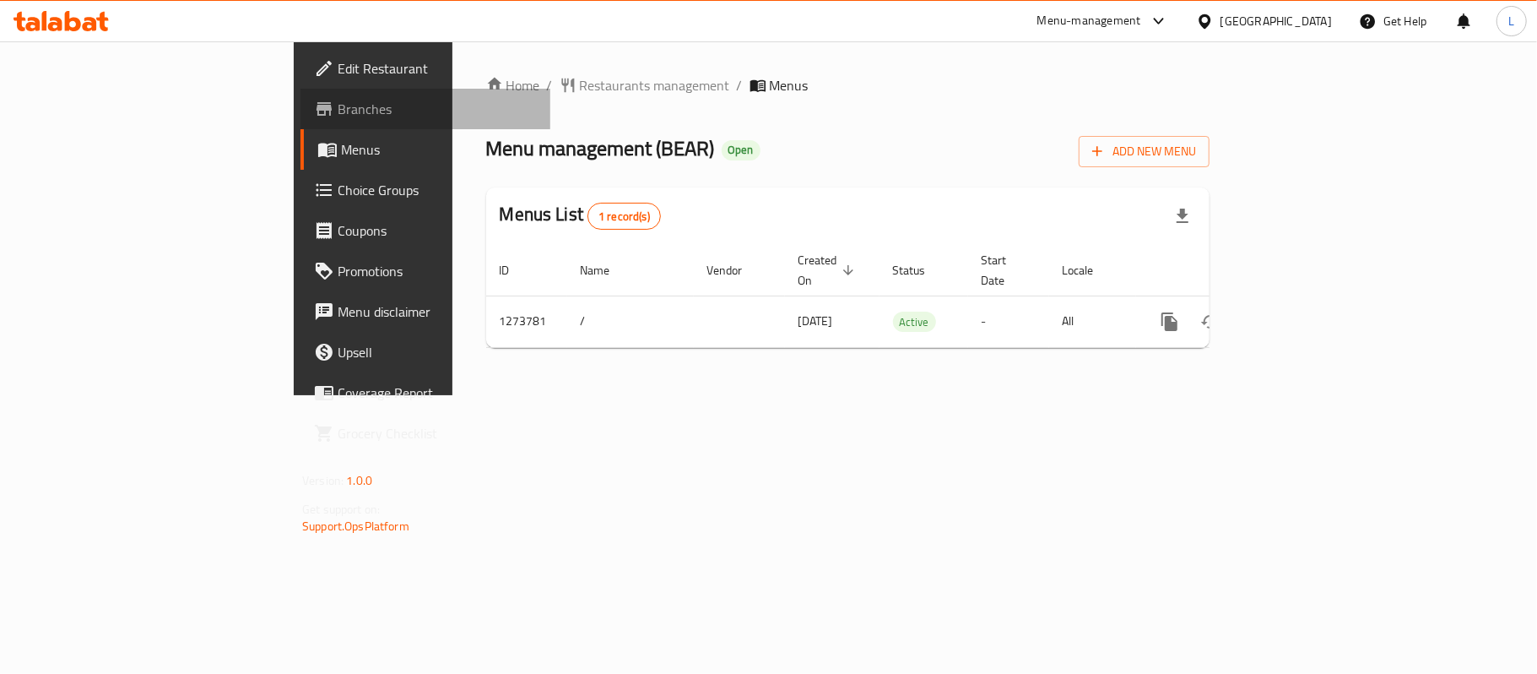
click at [338, 105] on span "Branches" at bounding box center [437, 109] width 199 height 20
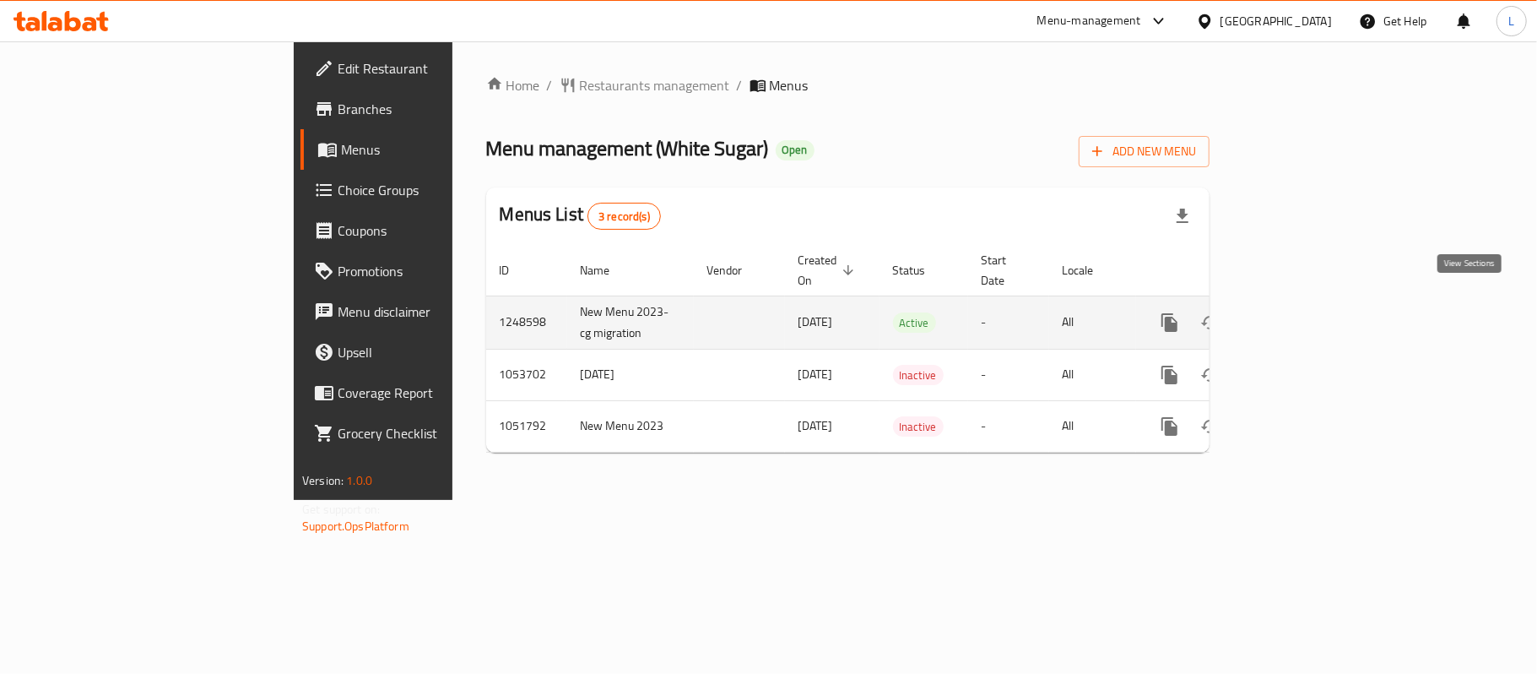
click at [1302, 312] on icon "enhanced table" at bounding box center [1292, 322] width 20 height 20
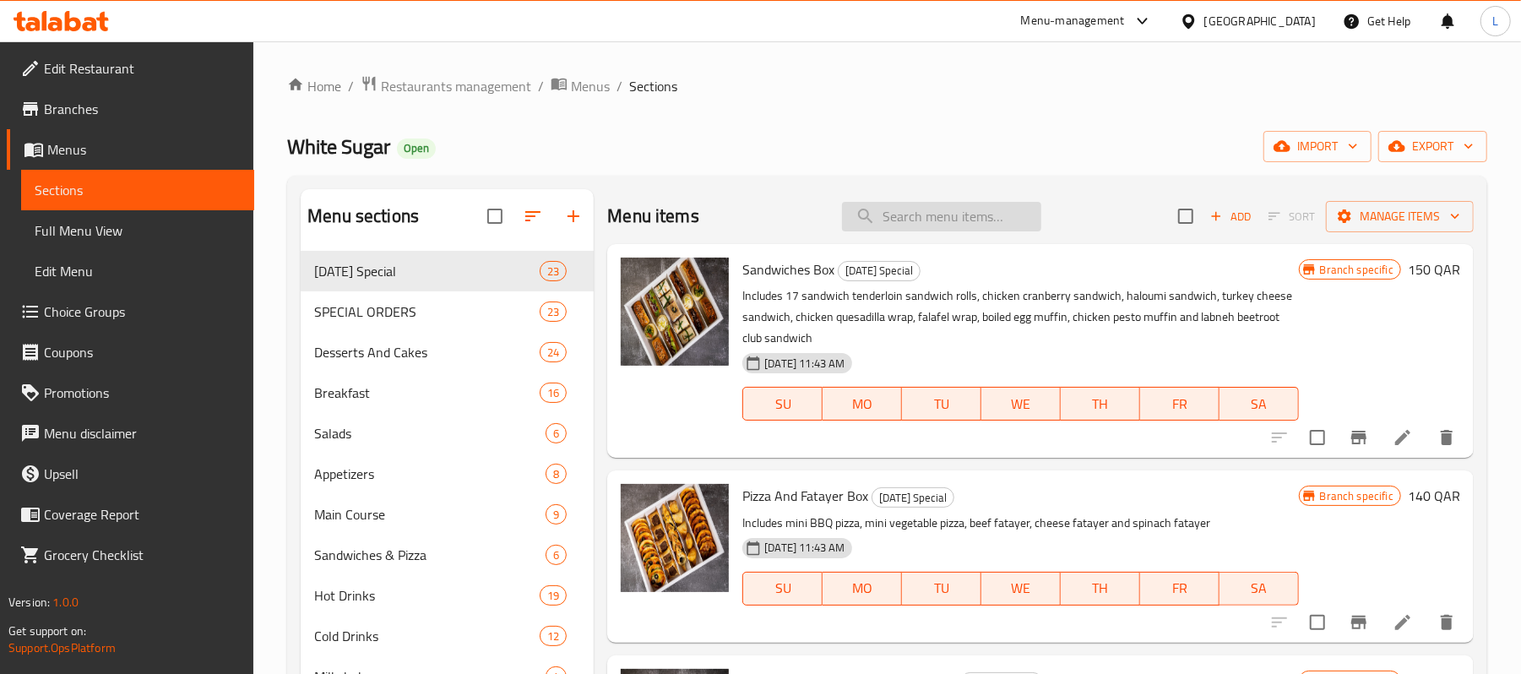
click at [957, 230] on input "search" at bounding box center [941, 217] width 199 height 30
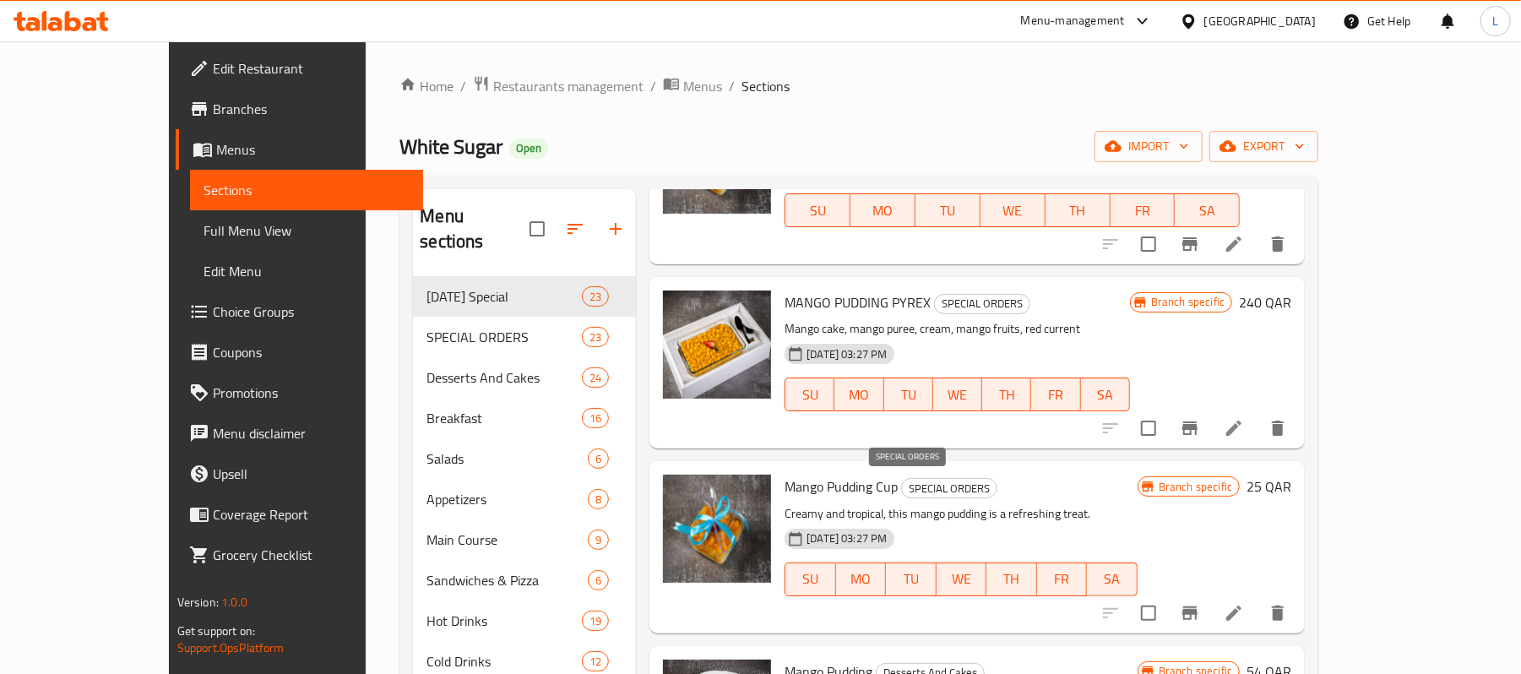
scroll to position [338, 0]
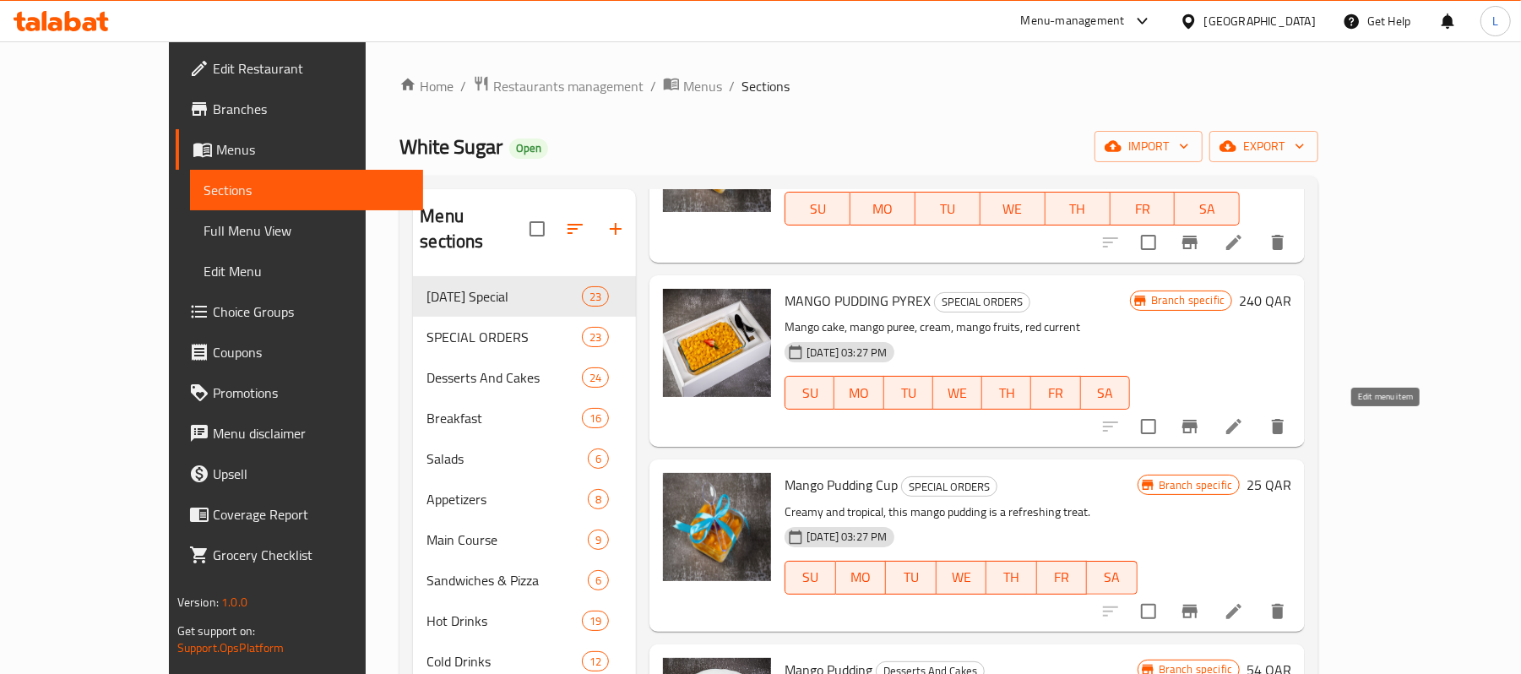
type input "mango"
click at [1241, 433] on icon at bounding box center [1233, 426] width 15 height 15
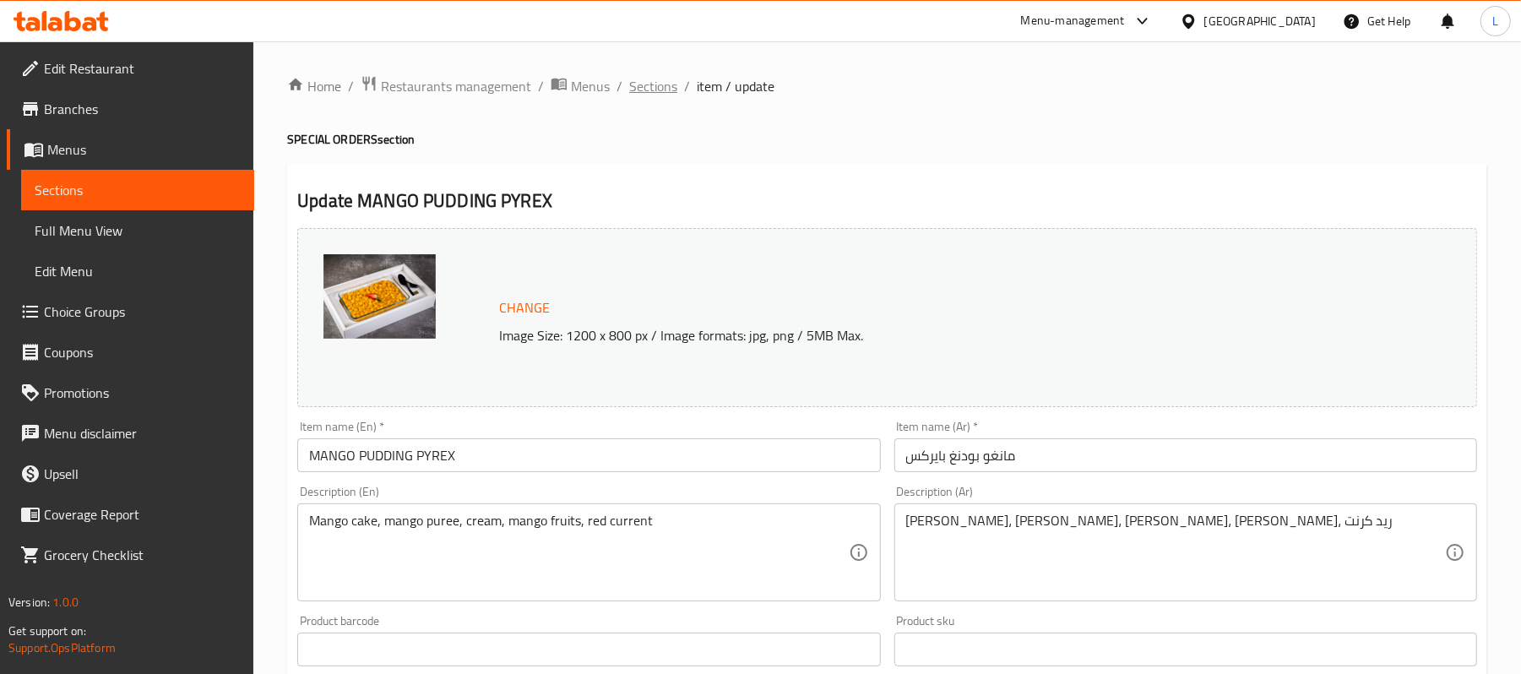
click at [646, 92] on span "Sections" at bounding box center [653, 86] width 48 height 20
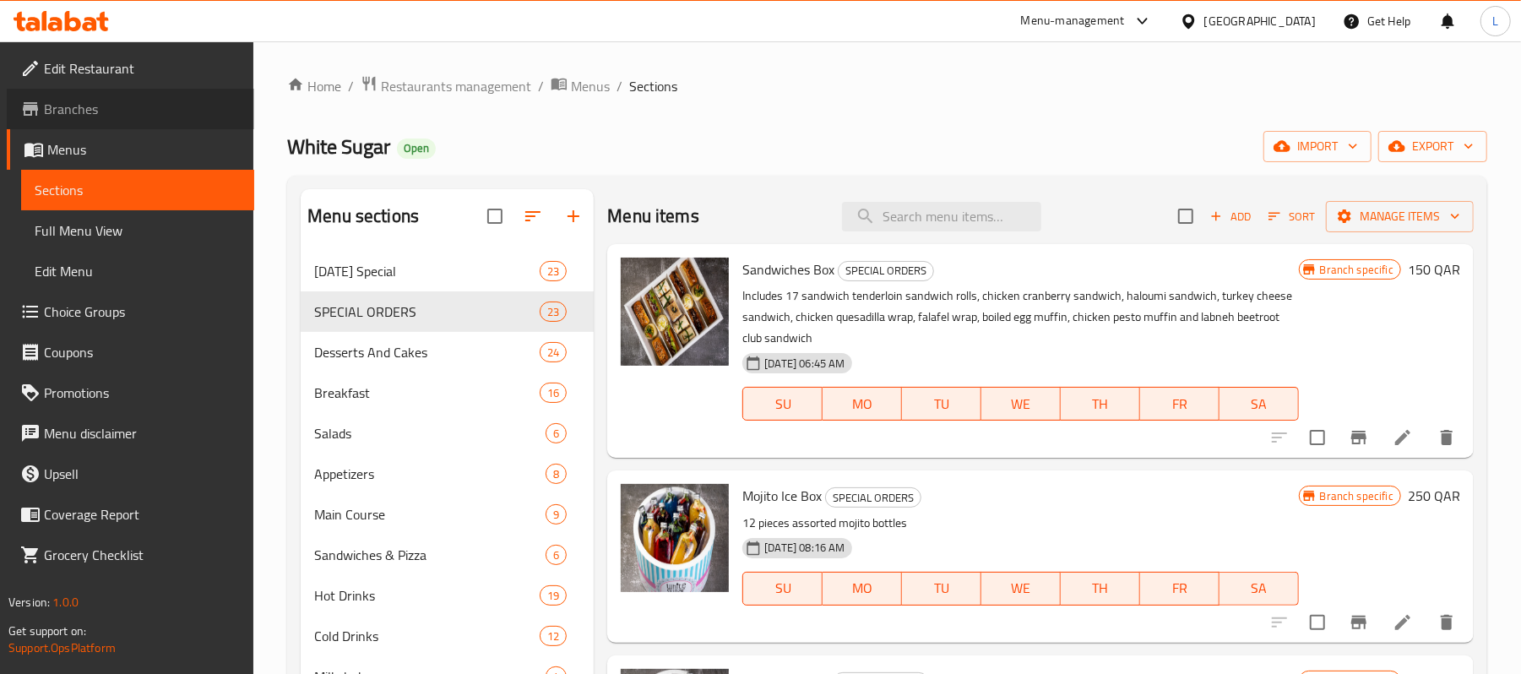
click at [46, 99] on span "Branches" at bounding box center [142, 109] width 197 height 20
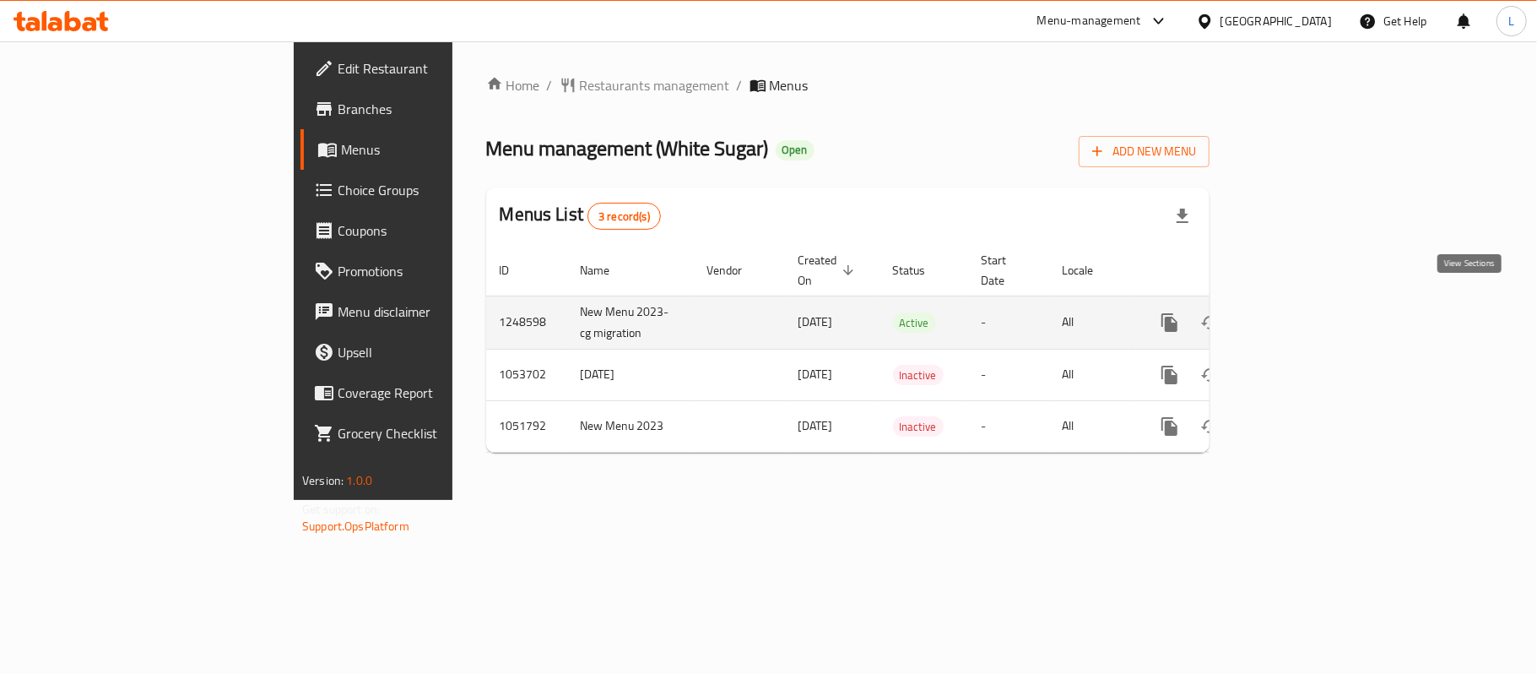
click at [1312, 317] on link "enhanced table" at bounding box center [1292, 322] width 41 height 41
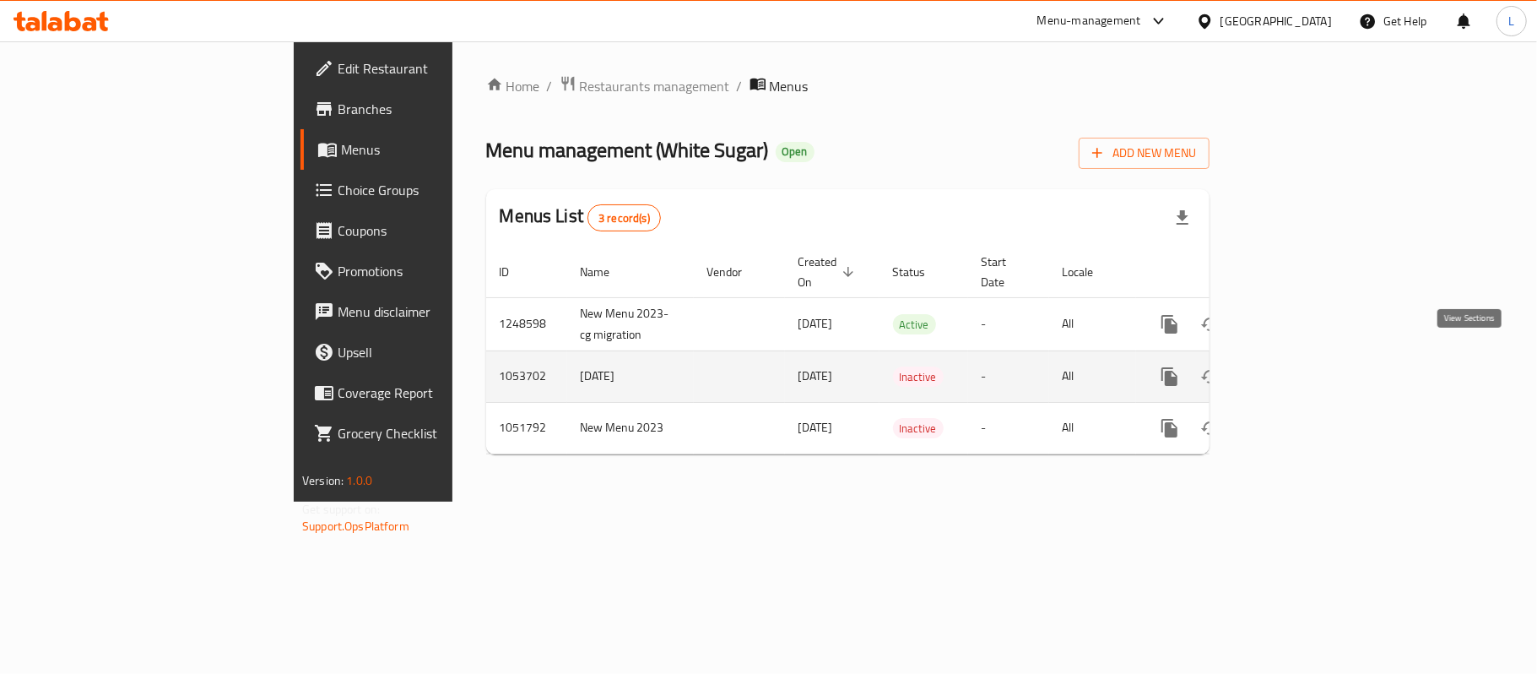
click at [1299, 369] on icon "enhanced table" at bounding box center [1291, 376] width 15 height 15
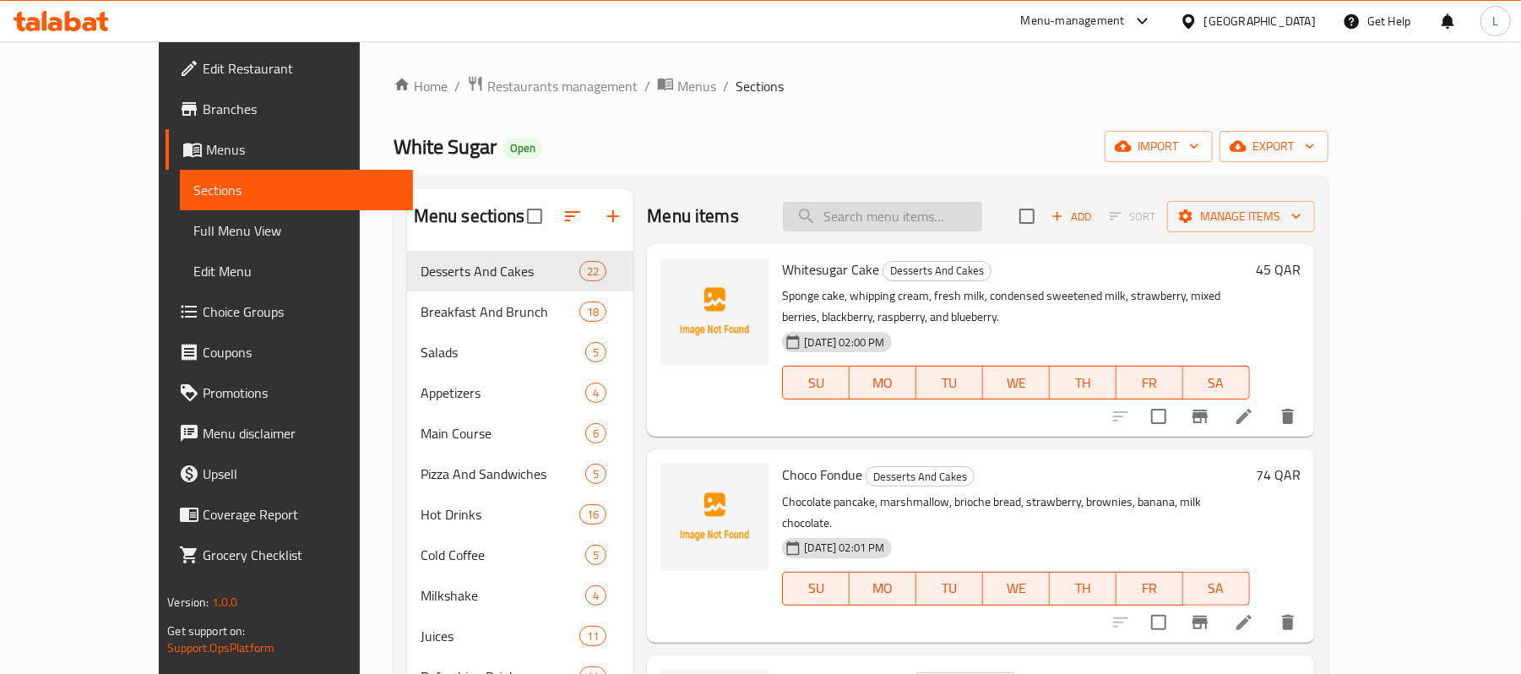
click at [919, 207] on input "search" at bounding box center [882, 217] width 199 height 30
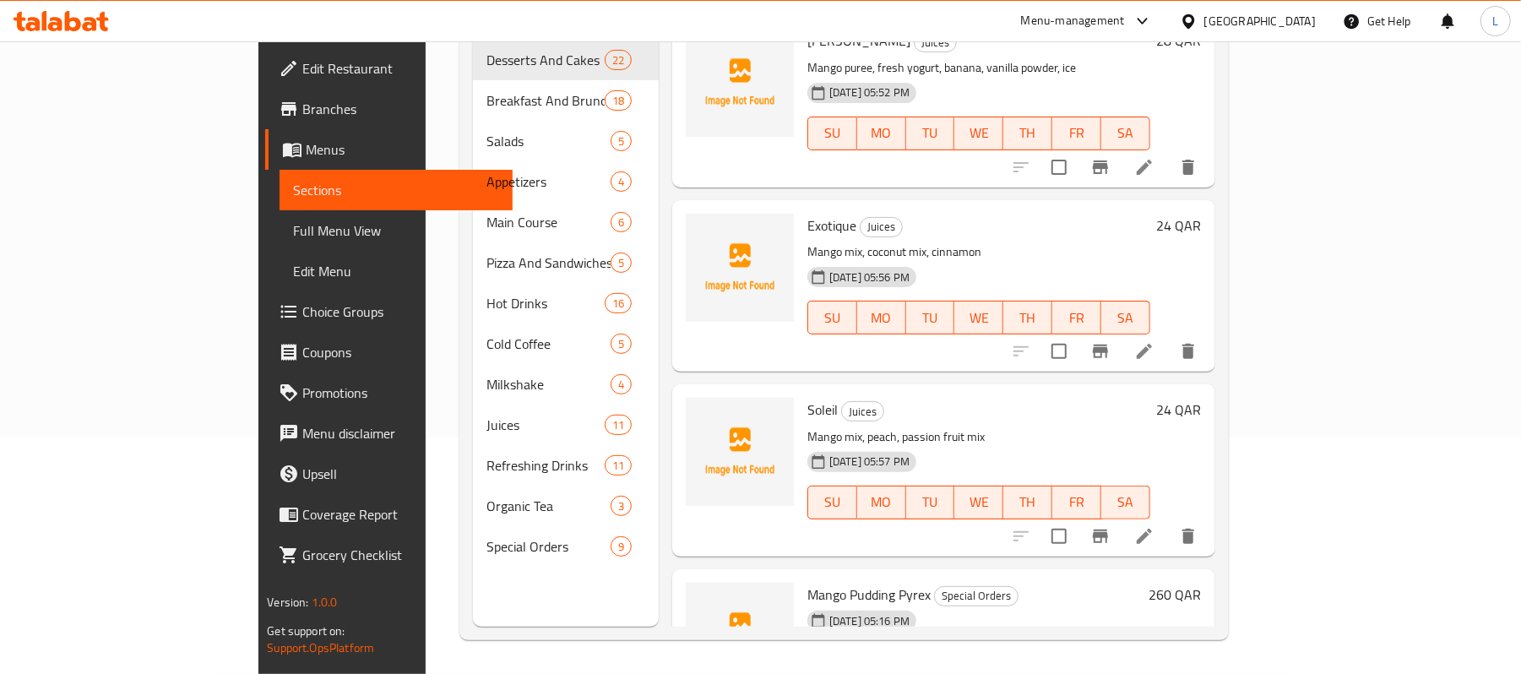
scroll to position [237, 0]
click at [807, 582] on span "Mango Pudding Pyrex" at bounding box center [868, 594] width 123 height 25
copy h6 "Mango Pudding Pyrex"
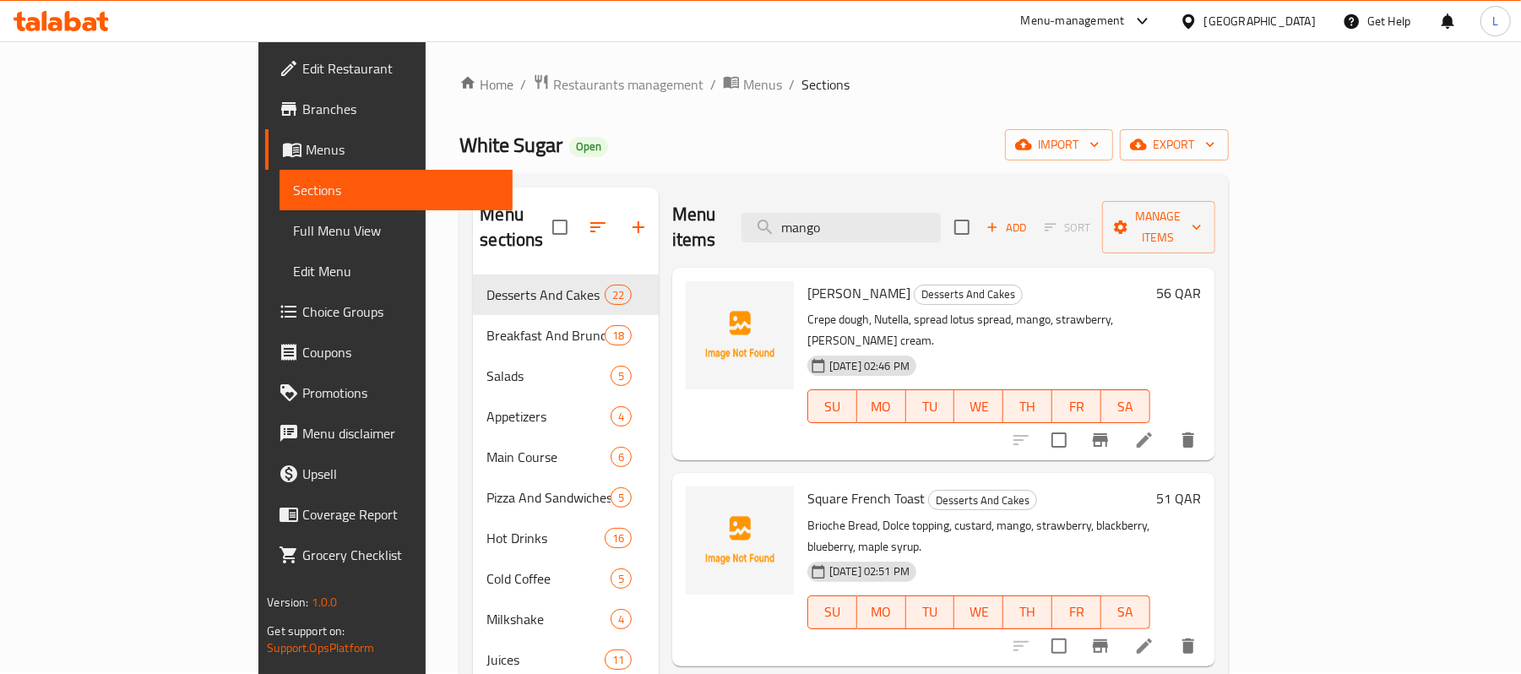
scroll to position [0, 0]
drag, startPoint x: 923, startPoint y: 218, endPoint x: 697, endPoint y: 206, distance: 225.7
click at [697, 206] on div "Menu items mango Add Sort Manage items" at bounding box center [943, 229] width 543 height 80
paste input "Mango Pudding Pyrex"
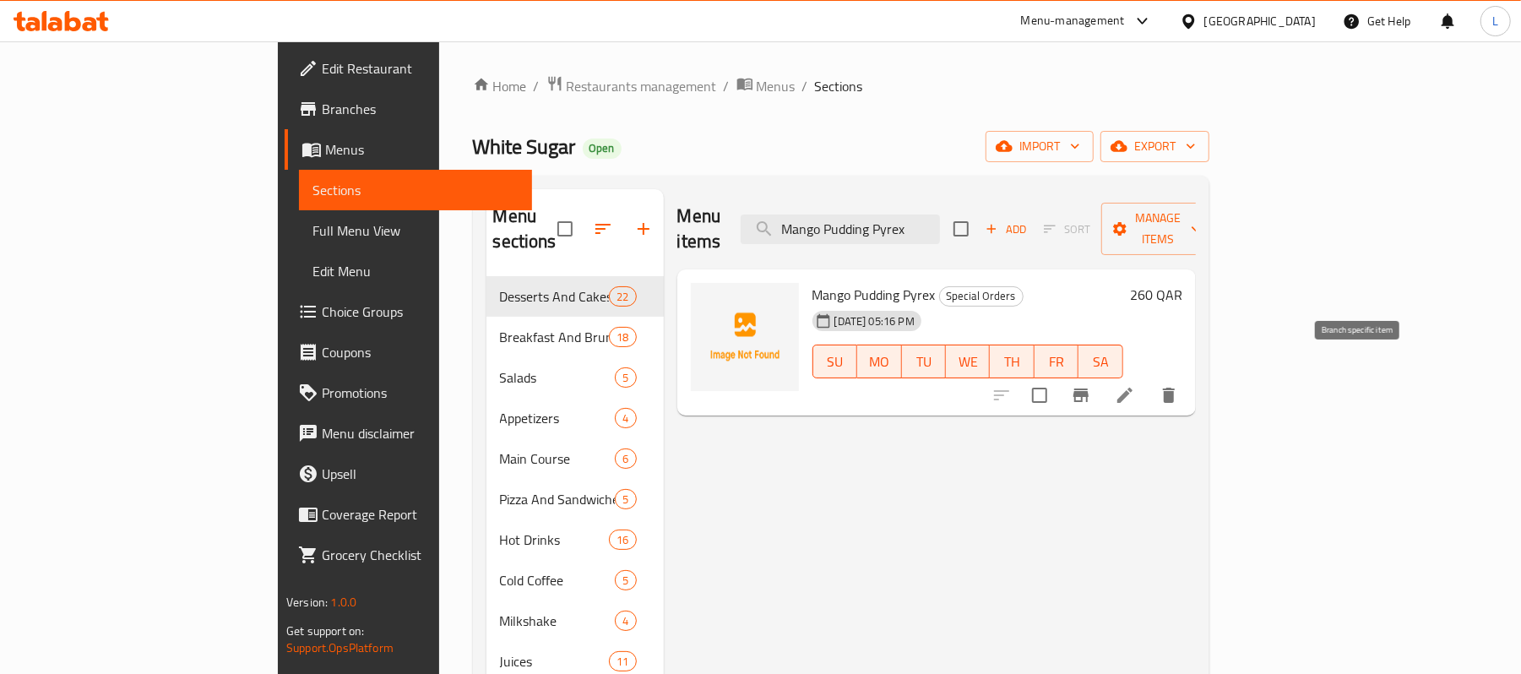
type input "Mango Pudding Pyrex"
click at [1101, 378] on button "Branch-specific-item" at bounding box center [1080, 395] width 41 height 41
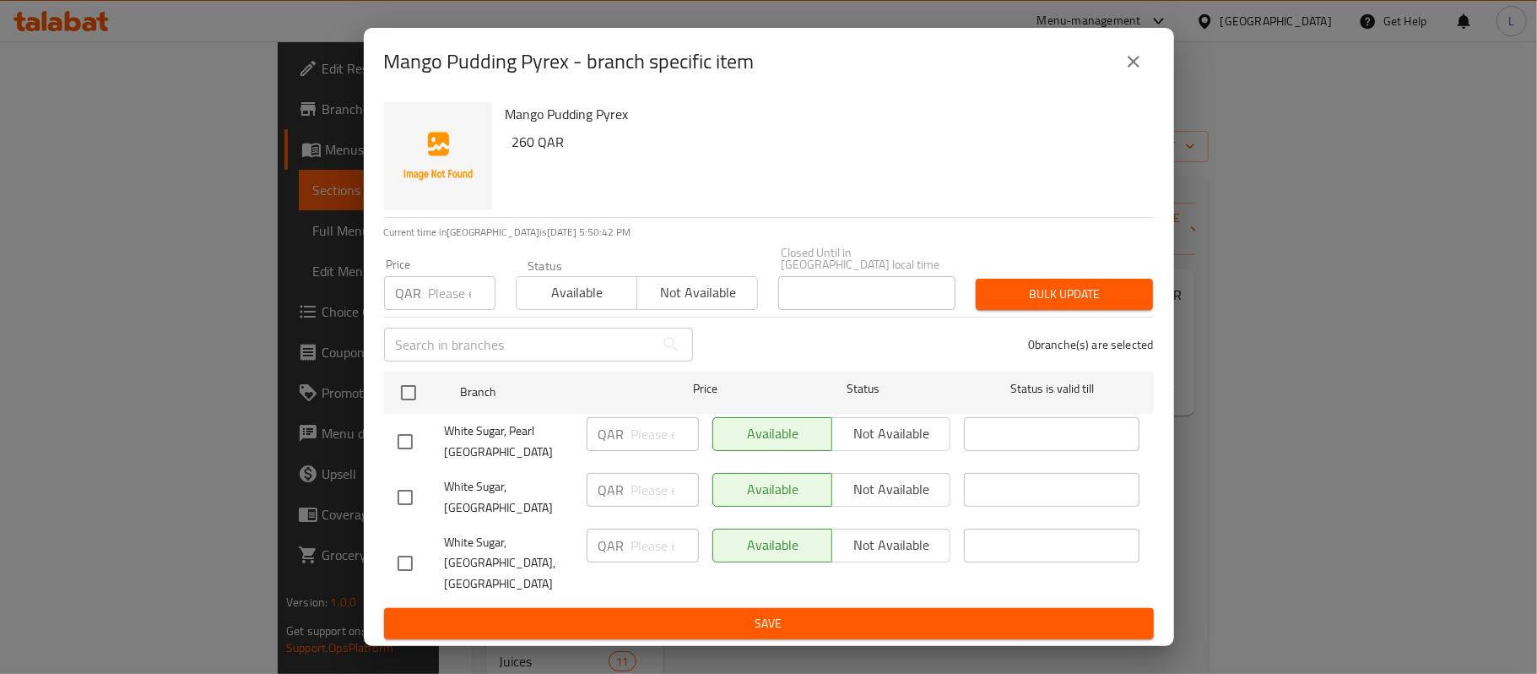
click at [1126, 72] on icon "close" at bounding box center [1134, 62] width 20 height 20
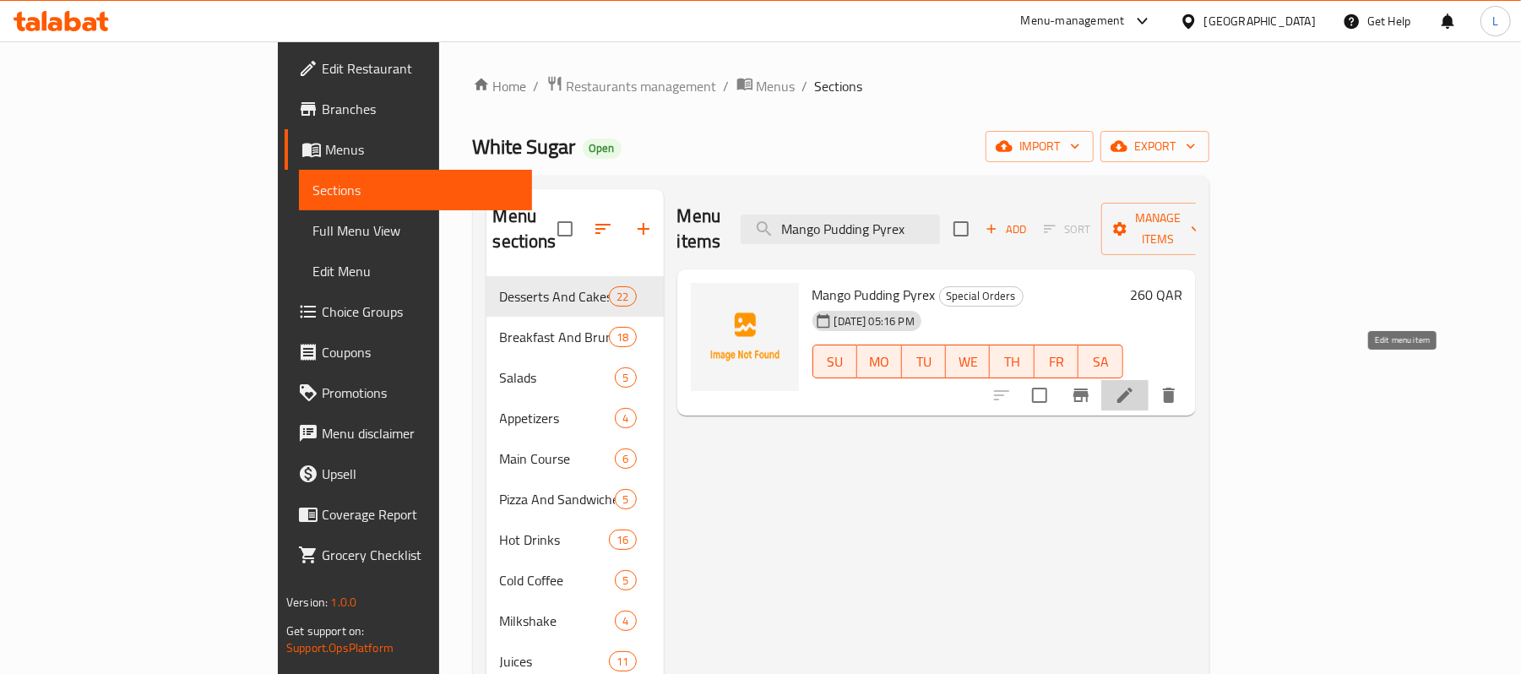
click at [1132, 388] on icon at bounding box center [1124, 395] width 15 height 15
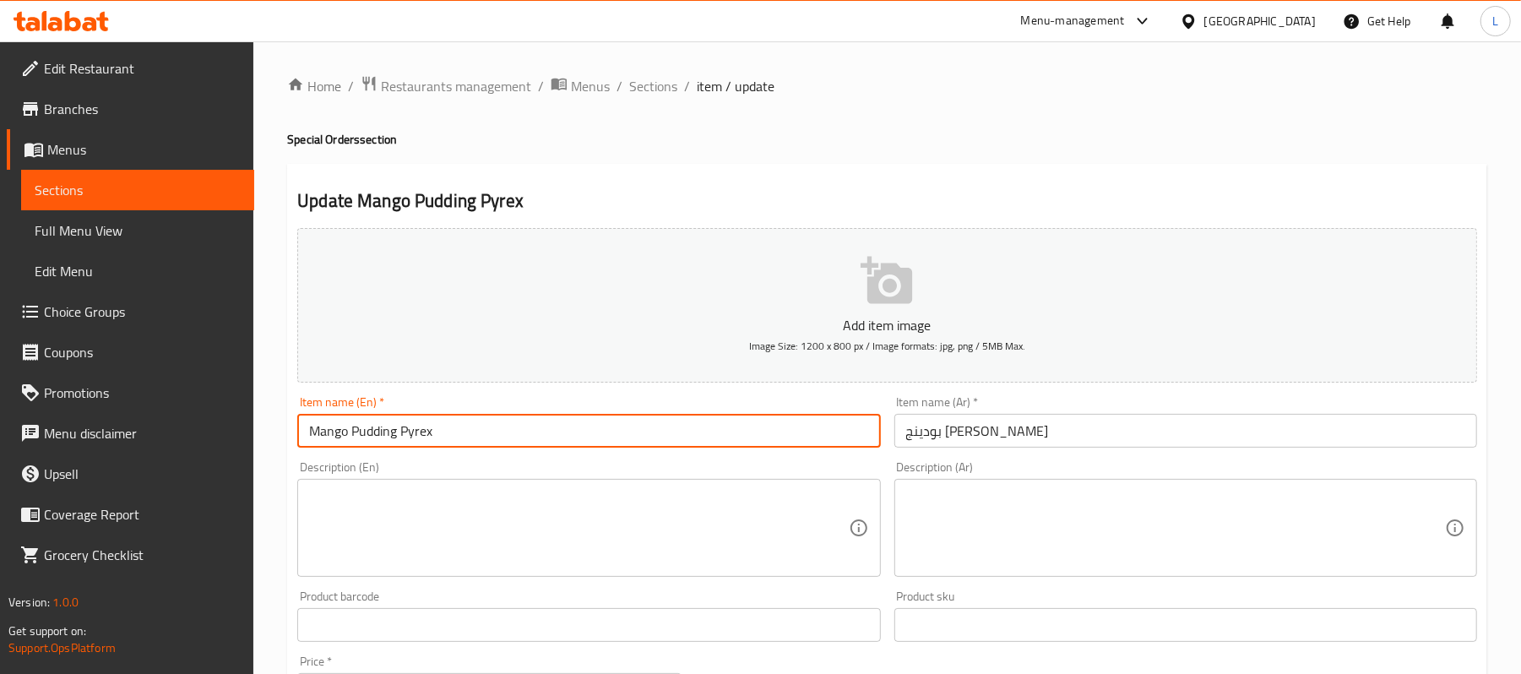
drag, startPoint x: 458, startPoint y: 439, endPoint x: 95, endPoint y: 432, distance: 363.1
click at [95, 432] on div "Edit Restaurant Branches Menus Sections Full Menu View Edit Menu Choice Groups …" at bounding box center [760, 617] width 1521 height 1152
drag, startPoint x: 653, startPoint y: 96, endPoint x: 784, endPoint y: 164, distance: 147.3
click at [653, 96] on span "Sections" at bounding box center [653, 86] width 48 height 20
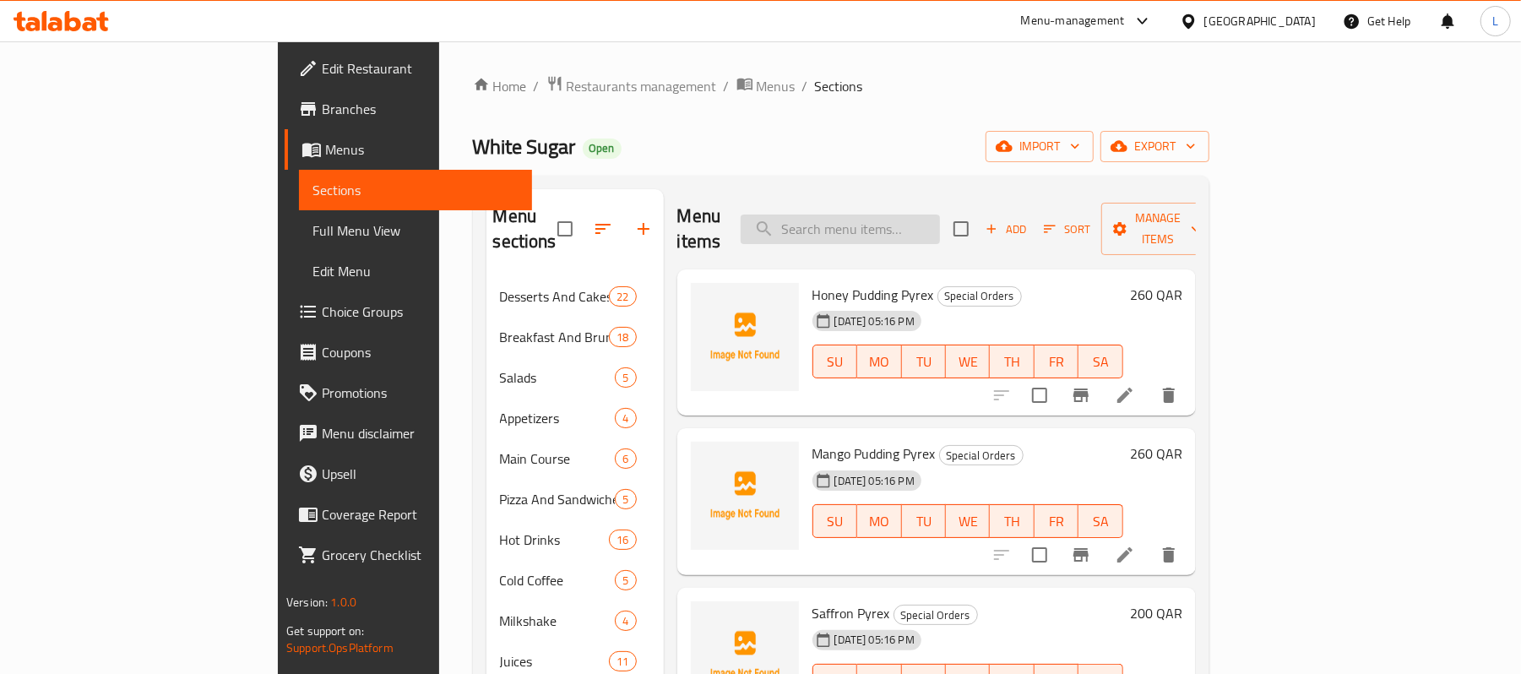
click at [915, 220] on input "search" at bounding box center [839, 229] width 199 height 30
paste input "Mango Pudding Pyrex"
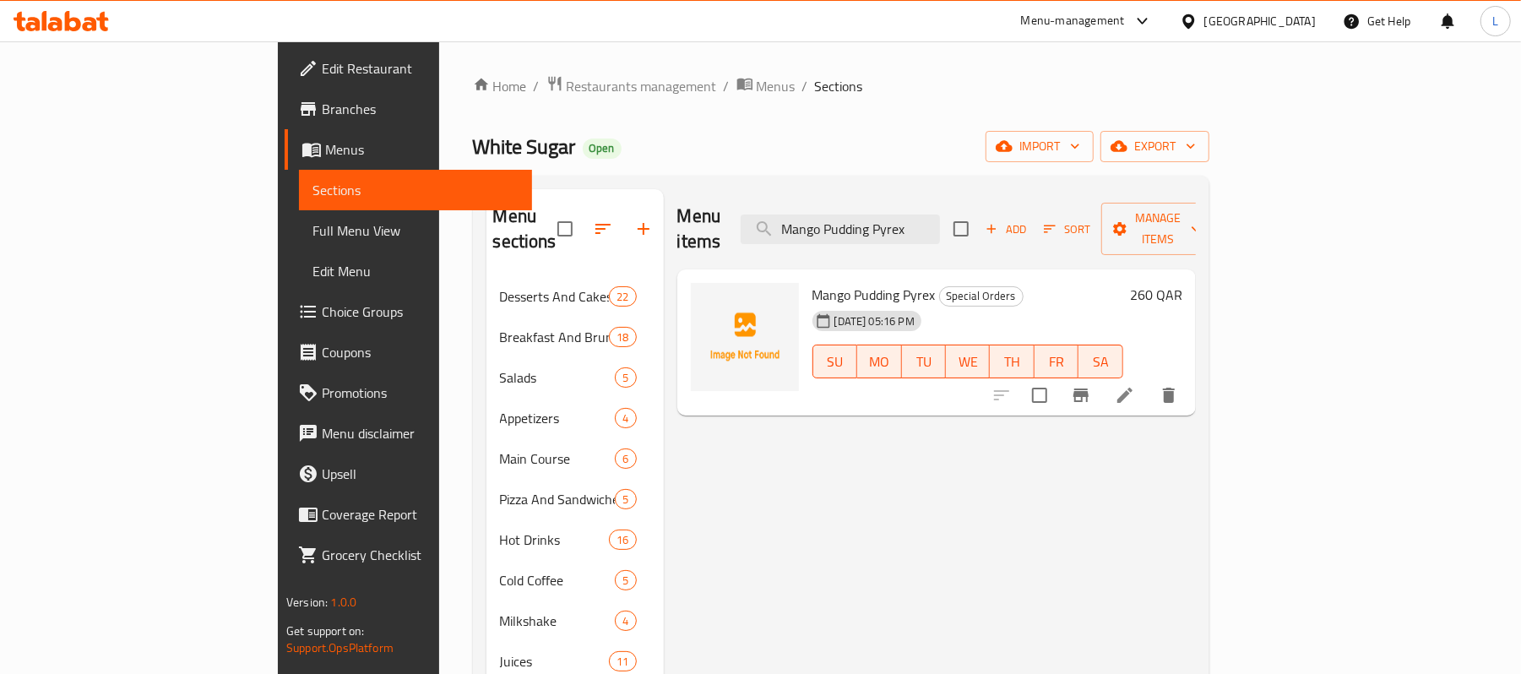
type input "Mango Pudding Pyrex"
click at [1148, 380] on li at bounding box center [1124, 395] width 47 height 30
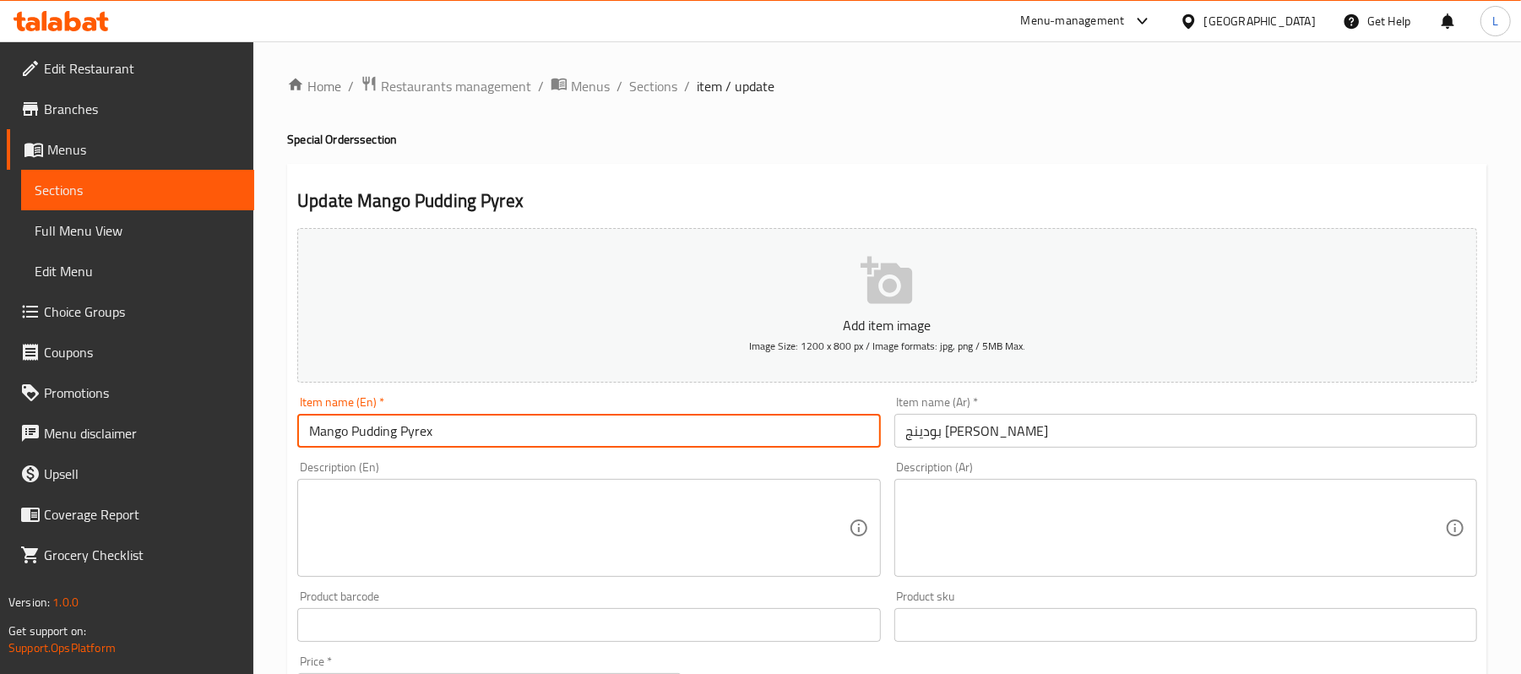
drag, startPoint x: 437, startPoint y: 440, endPoint x: 106, endPoint y: 440, distance: 331.0
click at [106, 440] on div "Edit Restaurant Branches Menus Sections Full Menu View Edit Menu Choice Groups …" at bounding box center [760, 617] width 1521 height 1152
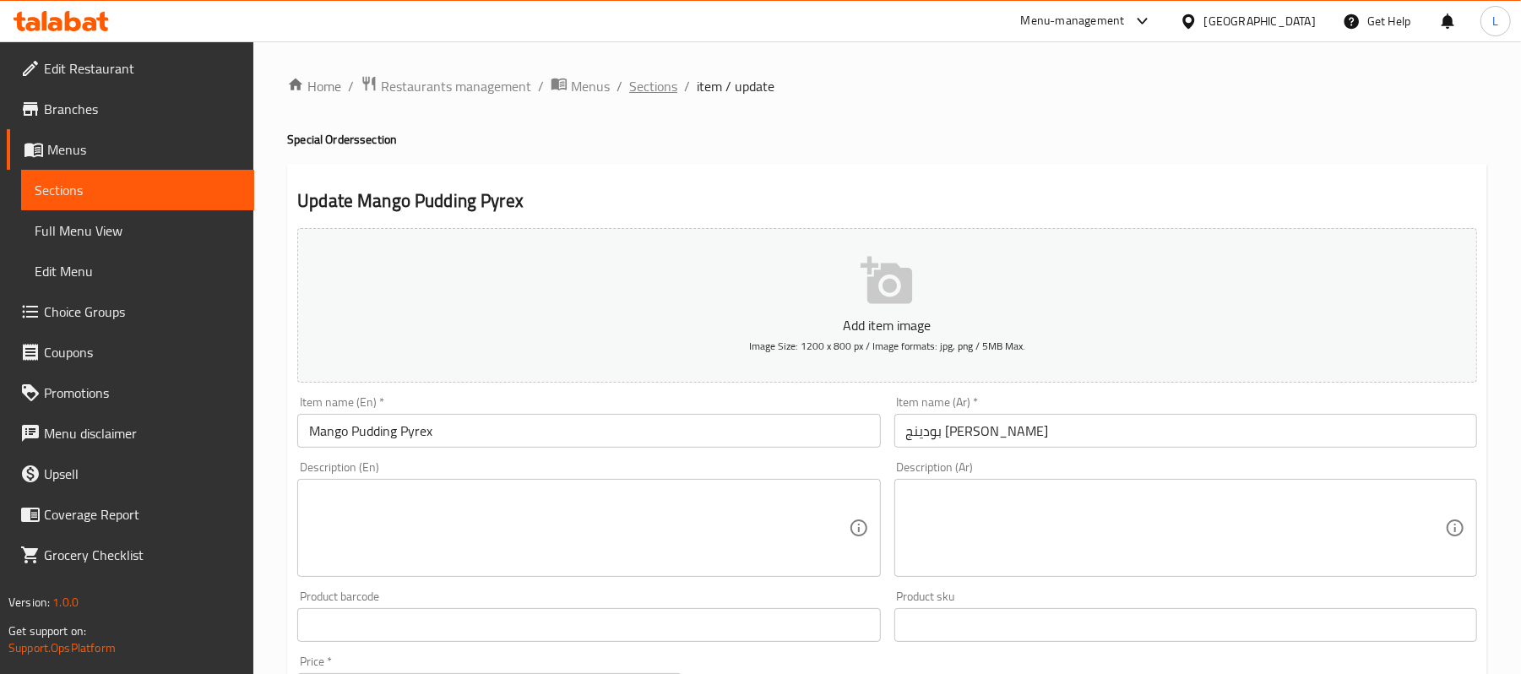
click at [662, 89] on span "Sections" at bounding box center [653, 86] width 48 height 20
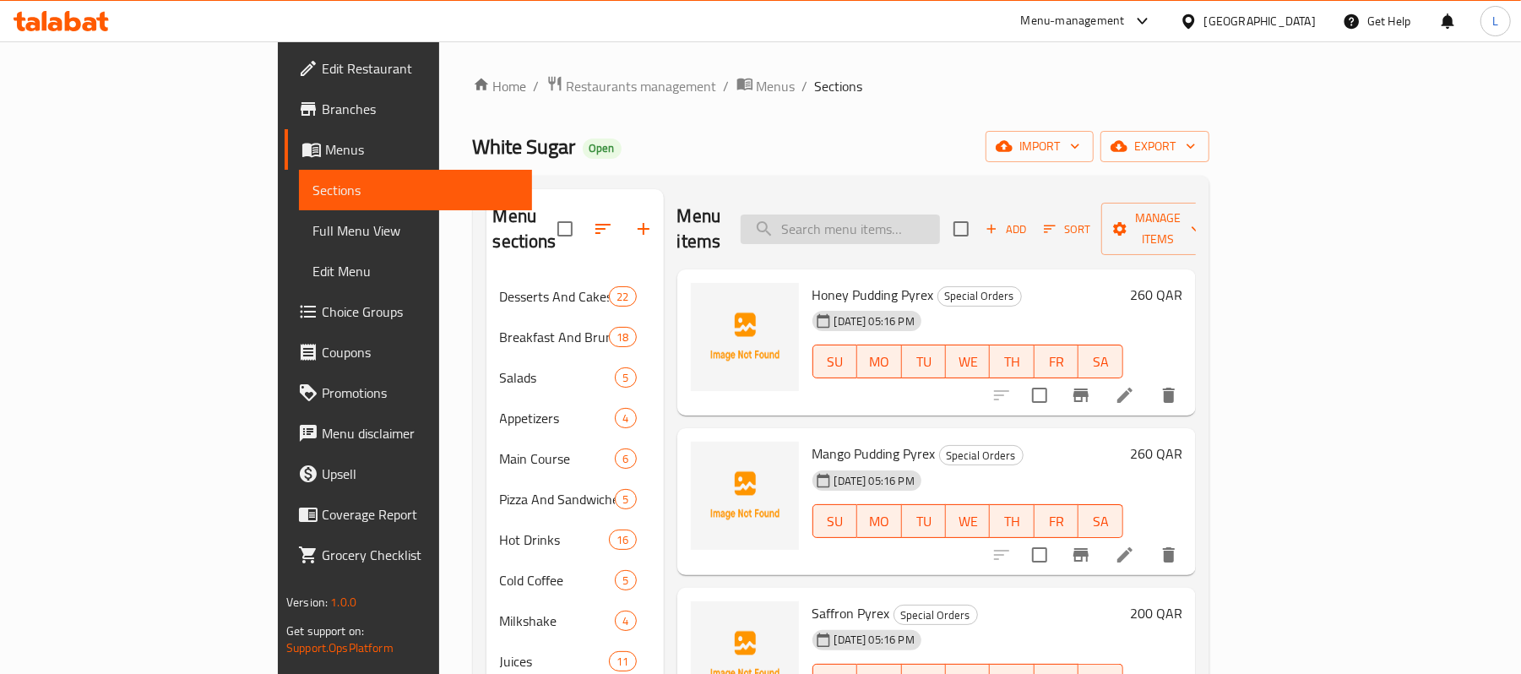
click at [897, 216] on input "search" at bounding box center [839, 229] width 199 height 30
paste input "Mango Pudding Pyrex"
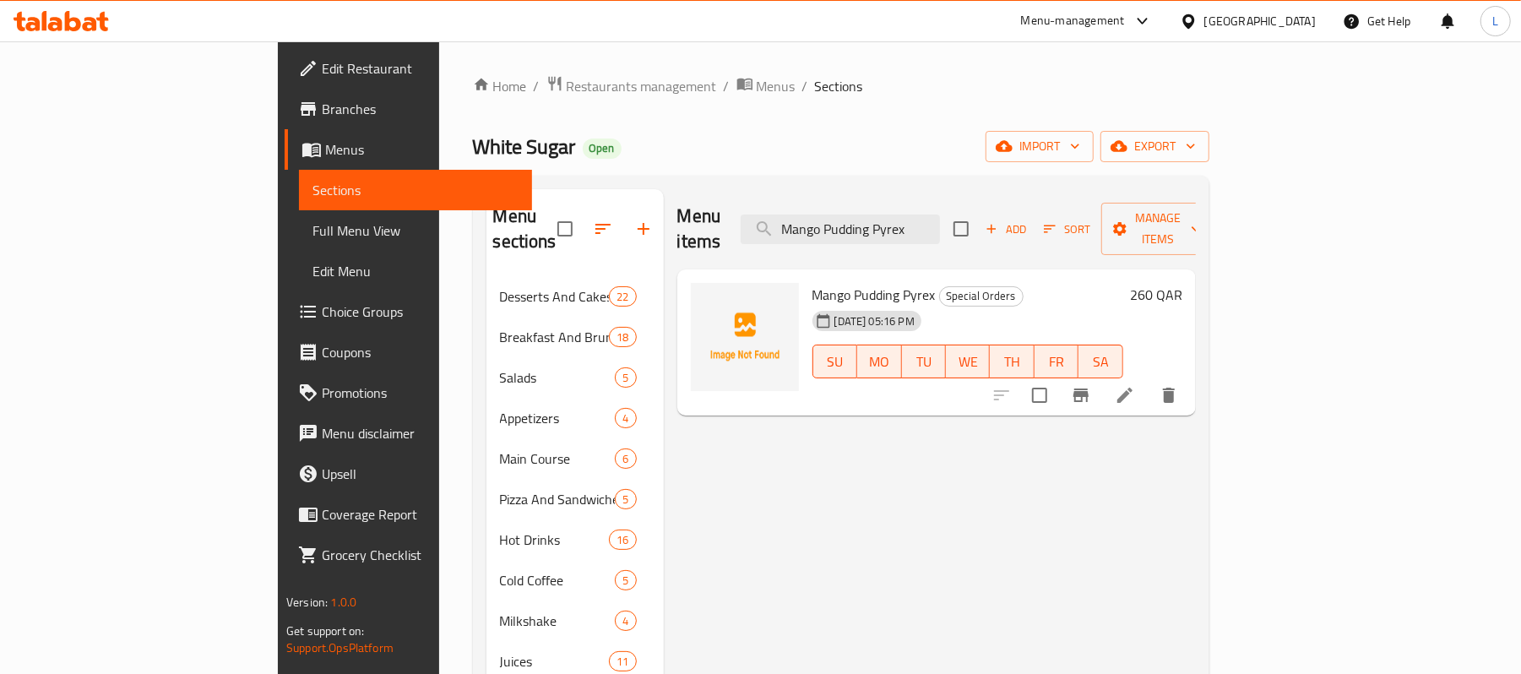
type input "Mango Pudding Pyrex"
click at [736, 95] on span "breadcrumb" at bounding box center [746, 86] width 20 height 22
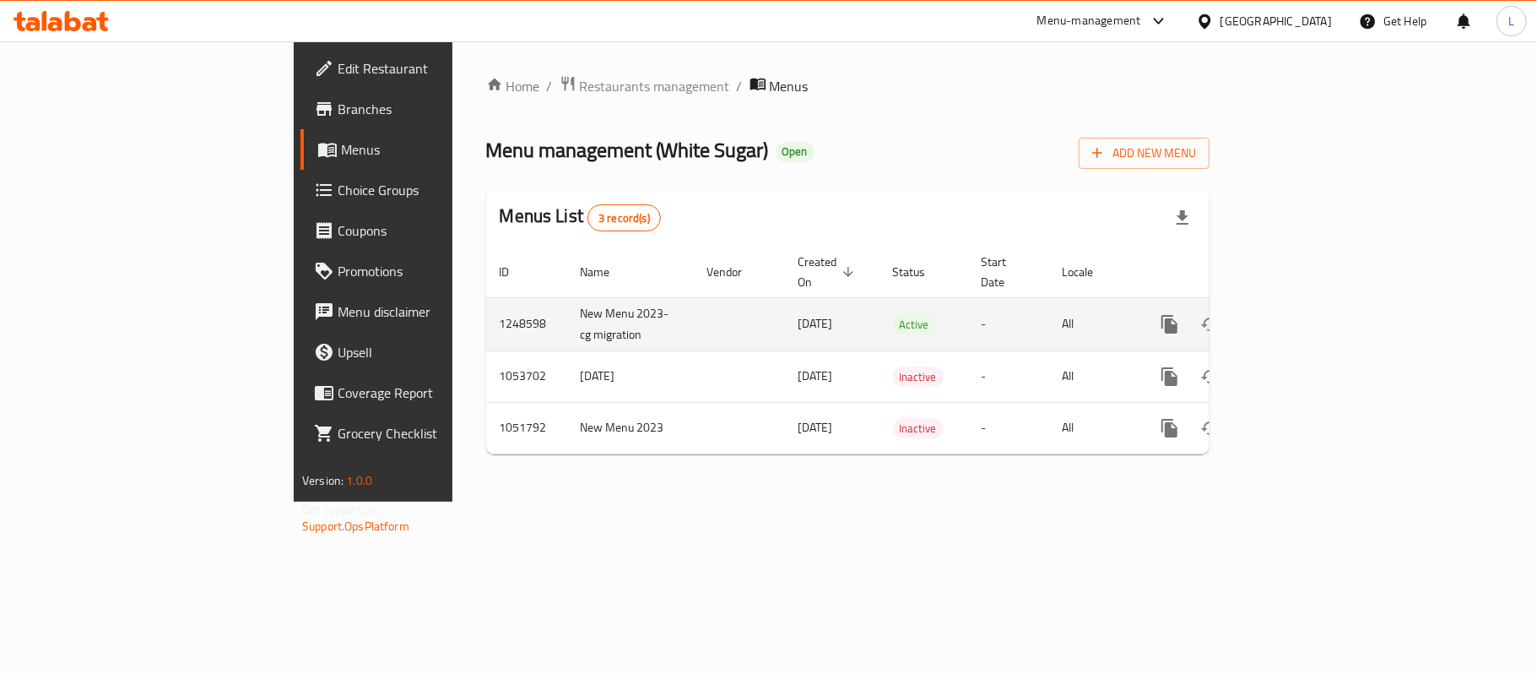
drag, startPoint x: 598, startPoint y: 306, endPoint x: 670, endPoint y: 314, distance: 72.3
click at [785, 314] on td "30/08/2024" at bounding box center [832, 323] width 95 height 53
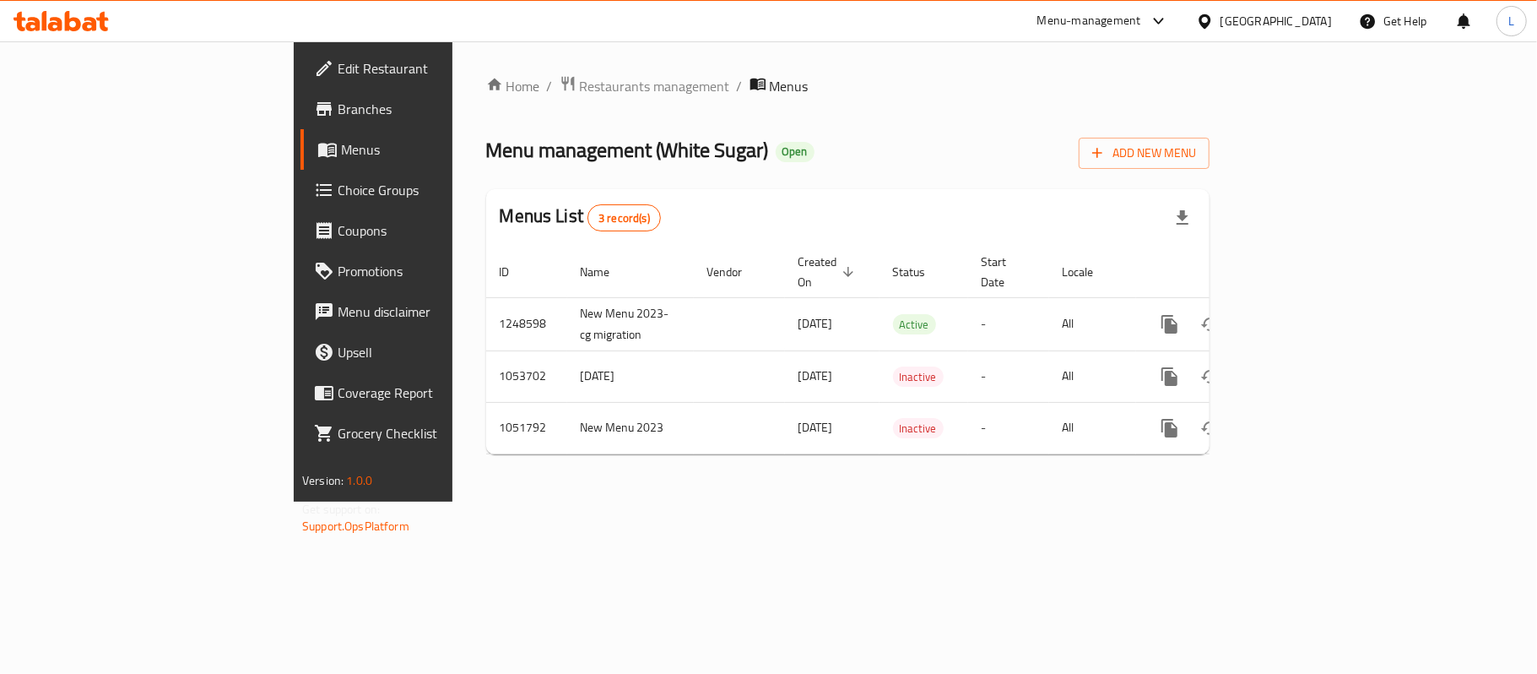
click at [718, 502] on div "Home / Restaurants management / Menus Menu management ( White Sugar ) Open Add …" at bounding box center [848, 271] width 791 height 460
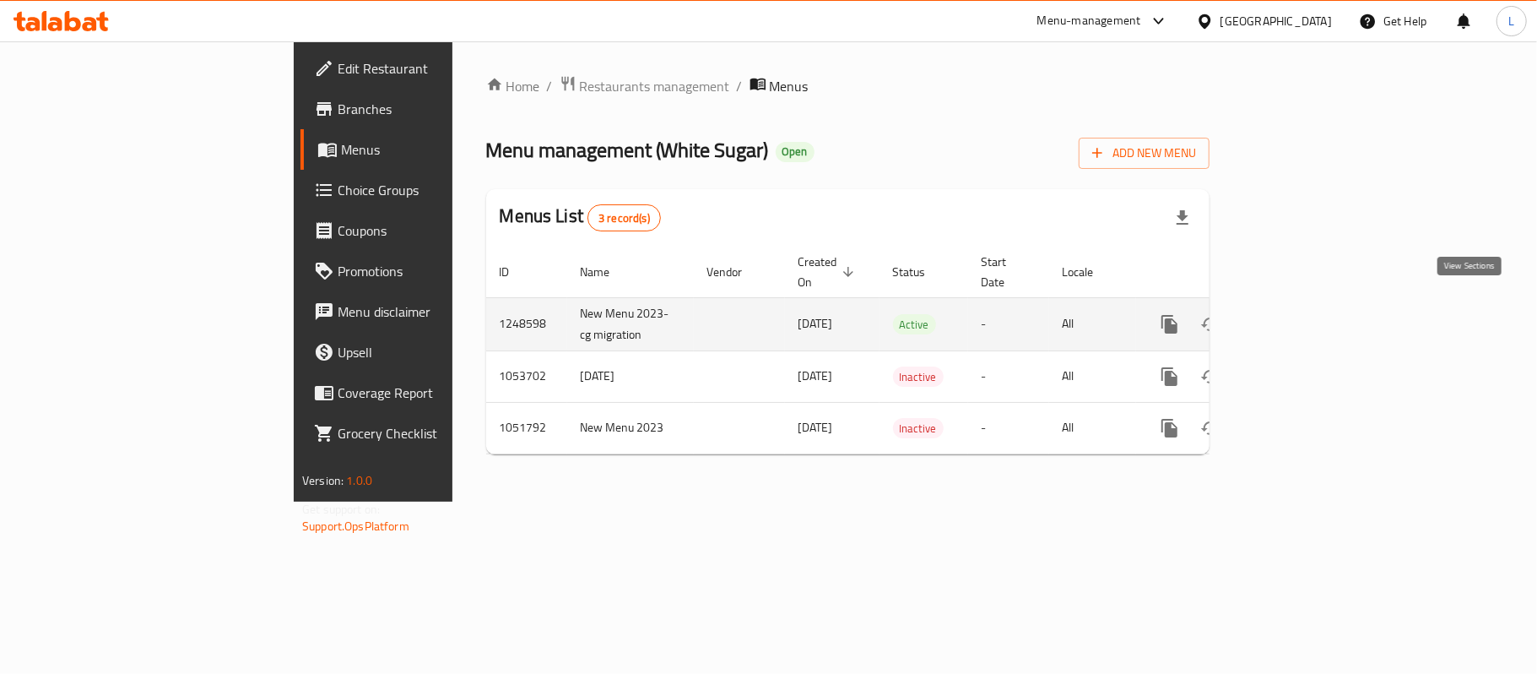
click at [1302, 314] on icon "enhanced table" at bounding box center [1292, 324] width 20 height 20
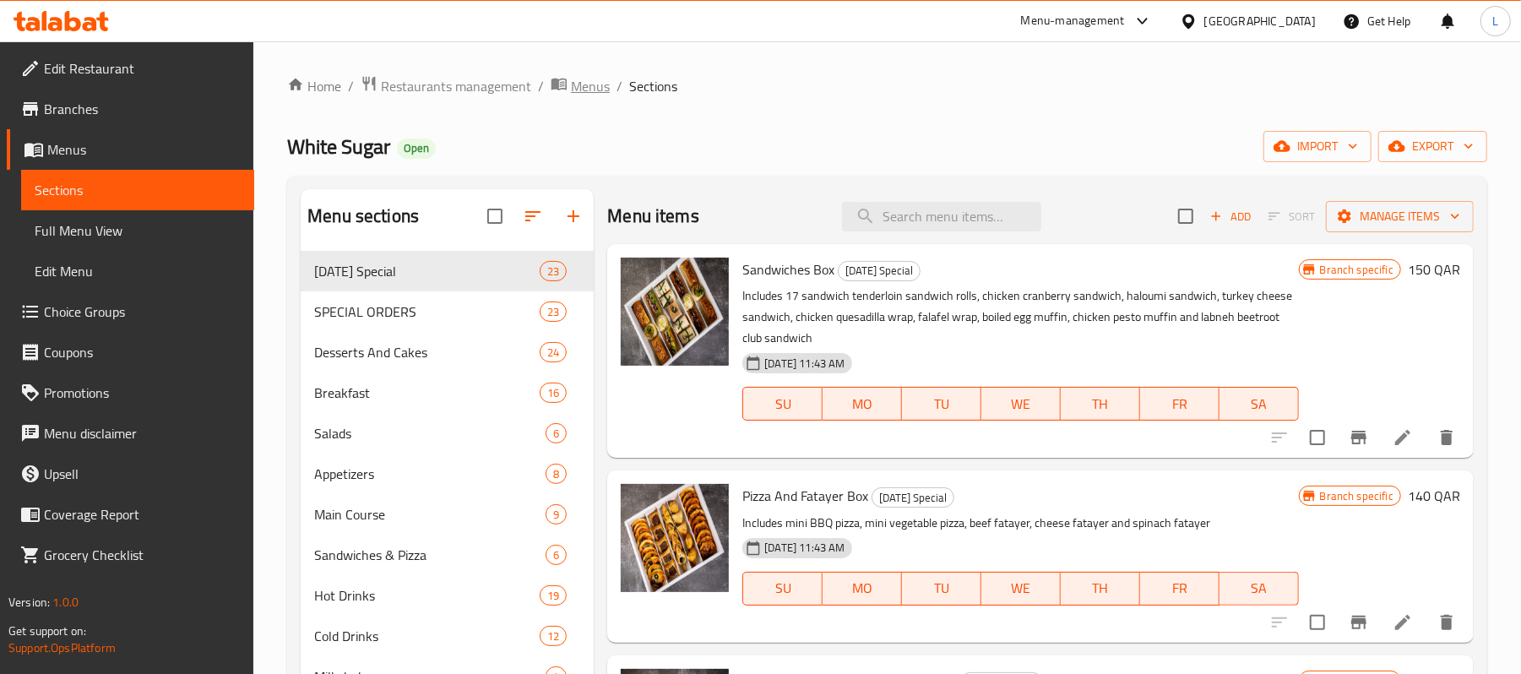
click at [591, 96] on span "Menus" at bounding box center [590, 86] width 39 height 20
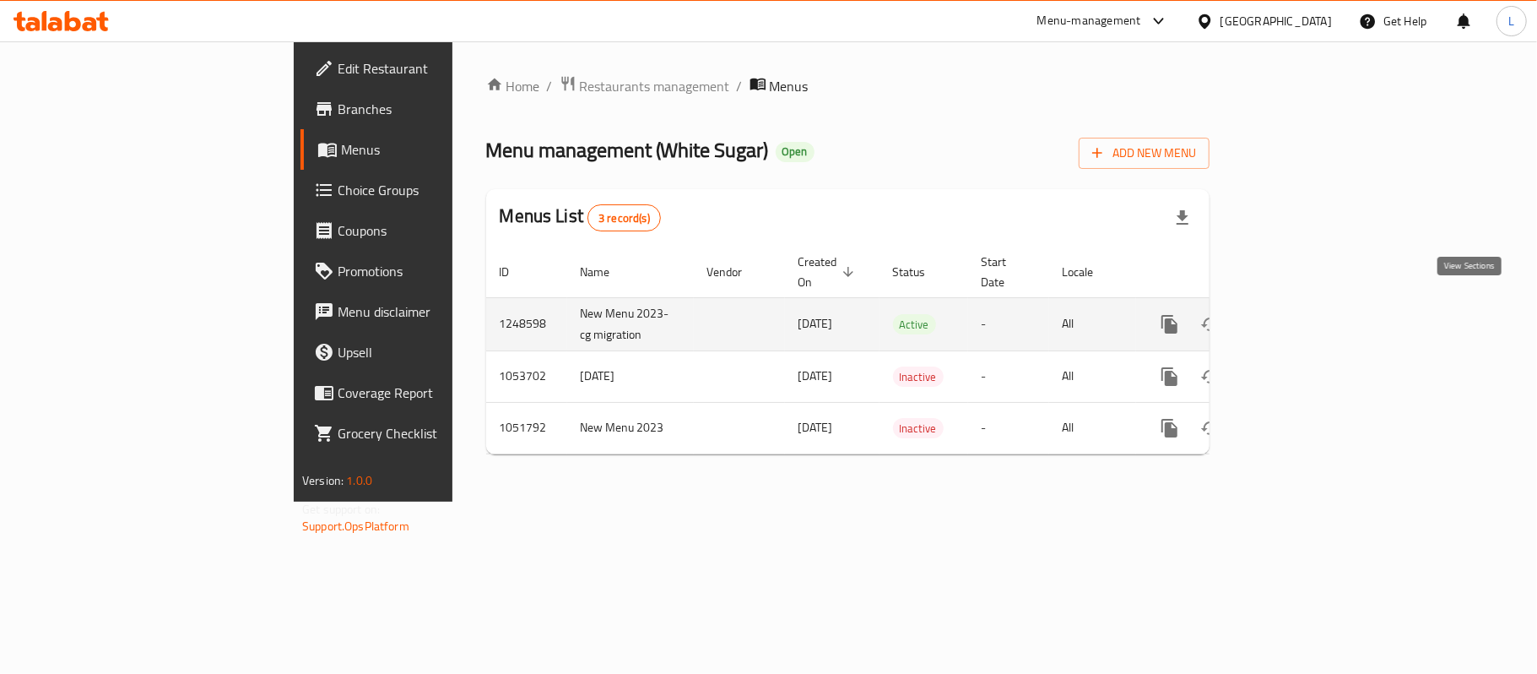
click at [1302, 314] on icon "enhanced table" at bounding box center [1292, 324] width 20 height 20
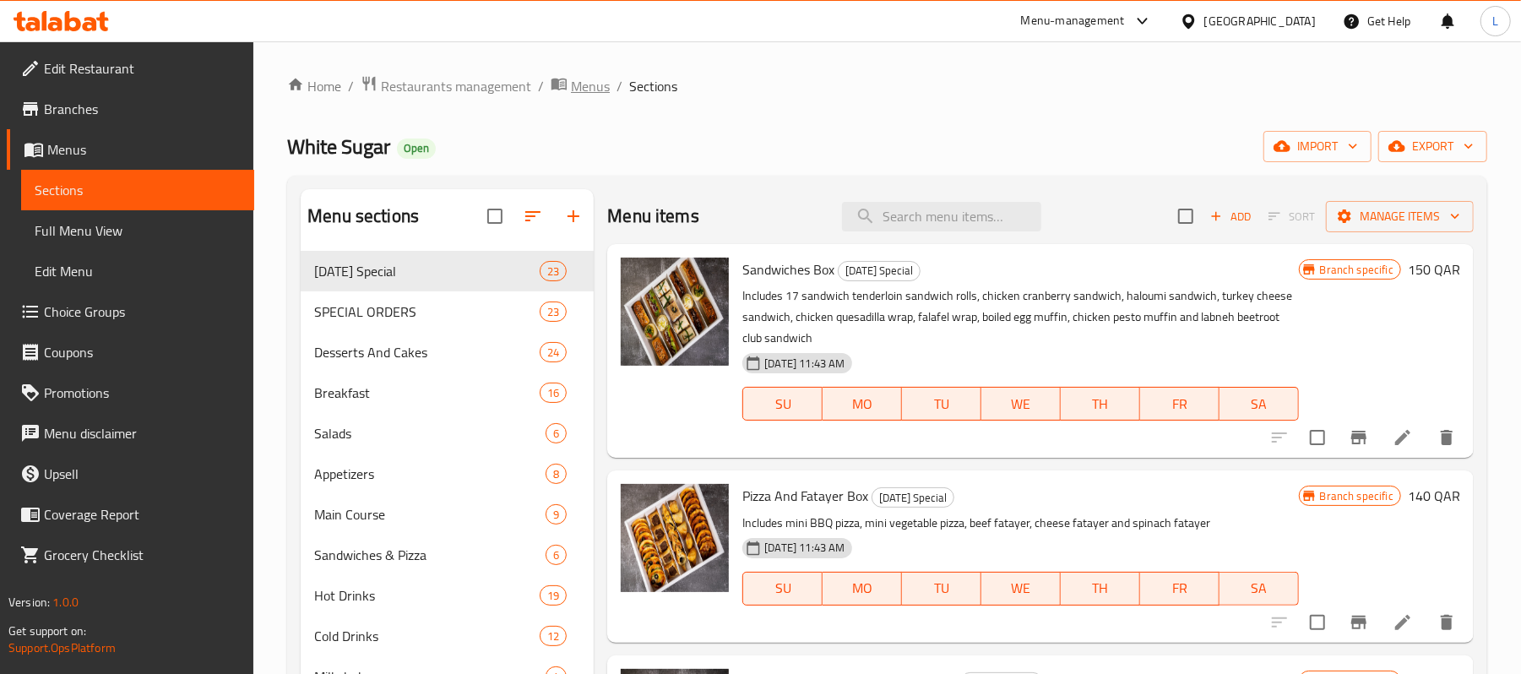
click at [588, 79] on span "Menus" at bounding box center [590, 86] width 39 height 20
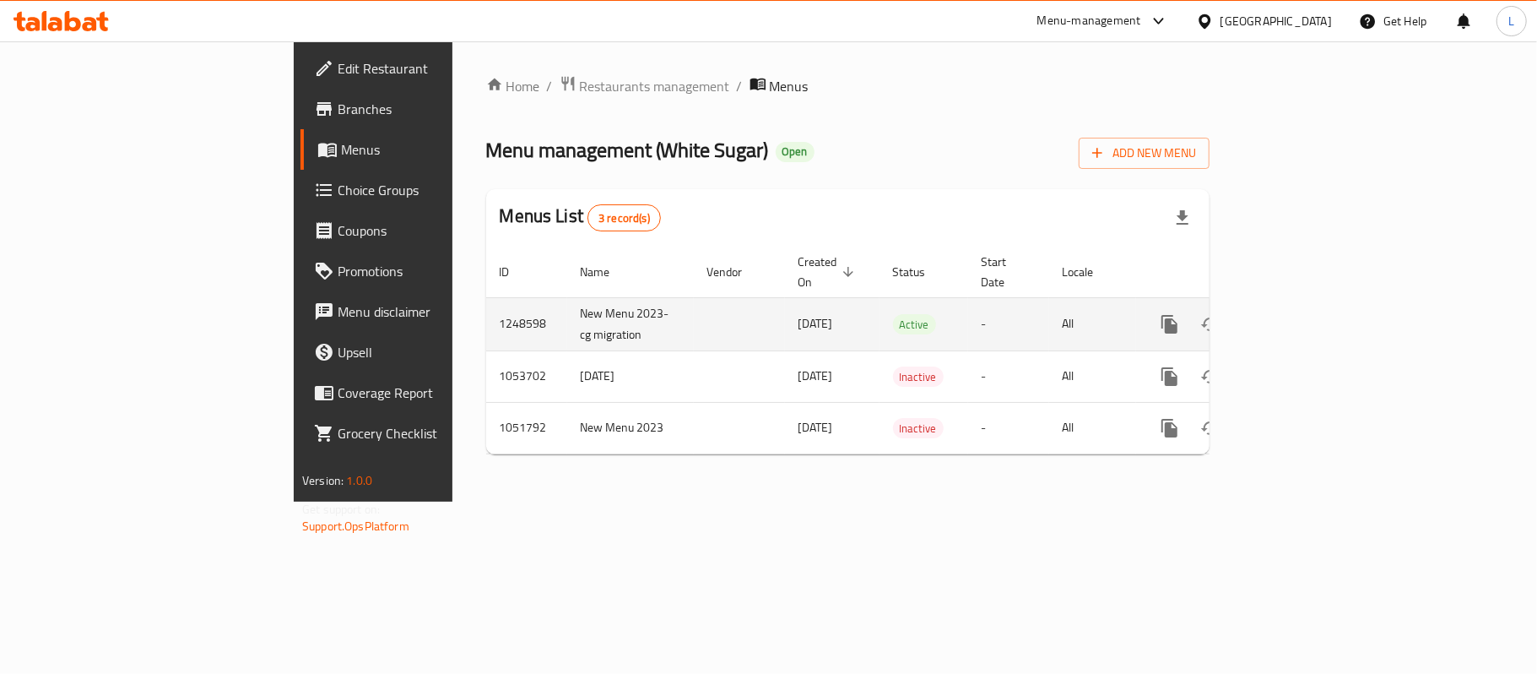
click at [567, 328] on td "New Menu 2023-cg migration" at bounding box center [630, 323] width 127 height 53
click at [1312, 321] on link "enhanced table" at bounding box center [1292, 324] width 41 height 41
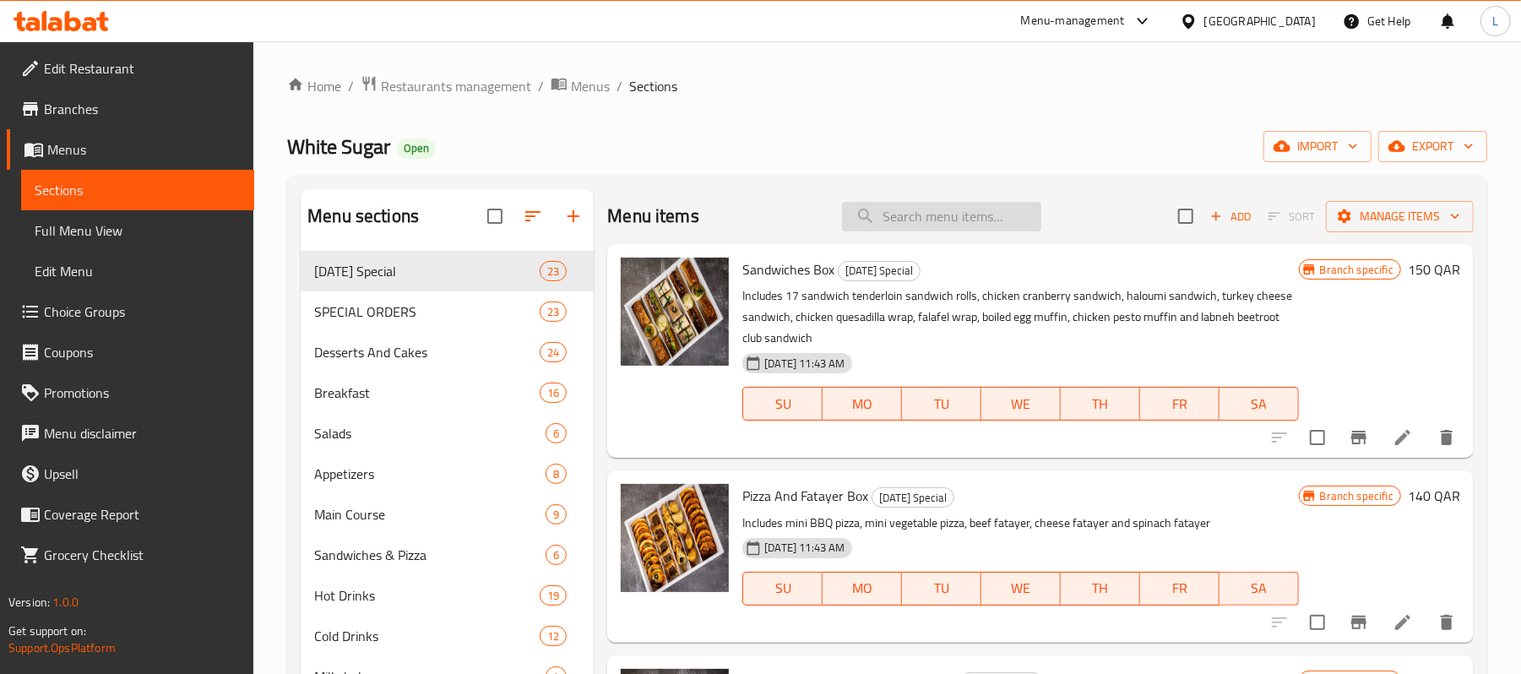
click at [919, 221] on input "search" at bounding box center [941, 217] width 199 height 30
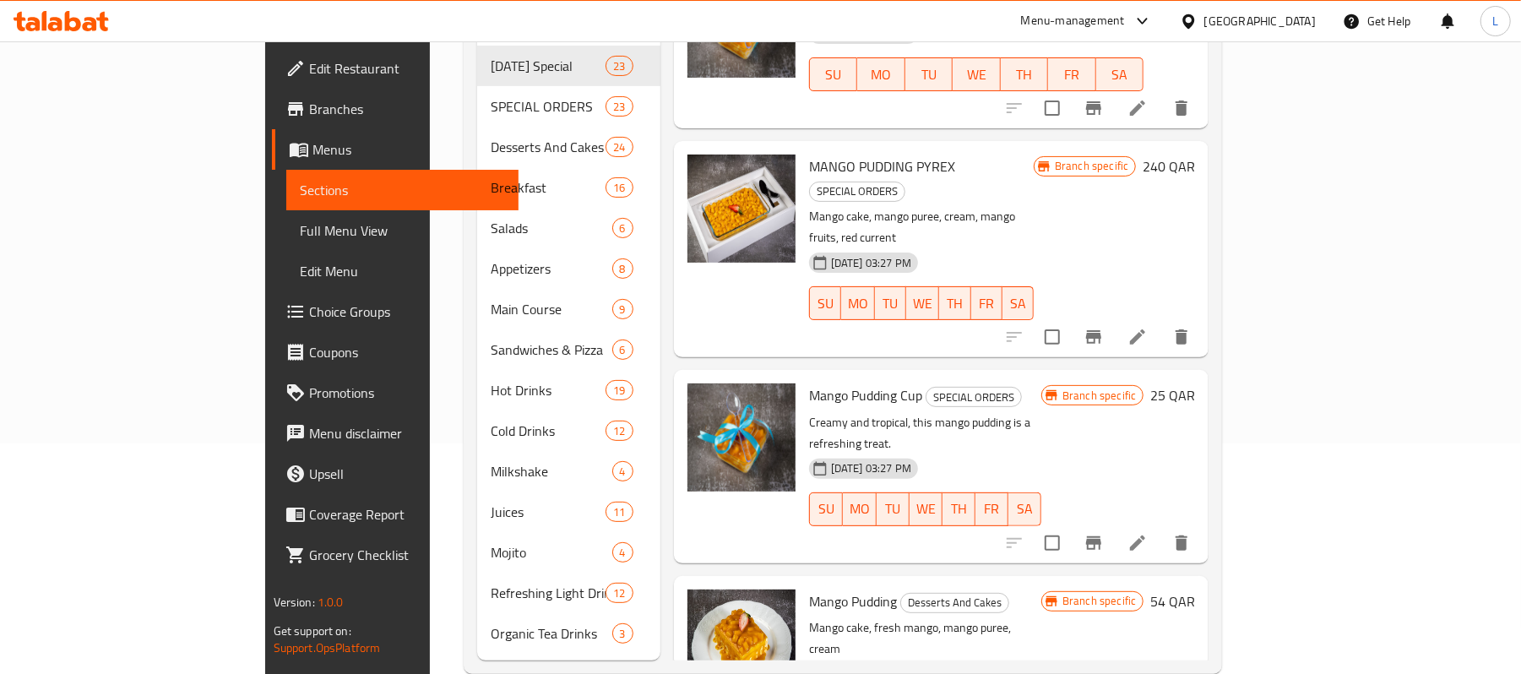
scroll to position [240, 0]
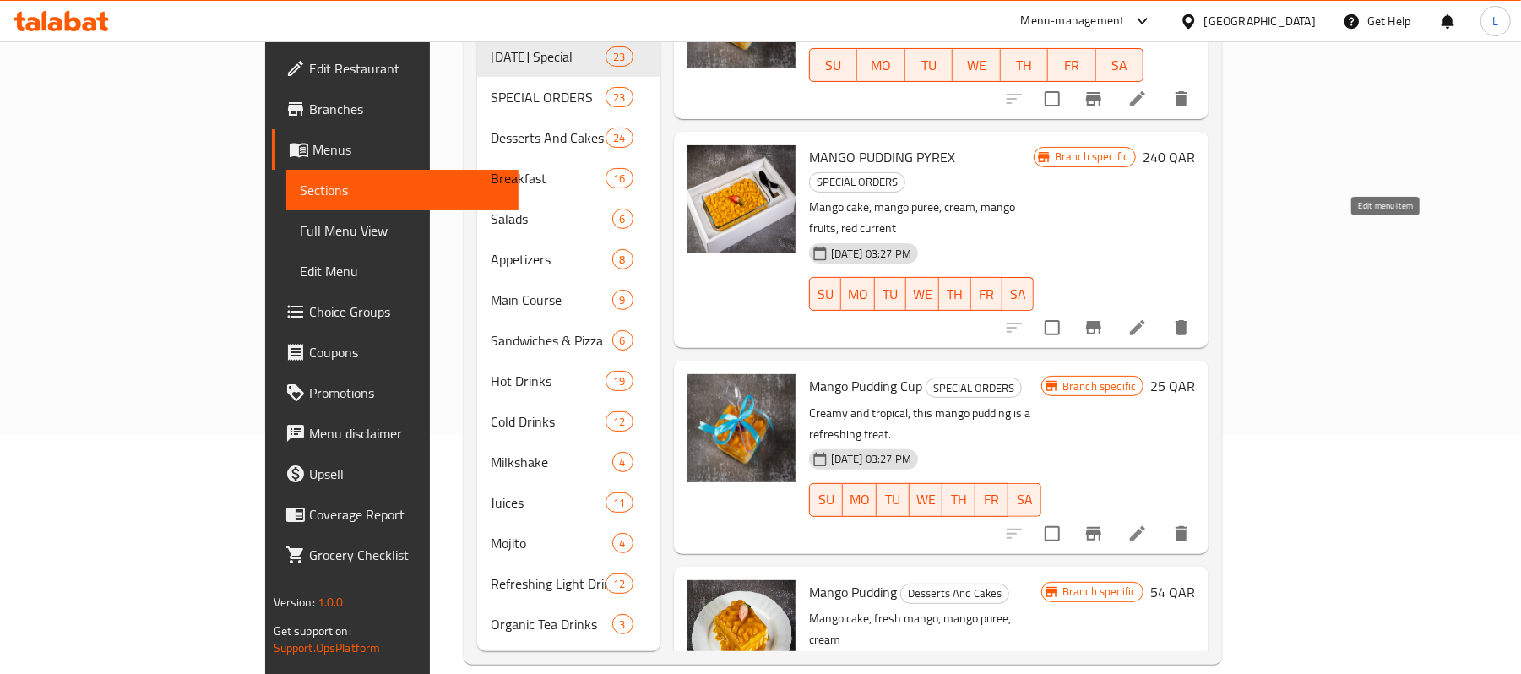
type input "mango pudd"
click at [1147, 317] on icon at bounding box center [1137, 327] width 20 height 20
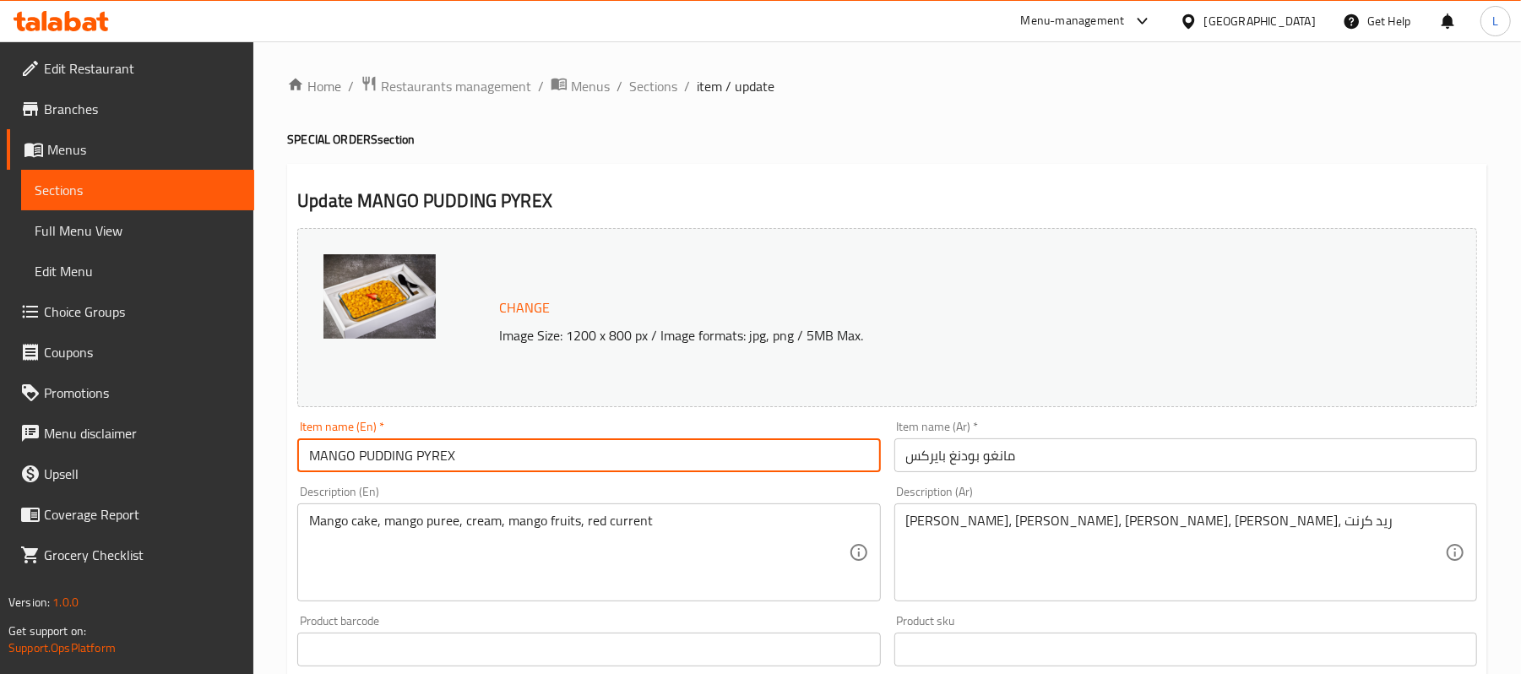
drag, startPoint x: 460, startPoint y: 460, endPoint x: 190, endPoint y: 449, distance: 270.4
click at [190, 449] on div "Edit Restaurant Branches Menus Sections Full Menu View Edit Menu Choice Groups …" at bounding box center [760, 629] width 1521 height 1176
click at [655, 96] on span "Sections" at bounding box center [653, 86] width 48 height 20
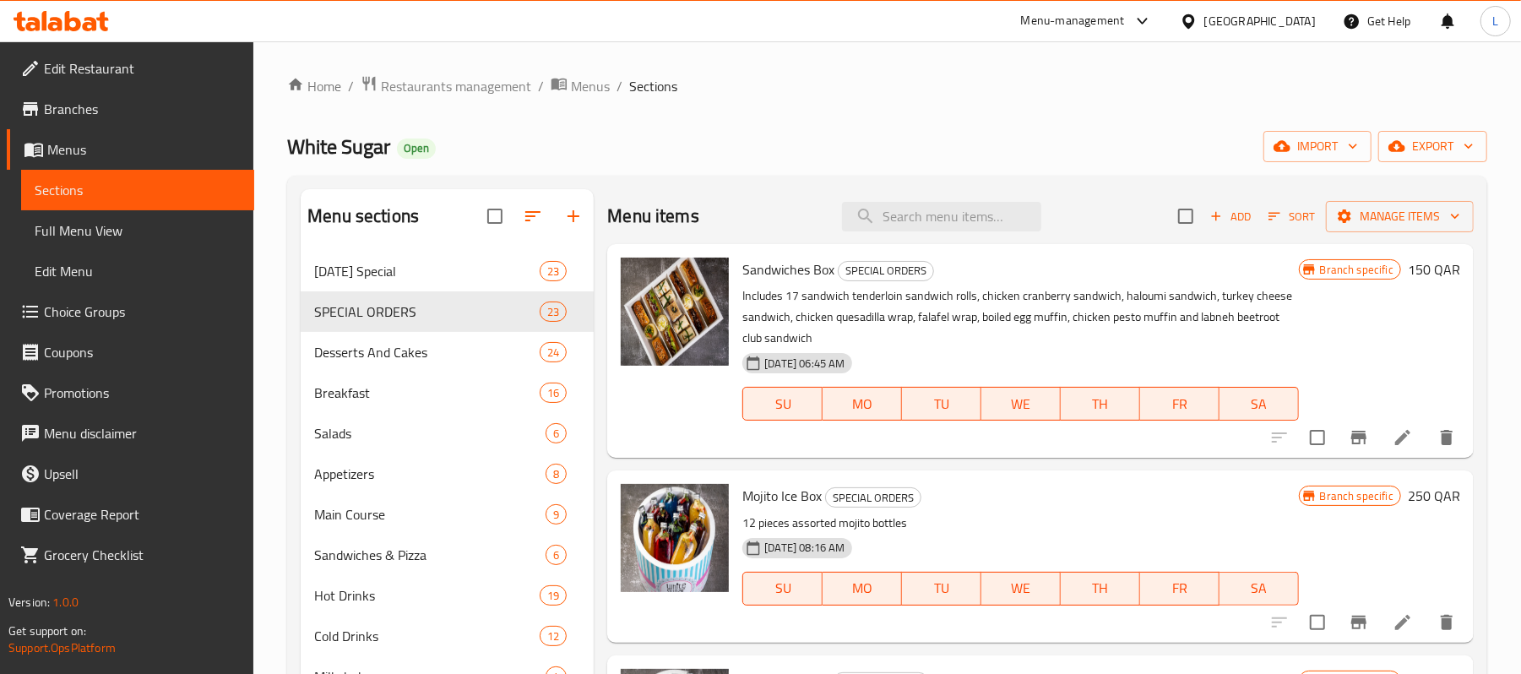
click at [919, 200] on div "Menu items Add Sort Manage items" at bounding box center [1040, 216] width 866 height 55
click at [930, 214] on input "search" at bounding box center [941, 217] width 199 height 30
paste input "MANGO PUDDING PYREX"
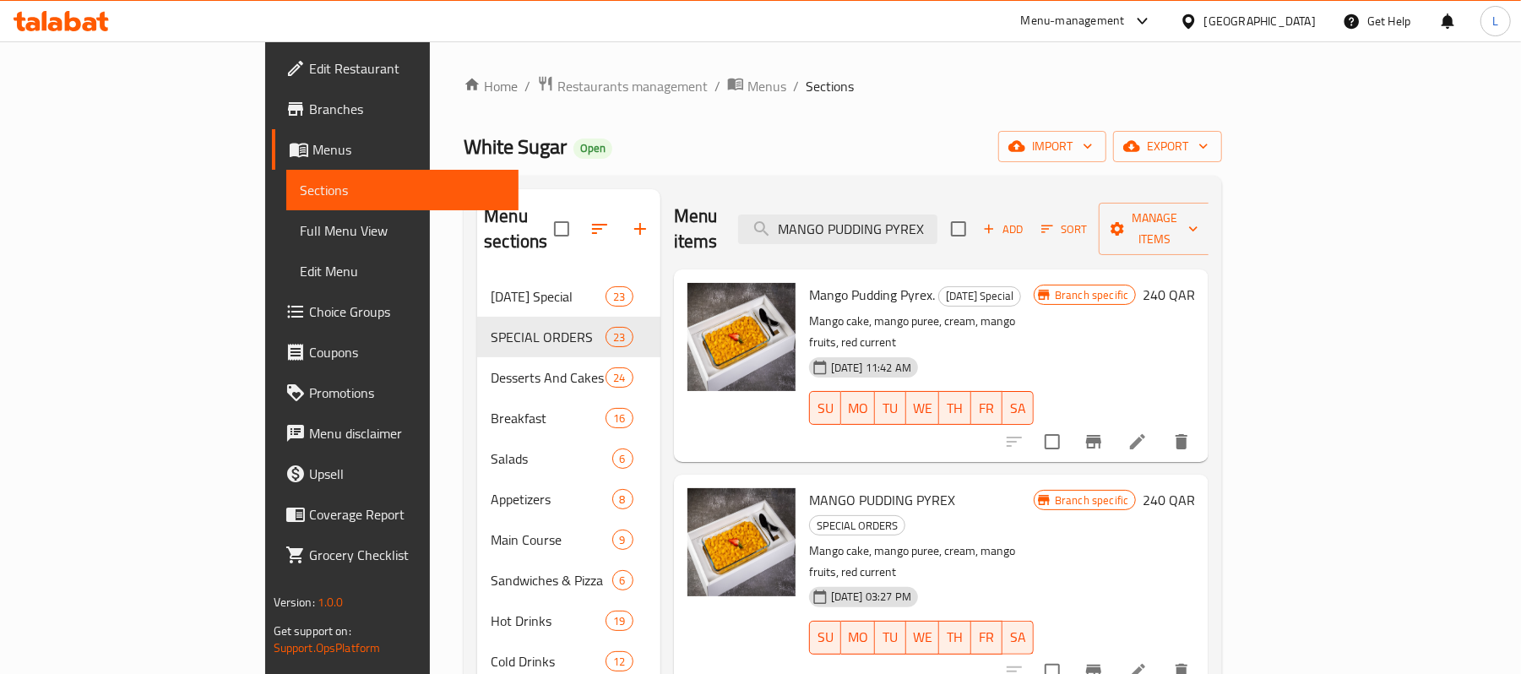
type input "MANGO PUDDING PYREX"
drag, startPoint x: 892, startPoint y: 453, endPoint x: 980, endPoint y: 464, distance: 88.6
click at [904, 516] on span "SPECIAL ORDERS" at bounding box center [857, 525] width 95 height 19
copy span "SPECIAL ORDERS"
click at [1147, 431] on icon at bounding box center [1137, 441] width 20 height 20
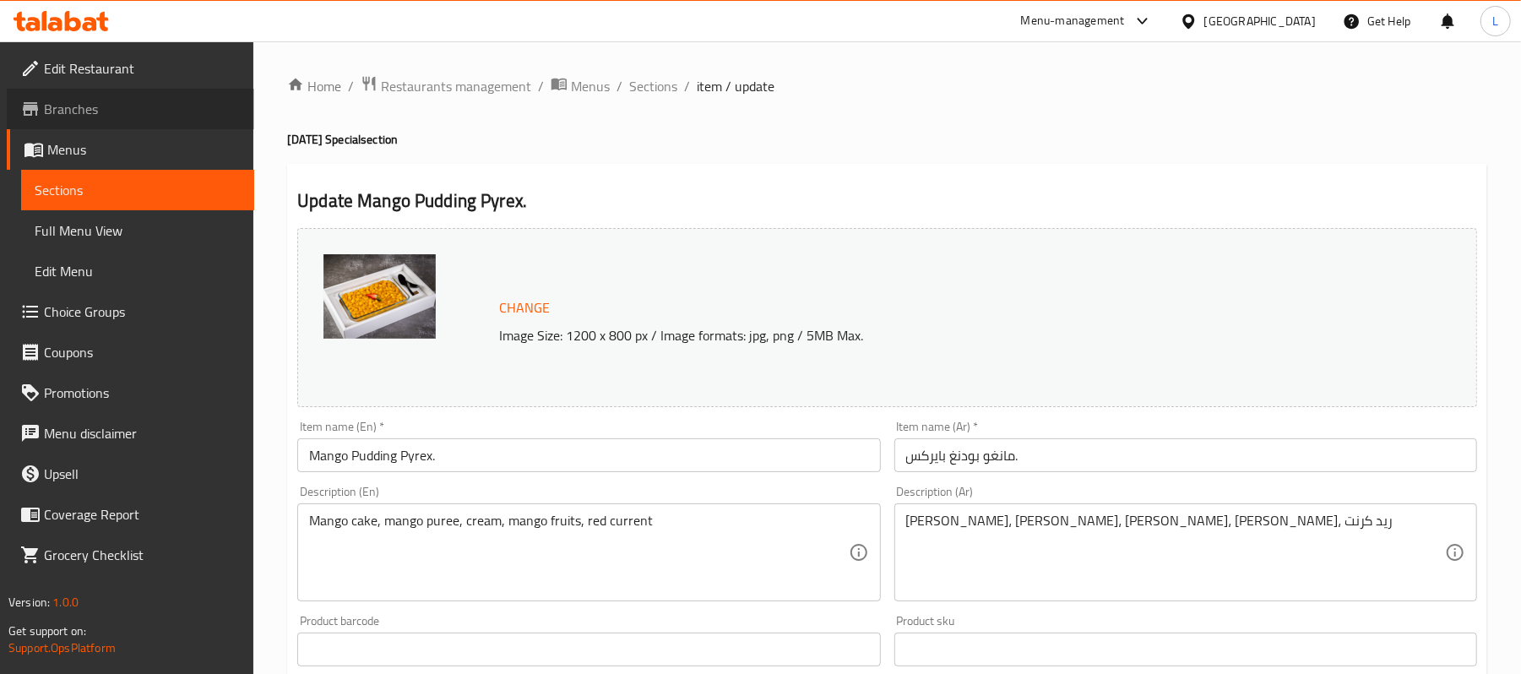
click at [110, 113] on span "Branches" at bounding box center [142, 109] width 197 height 20
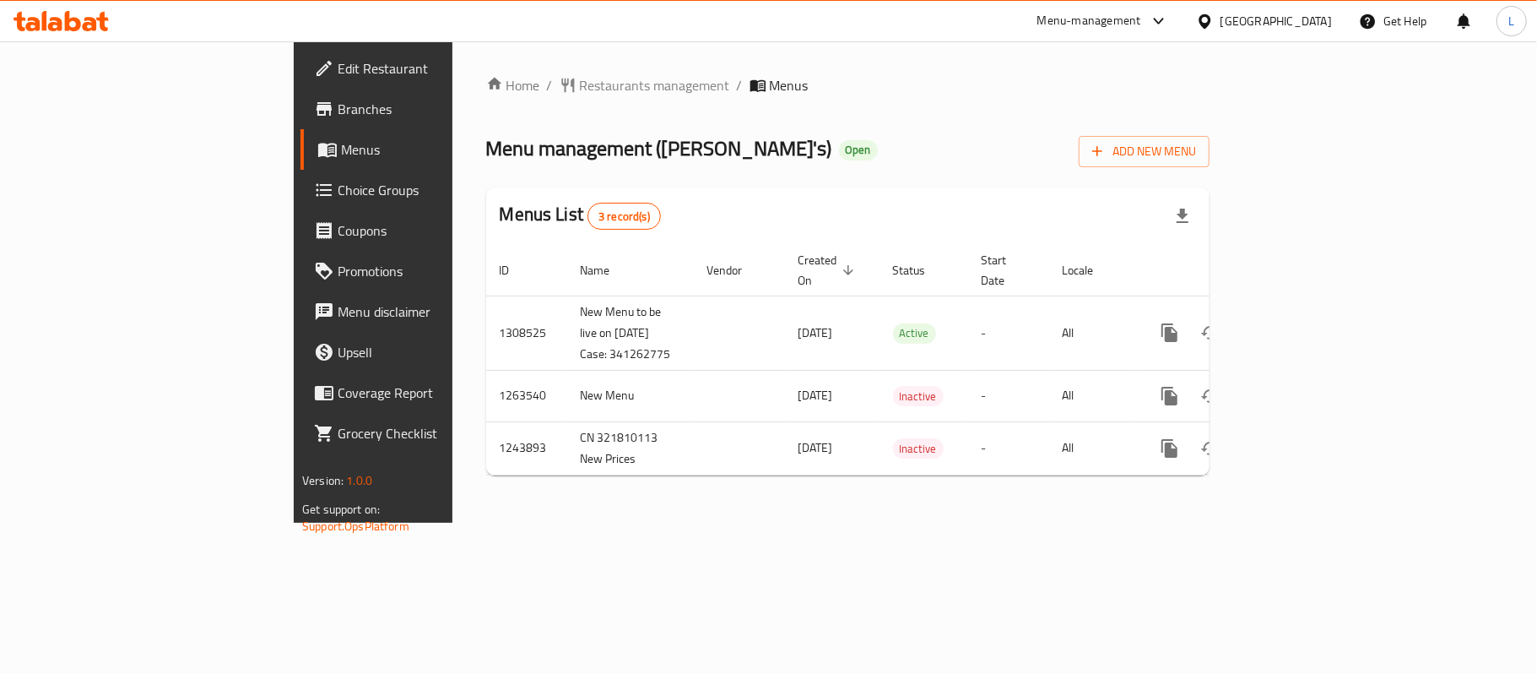
click at [338, 109] on span "Branches" at bounding box center [437, 109] width 199 height 20
